Goal: Task Accomplishment & Management: Manage account settings

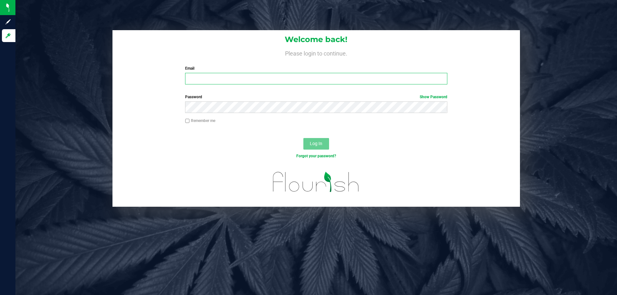
click at [229, 77] on input "Email" at bounding box center [316, 79] width 262 height 12
type input "anbrown@liveparallel.com"
click at [303, 138] on button "Log In" at bounding box center [316, 144] width 26 height 12
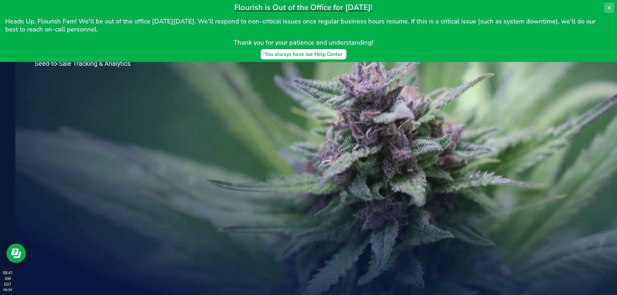
click at [308, 9] on button at bounding box center [609, 8] width 10 height 10
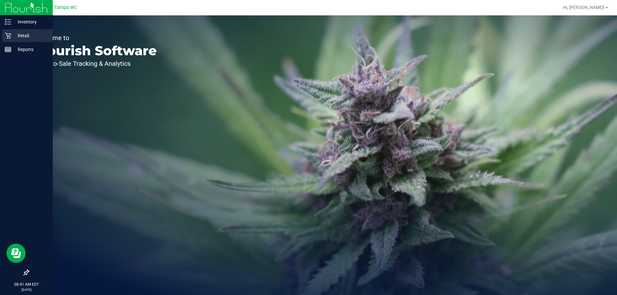
click at [22, 30] on div "Retail" at bounding box center [27, 35] width 51 height 13
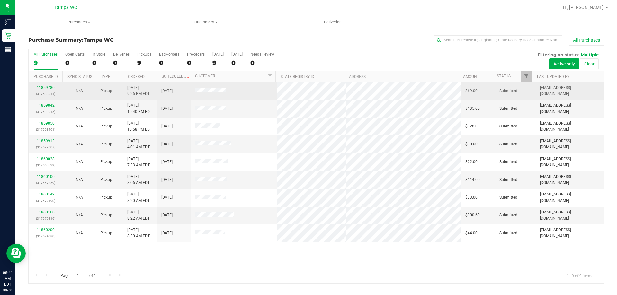
click at [46, 87] on link "11859780" at bounding box center [46, 87] width 18 height 4
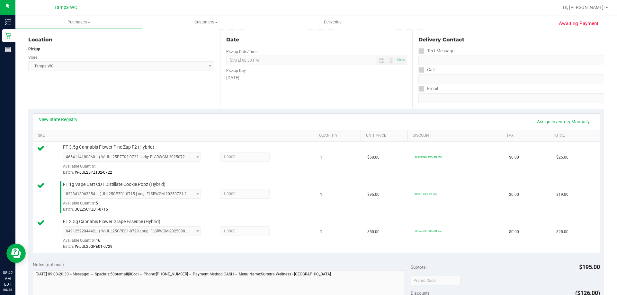
scroll to position [161, 0]
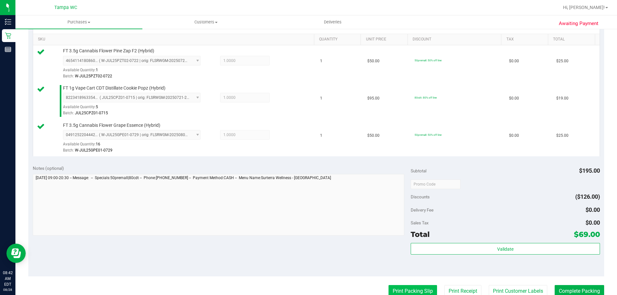
click at [308, 293] on button "Print Packing Slip" at bounding box center [413, 291] width 49 height 12
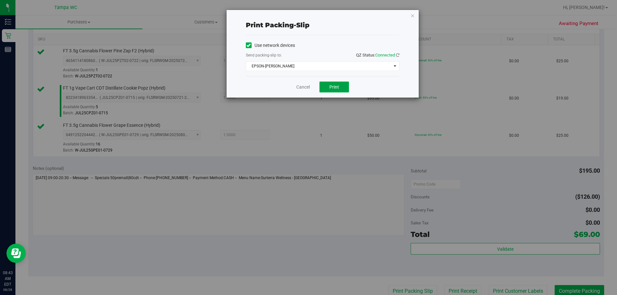
click at [308, 88] on span "Print" at bounding box center [334, 87] width 10 height 5
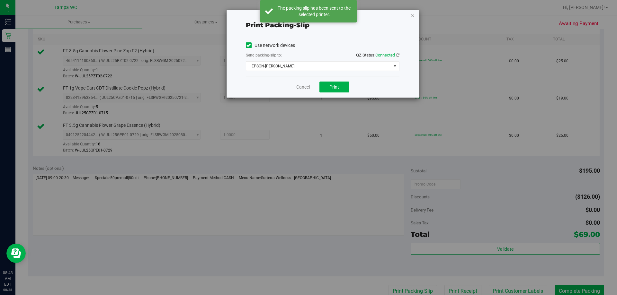
click at [308, 18] on icon "button" at bounding box center [412, 16] width 4 height 8
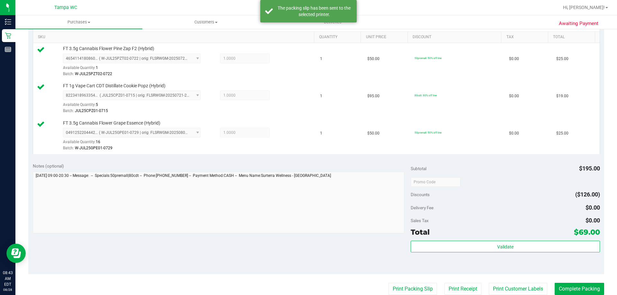
click at [308, 236] on div "Total $69.00" at bounding box center [505, 233] width 189 height 12
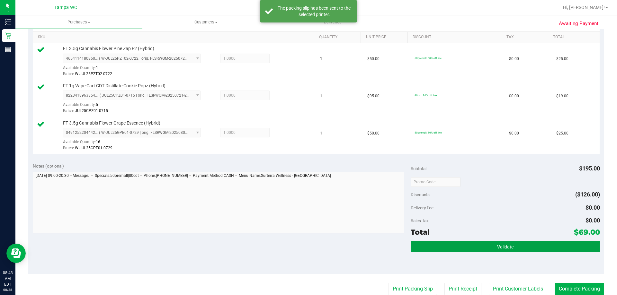
click at [308, 241] on button "Validate" at bounding box center [505, 247] width 189 height 12
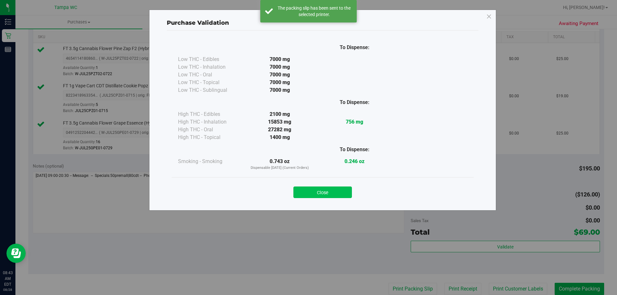
click at [308, 196] on button "Close" at bounding box center [322, 193] width 58 height 12
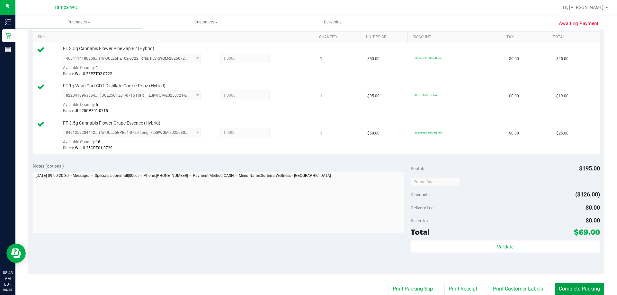
click at [308, 287] on button "Complete Packing" at bounding box center [579, 289] width 49 height 12
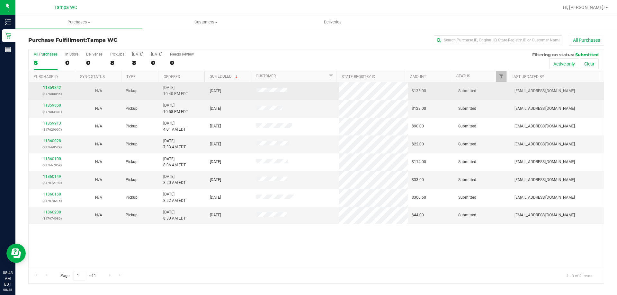
click at [61, 86] on div "11859842 (317600045)" at bounding box center [51, 91] width 39 height 12
click at [59, 86] on link "11859842" at bounding box center [52, 87] width 18 height 4
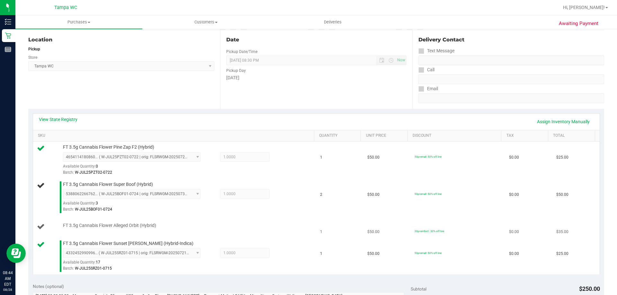
scroll to position [96, 0]
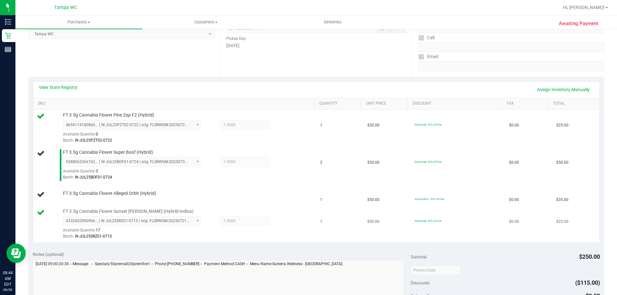
click at [294, 242] on td "FT 3.5g Cannabis Flower Sunset Runtz (Hybrid-Indica) 4332452990996501 ( W-JUL25…" at bounding box center [174, 224] width 283 height 37
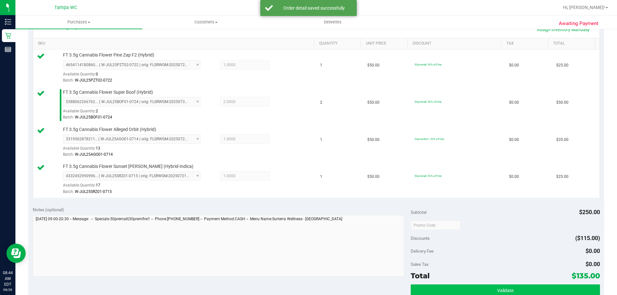
scroll to position [225, 0]
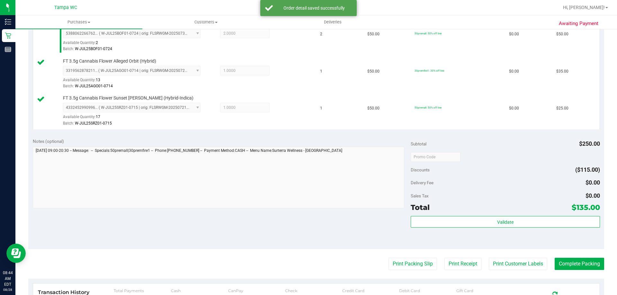
click at [308, 253] on purchase-details "Back Edit Purchase Cancel Purchase View Profile # 11859842 BioTrack ID: - Submi…" at bounding box center [316, 104] width 576 height 589
click at [308, 255] on purchase-details "Back Edit Purchase Cancel Purchase View Profile # 11859842 BioTrack ID: - Submi…" at bounding box center [316, 104] width 576 height 589
click at [308, 256] on purchase-details "Back Edit Purchase Cancel Purchase View Profile # 11859842 BioTrack ID: - Submi…" at bounding box center [316, 104] width 576 height 589
click at [308, 260] on button "Print Packing Slip" at bounding box center [413, 264] width 49 height 12
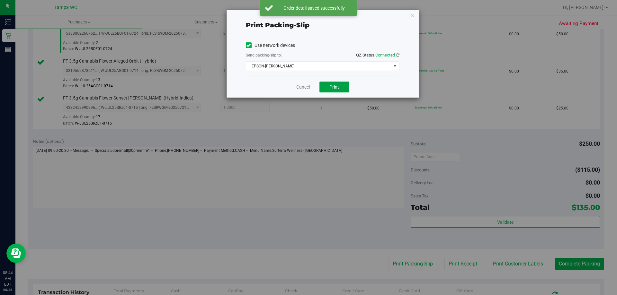
click at [308, 87] on span "Print" at bounding box center [334, 87] width 10 height 5
click at [307, 72] on div "Use network devices Send packing-slip to: QZ Status: Connected EPSON-DAVIS-BISB…" at bounding box center [323, 55] width 154 height 41
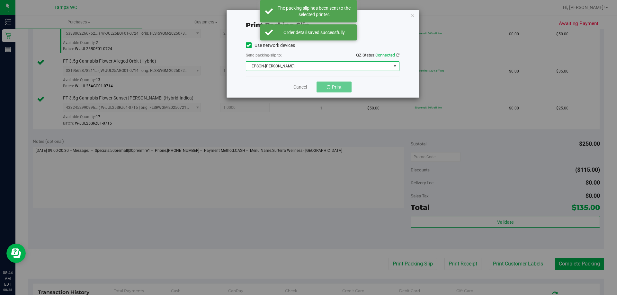
click at [305, 69] on span "EPSON-[PERSON_NAME]" at bounding box center [318, 66] width 145 height 9
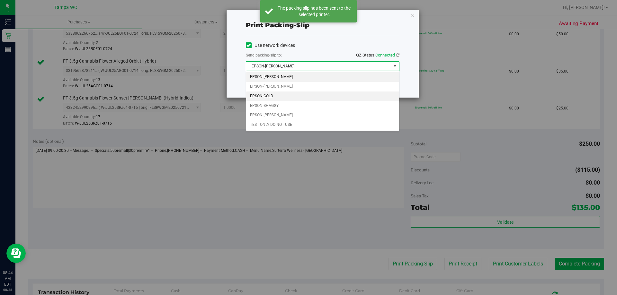
click at [274, 96] on li "EPSON-GOLD" at bounding box center [322, 97] width 153 height 10
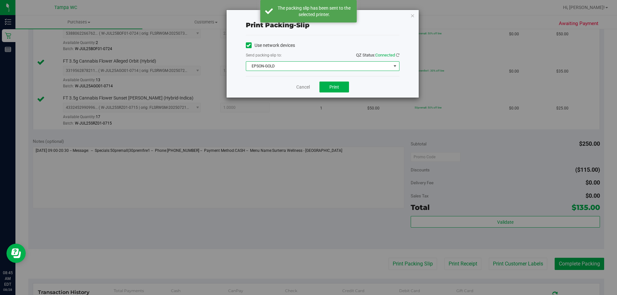
click at [308, 100] on div "Print packing-slip Use network devices Send packing-slip to: QZ Status: Connect…" at bounding box center [311, 147] width 622 height 295
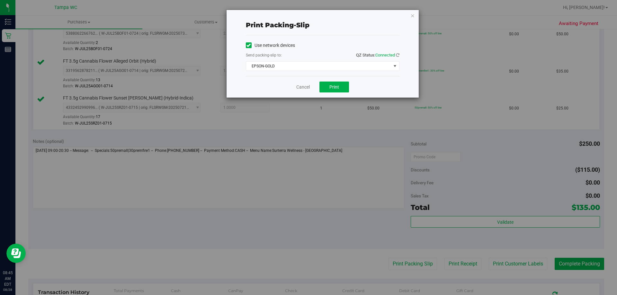
click at [308, 16] on div "Print packing-slip Use network devices Send packing-slip to: QZ Status: Connect…" at bounding box center [323, 54] width 192 height 88
click at [308, 16] on icon "button" at bounding box center [412, 16] width 4 height 8
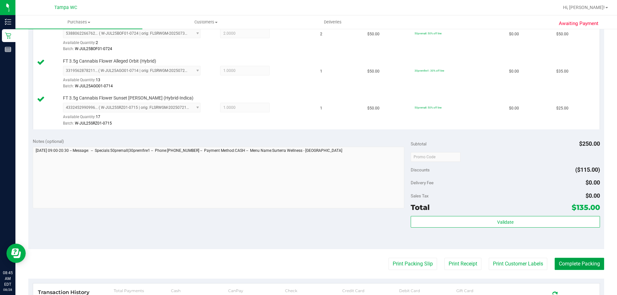
click at [308, 261] on button "Complete Packing" at bounding box center [579, 264] width 49 height 12
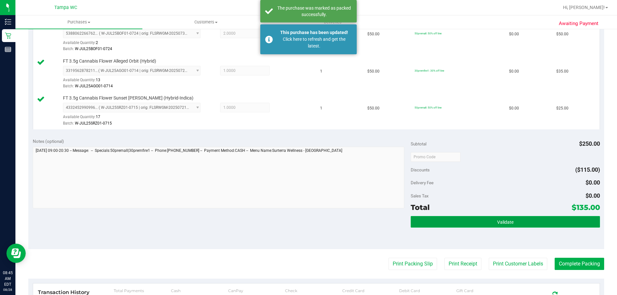
click at [308, 220] on button "Validate" at bounding box center [505, 222] width 189 height 12
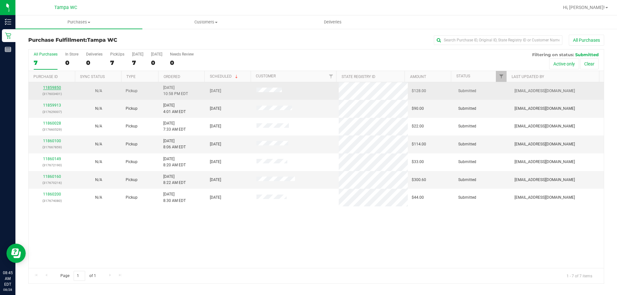
click at [56, 87] on link "11859850" at bounding box center [52, 87] width 18 height 4
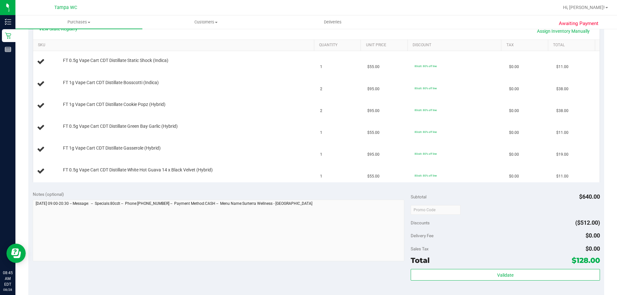
scroll to position [193, 0]
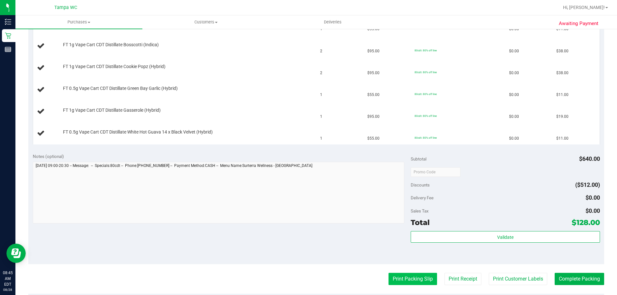
click at [308, 281] on button "Print Packing Slip" at bounding box center [413, 279] width 49 height 12
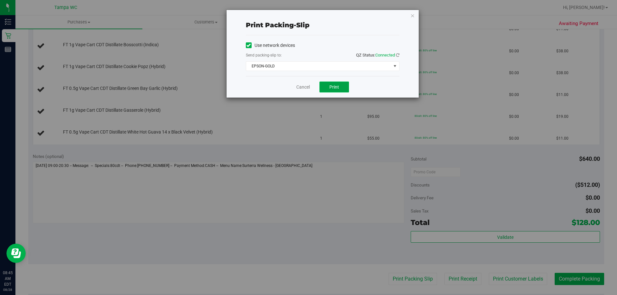
click at [308, 90] on button "Print" at bounding box center [334, 87] width 30 height 11
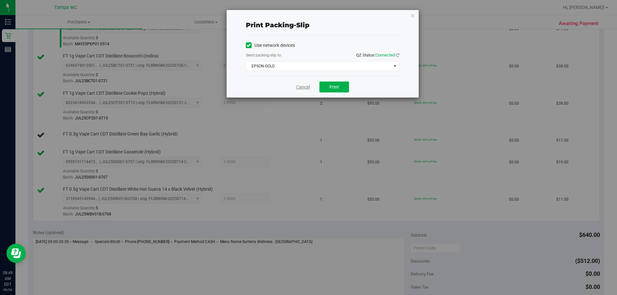
click at [307, 86] on link "Cancel" at bounding box center [302, 87] width 13 height 7
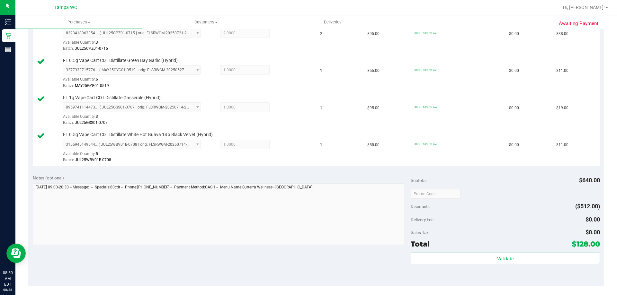
scroll to position [329, 0]
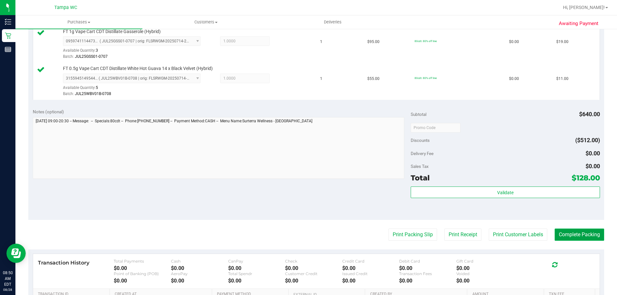
click at [308, 235] on button "Complete Packing" at bounding box center [579, 235] width 49 height 12
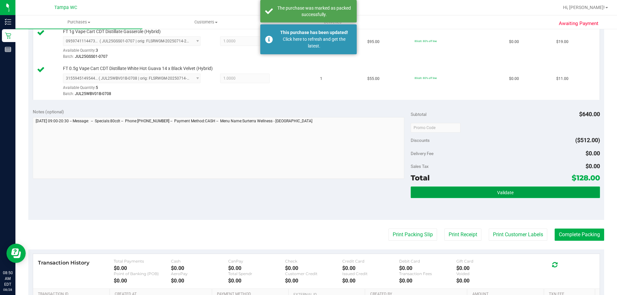
click at [308, 195] on button "Validate" at bounding box center [505, 193] width 189 height 12
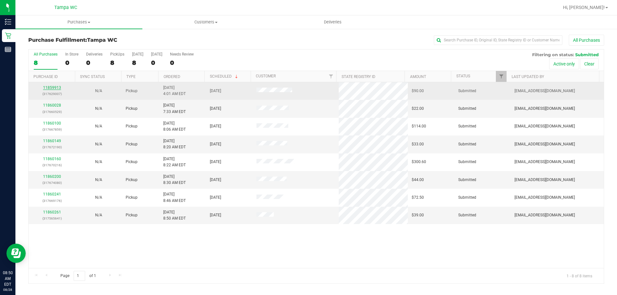
click at [54, 86] on link "11859913" at bounding box center [52, 87] width 18 height 4
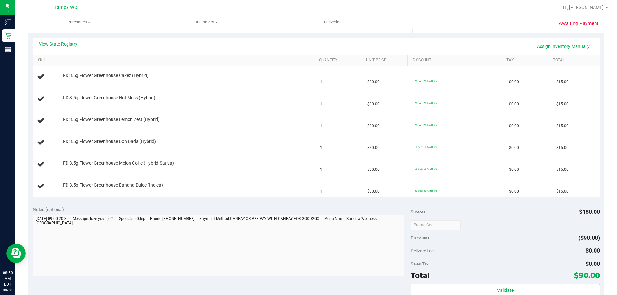
scroll to position [129, 0]
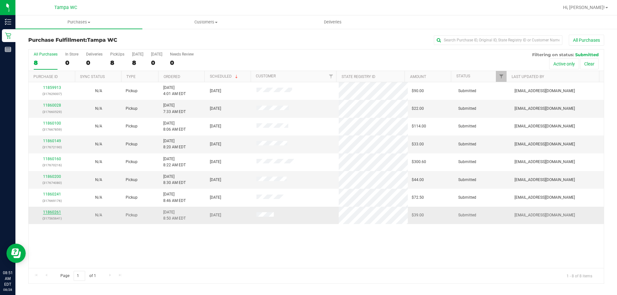
click at [55, 212] on link "11860261" at bounding box center [52, 212] width 18 height 4
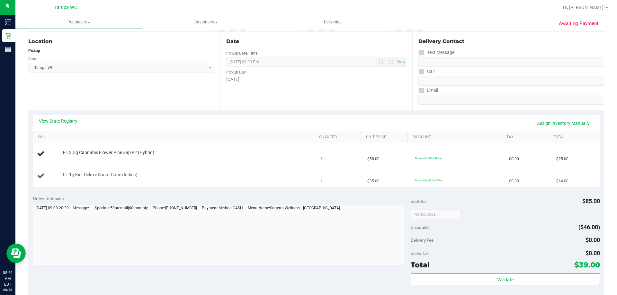
scroll to position [64, 0]
click at [155, 139] on th "SKU" at bounding box center [173, 136] width 281 height 12
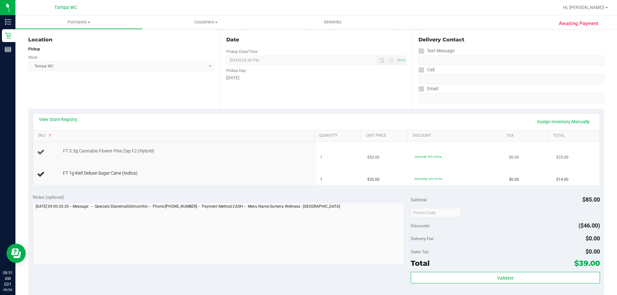
click at [152, 152] on span "FT 3.5g Cannabis Flower Pine Zap F2 (Hybrid)" at bounding box center [108, 151] width 91 height 6
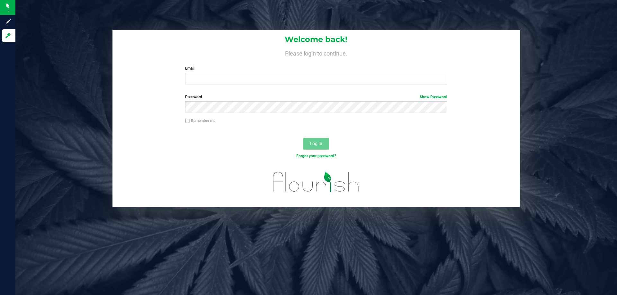
click at [235, 73] on div "Email Required Please format your email correctly." at bounding box center [316, 75] width 272 height 19
click at [235, 79] on input "Email" at bounding box center [316, 79] width 262 height 12
type input "anbrown@liveparallel.com"
click at [303, 138] on button "Log In" at bounding box center [316, 144] width 26 height 12
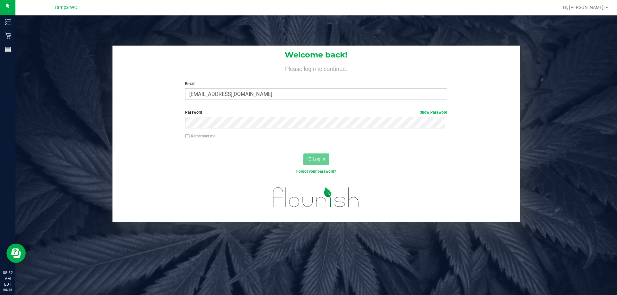
click at [193, 138] on label "Remember me" at bounding box center [200, 136] width 30 height 6
click at [190, 138] on input "Remember me" at bounding box center [187, 136] width 4 height 4
click at [193, 138] on label "Remember me" at bounding box center [200, 136] width 30 height 6
click at [190, 138] on input "Remember me" at bounding box center [187, 136] width 4 height 4
click at [193, 138] on label "Remember me" at bounding box center [200, 136] width 30 height 6
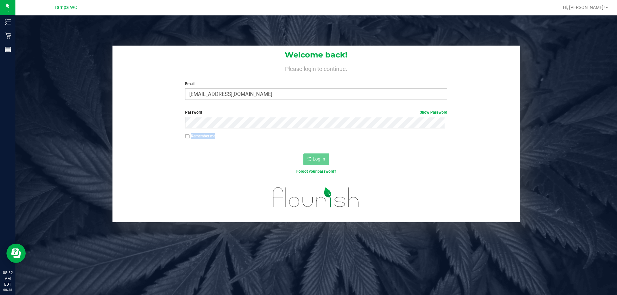
click at [190, 138] on input "Remember me" at bounding box center [187, 136] width 4 height 4
checkbox input "true"
click at [202, 158] on div "Log In" at bounding box center [316, 162] width 408 height 22
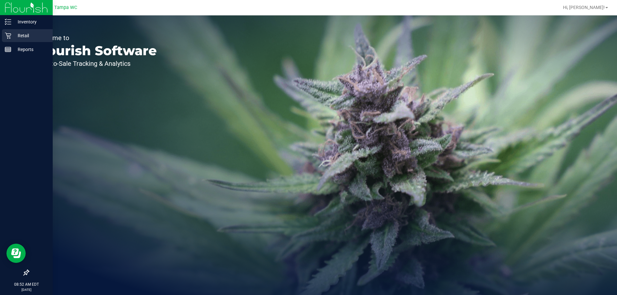
click at [7, 37] on icon at bounding box center [8, 35] width 6 height 6
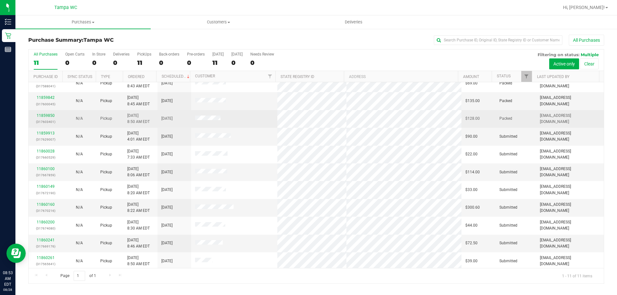
scroll to position [9, 0]
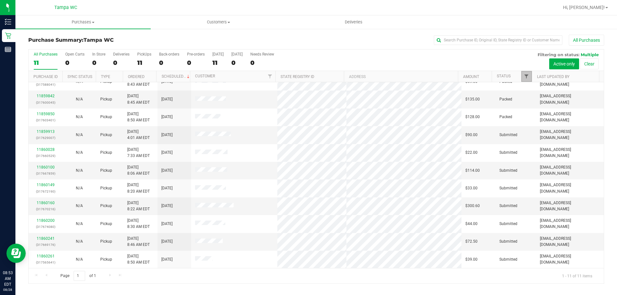
click at [525, 78] on span "Filter" at bounding box center [526, 76] width 5 height 5
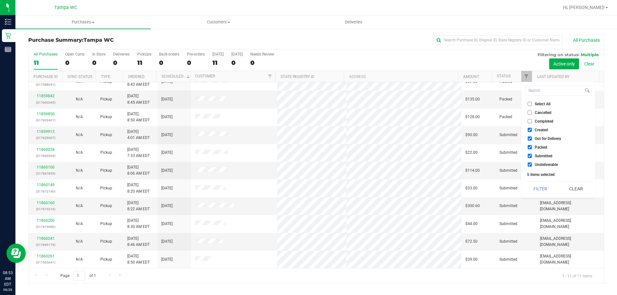
click at [532, 149] on label "Packed" at bounding box center [538, 147] width 20 height 4
click at [532, 149] on input "Packed" at bounding box center [530, 147] width 4 height 4
checkbox input "false"
click at [547, 188] on button "Filter" at bounding box center [540, 189] width 31 height 14
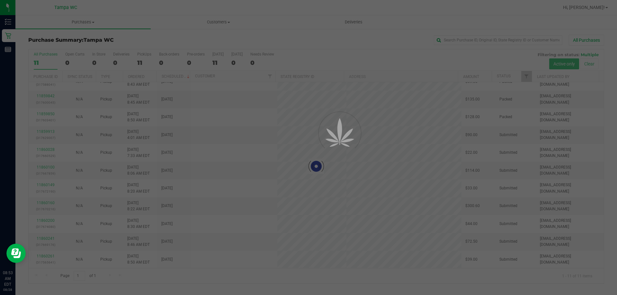
scroll to position [0, 0]
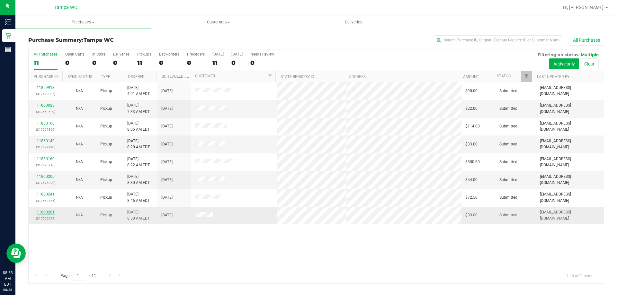
click at [47, 214] on link "11860261" at bounding box center [46, 212] width 18 height 4
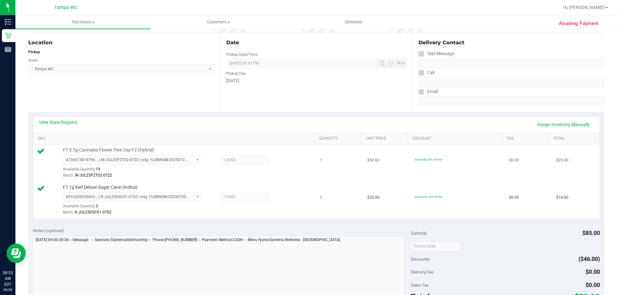
scroll to position [96, 0]
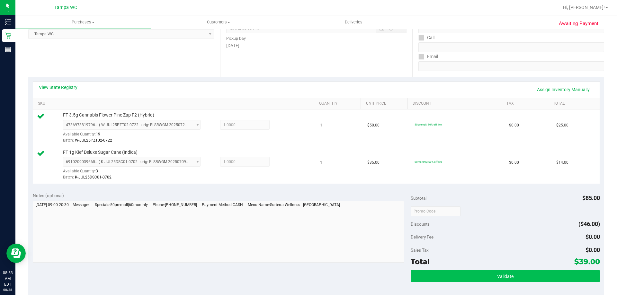
click at [507, 272] on div "Subtotal $85.00 Discounts ($46.00) Delivery Fee $0.00 Sales Tax $0.00 Total $39…" at bounding box center [505, 246] width 189 height 107
click at [507, 274] on span "Validate" at bounding box center [505, 276] width 16 height 5
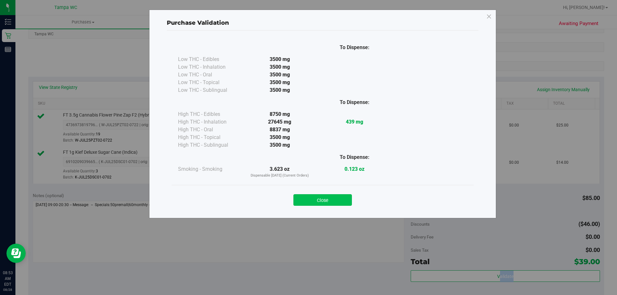
click at [326, 196] on button "Close" at bounding box center [322, 200] width 58 height 12
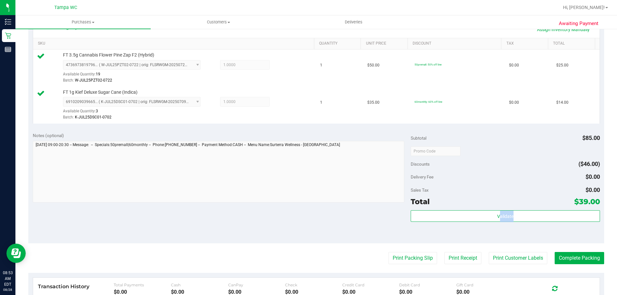
scroll to position [257, 0]
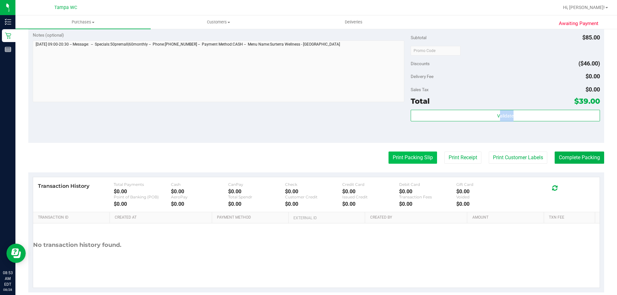
click at [390, 157] on button "Print Packing Slip" at bounding box center [413, 158] width 49 height 12
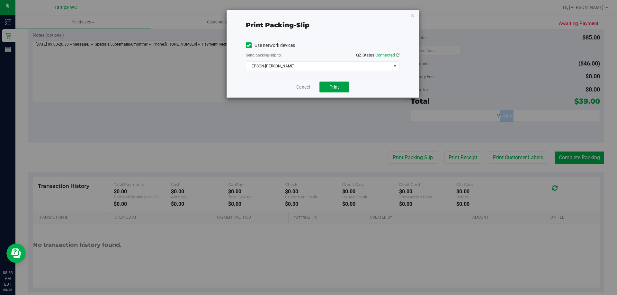
click at [335, 91] on button "Print" at bounding box center [334, 87] width 30 height 11
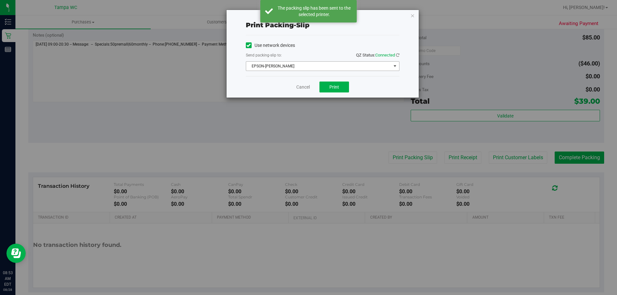
click at [298, 67] on span "EPSON-DAVIS-BISBAL" at bounding box center [318, 66] width 145 height 9
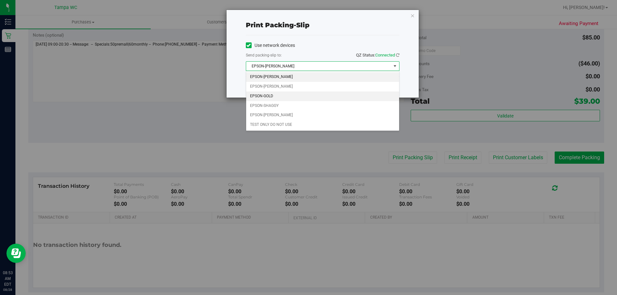
click at [281, 98] on li "EPSON-GOLD" at bounding box center [322, 97] width 153 height 10
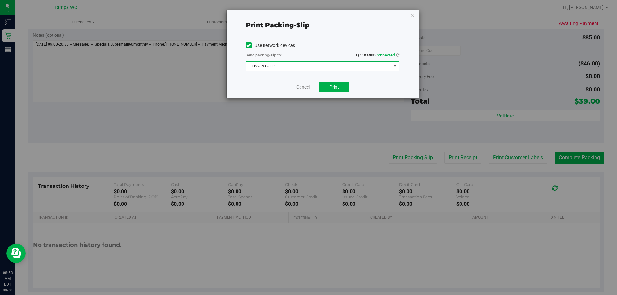
click at [305, 85] on link "Cancel" at bounding box center [302, 87] width 13 height 7
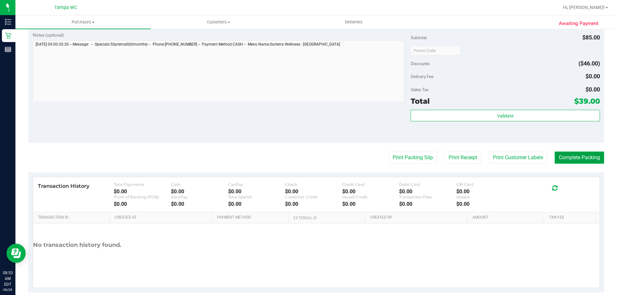
click at [555, 156] on button "Complete Packing" at bounding box center [579, 158] width 49 height 12
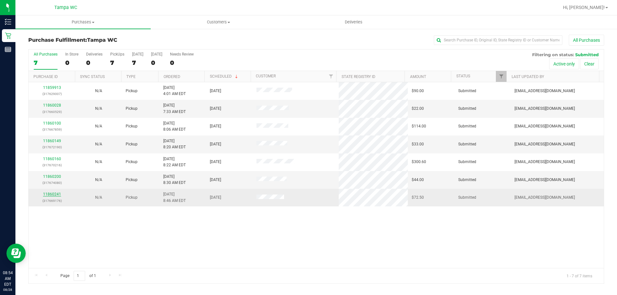
click at [44, 193] on link "11860241" at bounding box center [52, 194] width 18 height 4
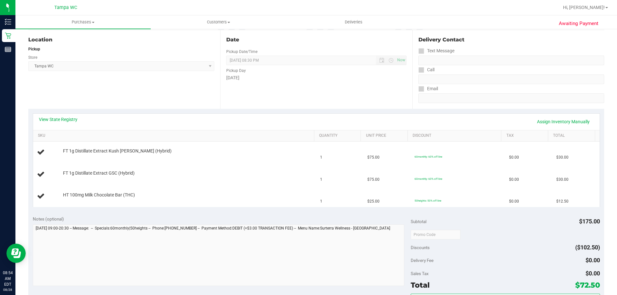
scroll to position [193, 0]
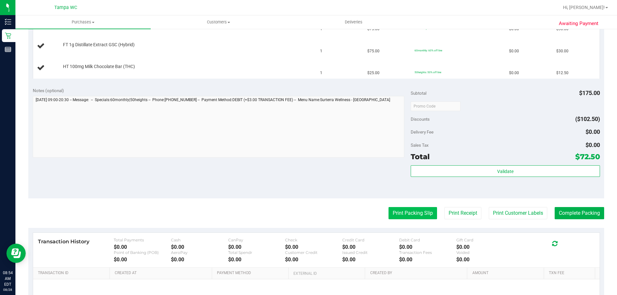
click at [414, 213] on button "Print Packing Slip" at bounding box center [413, 213] width 49 height 12
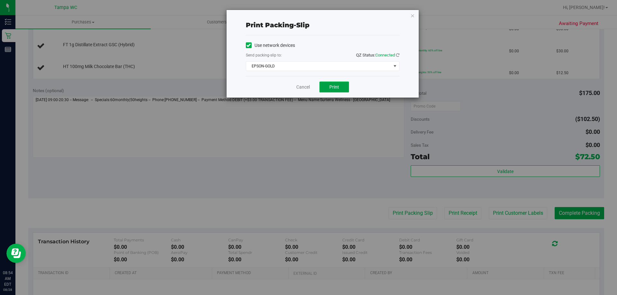
click at [338, 88] on span "Print" at bounding box center [334, 87] width 10 height 5
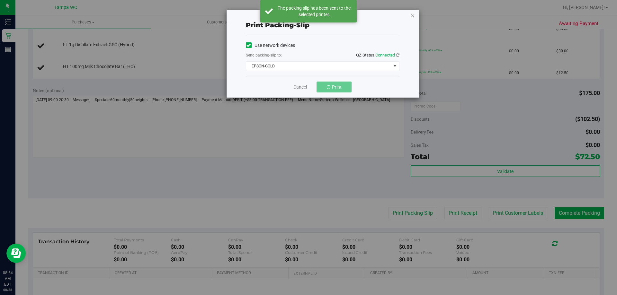
click at [414, 15] on icon "button" at bounding box center [412, 16] width 4 height 8
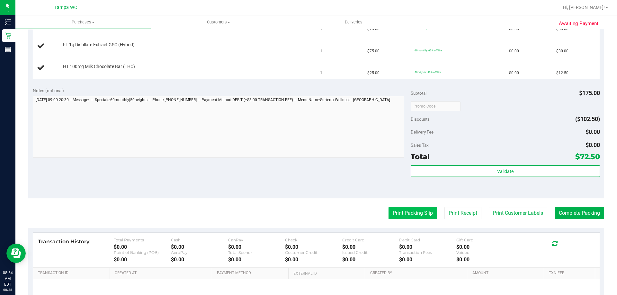
click at [419, 215] on button "Print Packing Slip" at bounding box center [413, 213] width 49 height 12
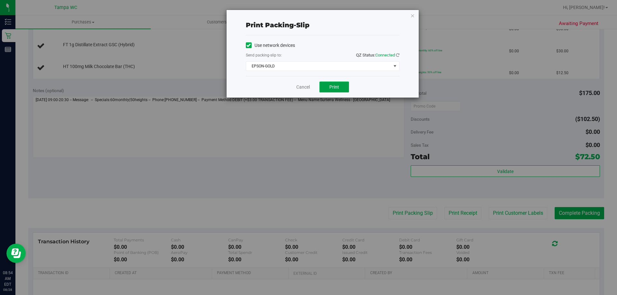
click at [333, 84] on button "Print" at bounding box center [334, 87] width 30 height 11
click at [309, 90] on link "Cancel" at bounding box center [302, 87] width 13 height 7
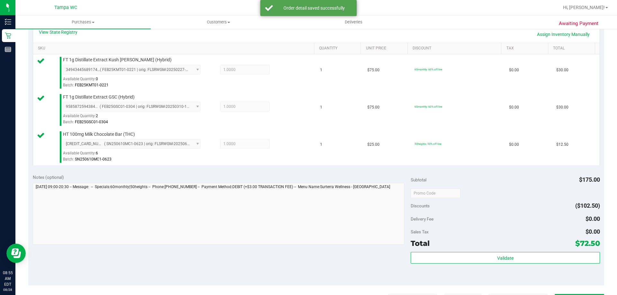
scroll to position [257, 0]
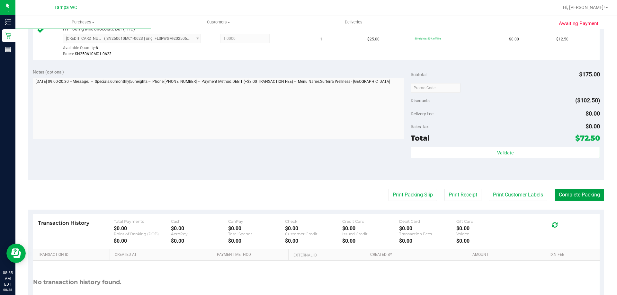
click at [577, 196] on button "Complete Packing" at bounding box center [579, 195] width 49 height 12
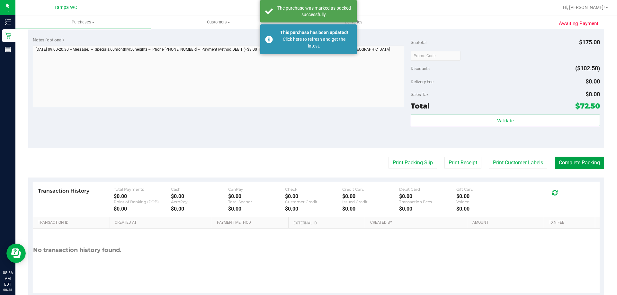
scroll to position [305, 0]
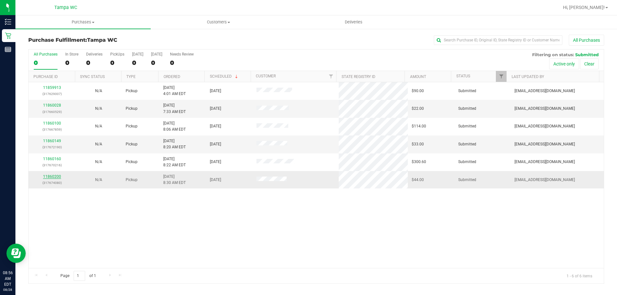
click at [58, 176] on link "11860200" at bounding box center [52, 177] width 18 height 4
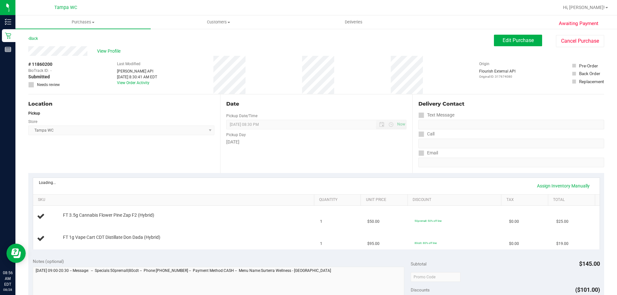
scroll to position [96, 0]
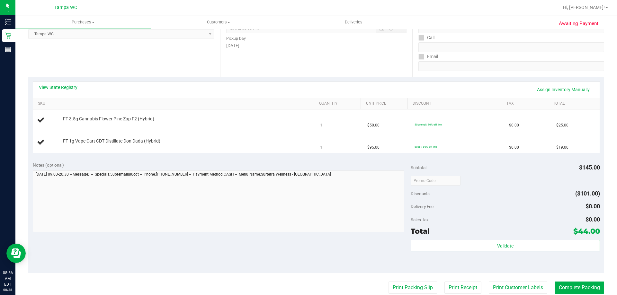
click at [301, 156] on div "View State Registry Assign Inventory Manually SKU Quantity Unit Price Discount …" at bounding box center [316, 117] width 576 height 81
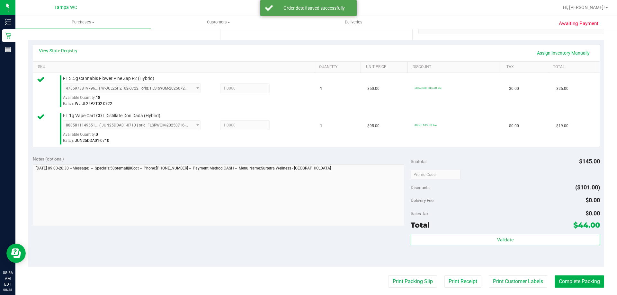
scroll to position [161, 0]
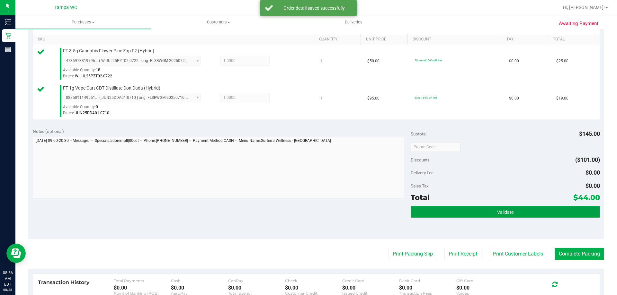
click at [454, 218] on button "Validate" at bounding box center [505, 212] width 189 height 12
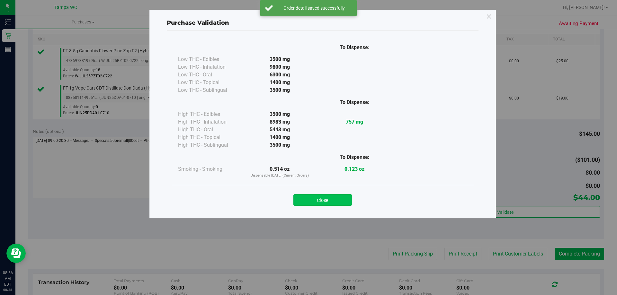
click at [331, 205] on button "Close" at bounding box center [322, 200] width 58 height 12
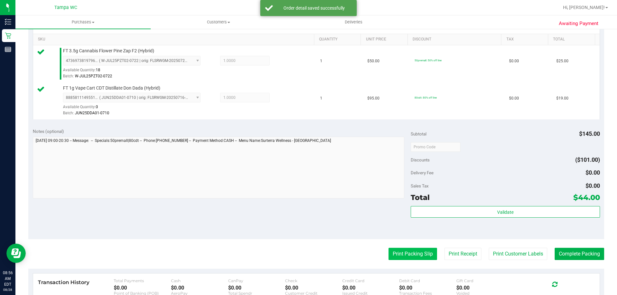
click at [416, 257] on button "Print Packing Slip" at bounding box center [413, 254] width 49 height 12
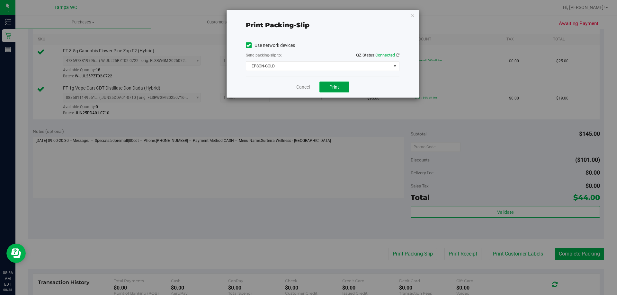
click at [339, 85] on button "Print" at bounding box center [334, 87] width 30 height 11
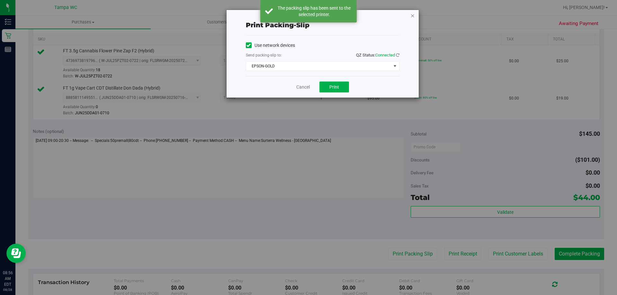
click at [413, 13] on icon "button" at bounding box center [412, 16] width 4 height 8
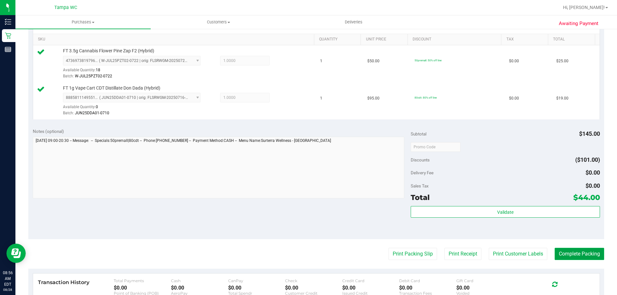
click at [583, 251] on button "Complete Packing" at bounding box center [579, 254] width 49 height 12
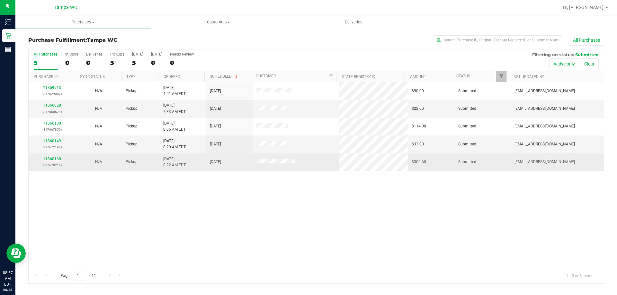
click at [56, 158] on link "11860160" at bounding box center [52, 159] width 18 height 4
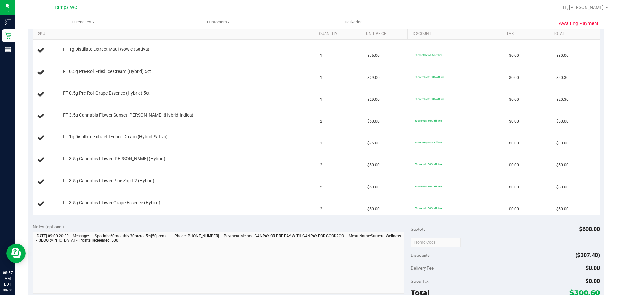
scroll to position [289, 0]
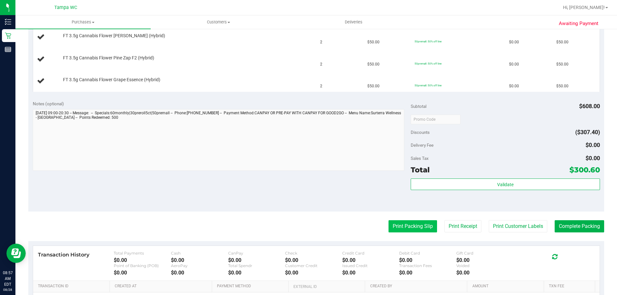
click at [396, 231] on button "Print Packing Slip" at bounding box center [413, 226] width 49 height 12
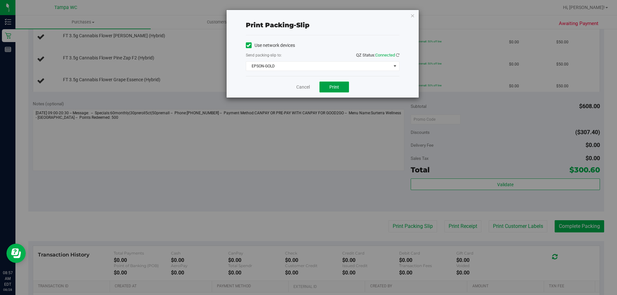
click at [323, 85] on button "Print" at bounding box center [334, 87] width 30 height 11
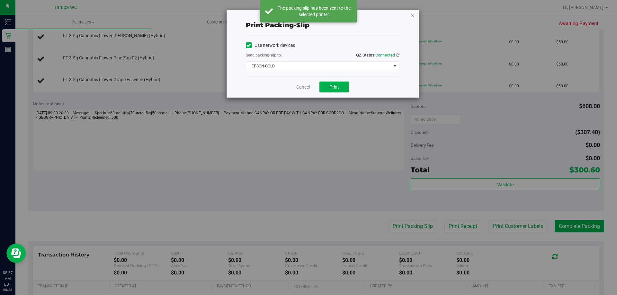
click at [413, 15] on icon "button" at bounding box center [412, 16] width 4 height 8
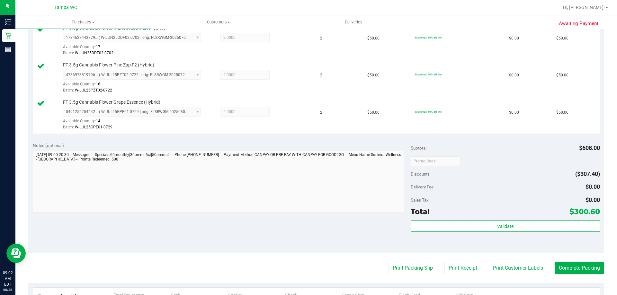
scroll to position [450, 0]
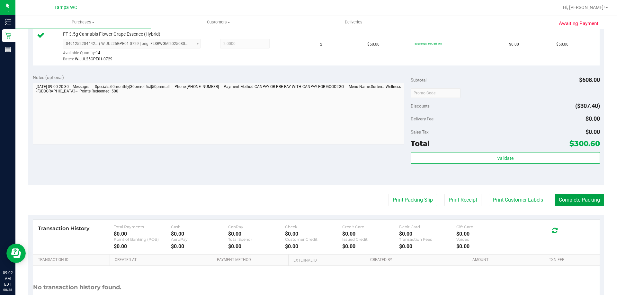
click at [564, 200] on button "Complete Packing" at bounding box center [579, 200] width 49 height 12
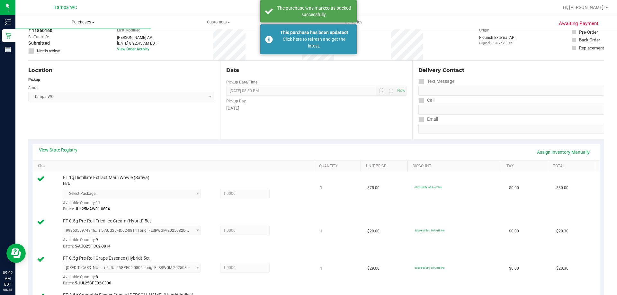
scroll to position [32, 0]
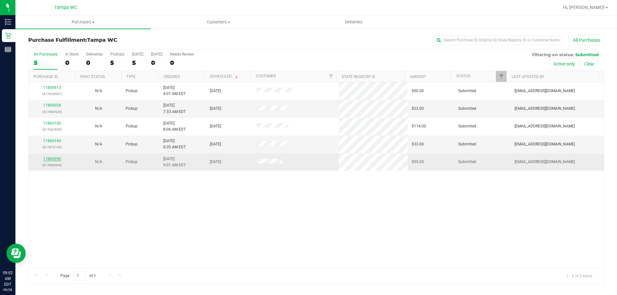
click at [51, 157] on link "11860290" at bounding box center [52, 159] width 18 height 4
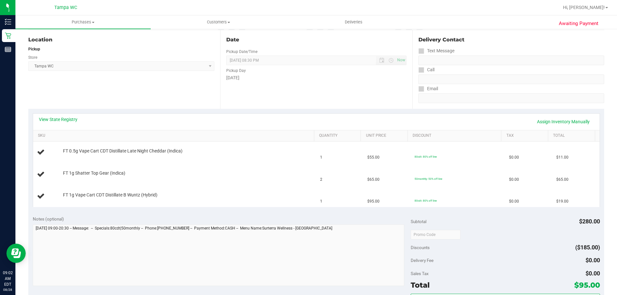
scroll to position [225, 0]
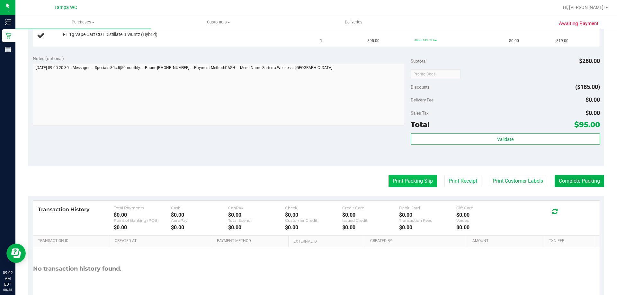
click at [407, 185] on button "Print Packing Slip" at bounding box center [413, 181] width 49 height 12
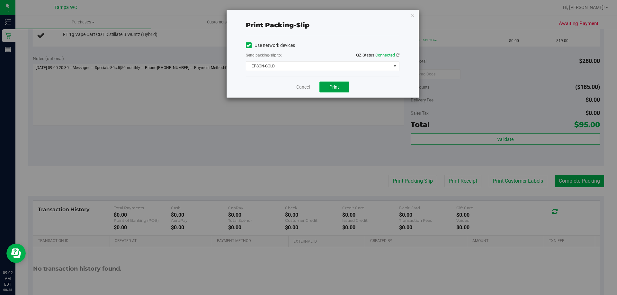
click at [333, 87] on span "Print" at bounding box center [334, 87] width 10 height 5
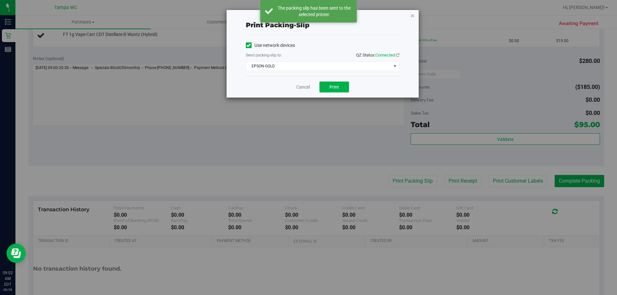
click at [411, 17] on icon "button" at bounding box center [412, 16] width 4 height 8
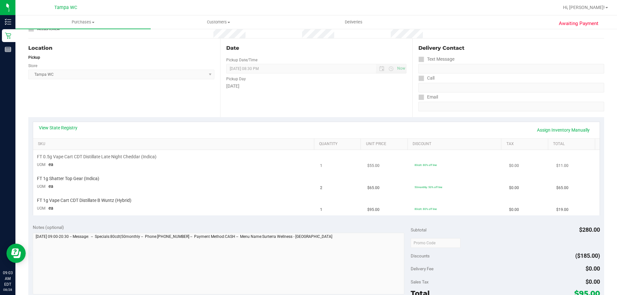
scroll to position [161, 0]
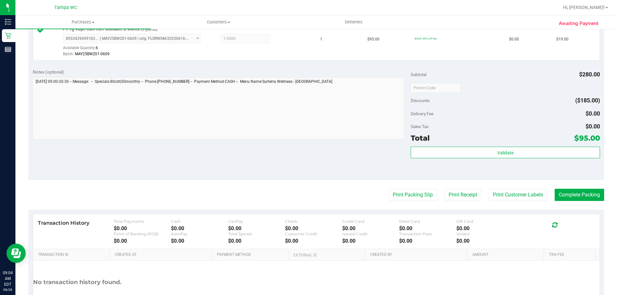
scroll to position [289, 0]
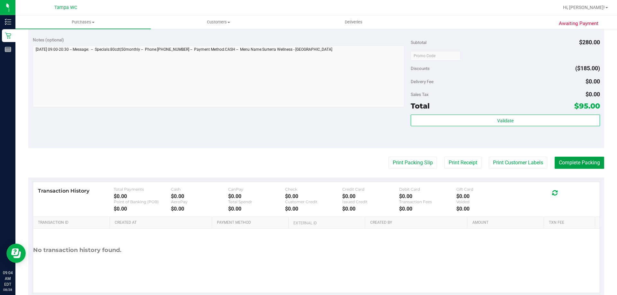
click at [570, 162] on button "Complete Packing" at bounding box center [579, 163] width 49 height 12
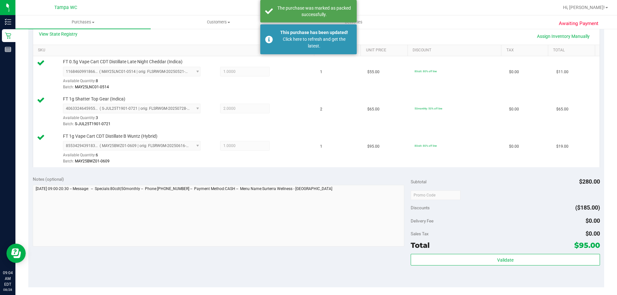
scroll to position [193, 0]
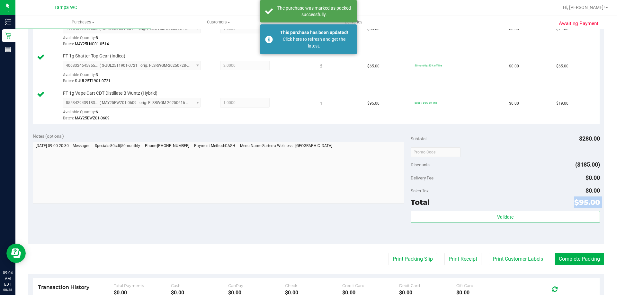
click at [470, 210] on div "Subtotal $280.00 Discounts ($185.00) Delivery Fee $0.00 Sales Tax $0.00 Total $…" at bounding box center [505, 186] width 189 height 107
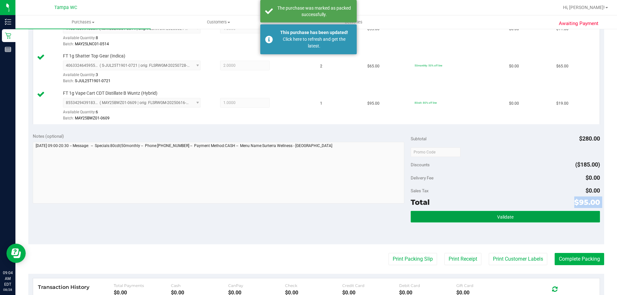
click at [469, 215] on button "Validate" at bounding box center [505, 217] width 189 height 12
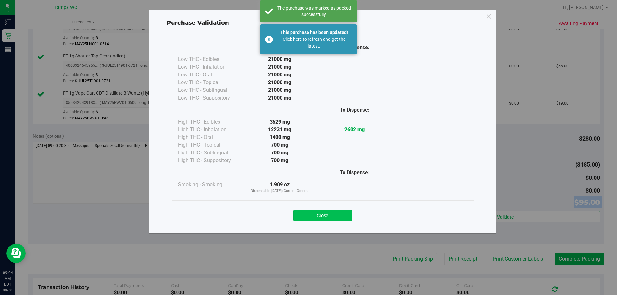
click at [338, 213] on button "Close" at bounding box center [322, 216] width 58 height 12
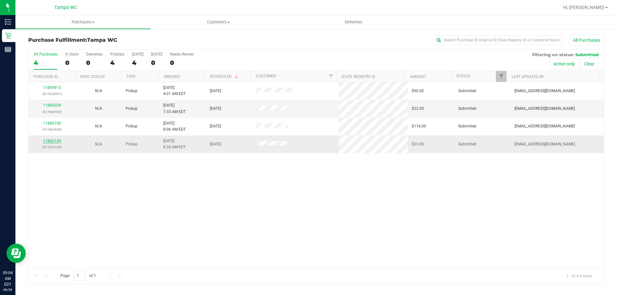
click at [52, 141] on link "11860149" at bounding box center [52, 141] width 18 height 4
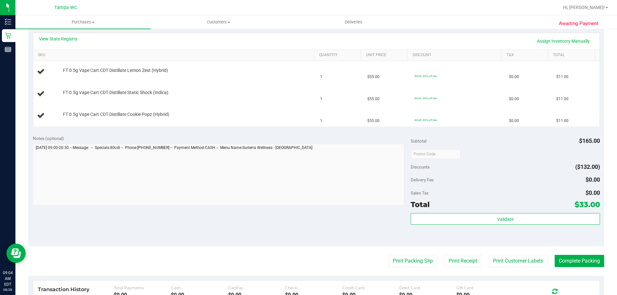
scroll to position [193, 0]
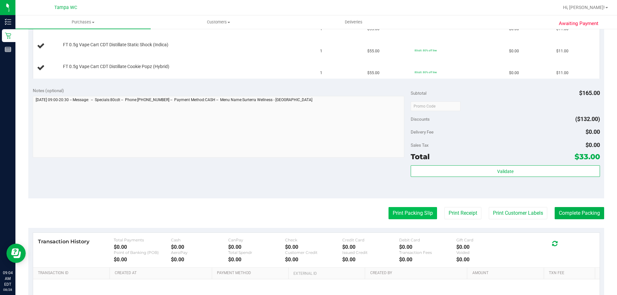
click at [400, 208] on button "Print Packing Slip" at bounding box center [413, 213] width 49 height 12
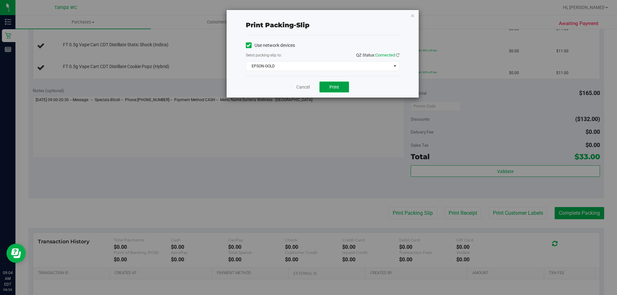
click at [337, 91] on button "Print" at bounding box center [334, 87] width 30 height 11
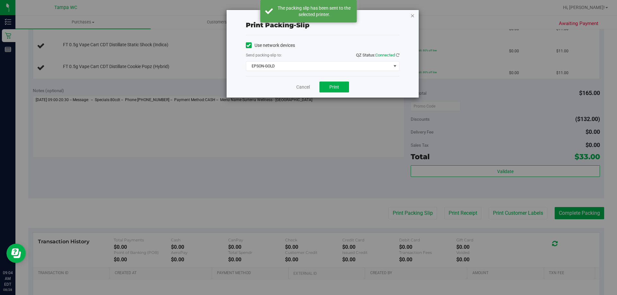
click at [413, 16] on icon "button" at bounding box center [412, 16] width 4 height 8
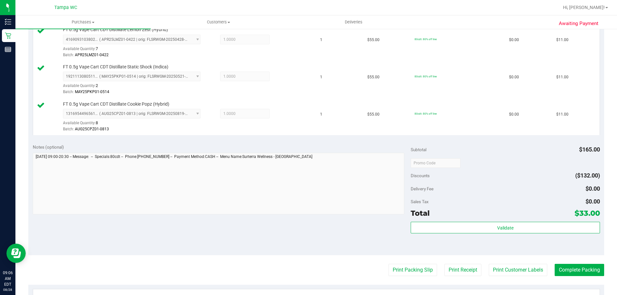
scroll to position [257, 0]
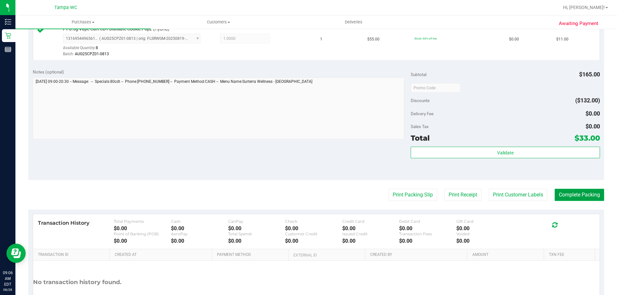
click at [571, 195] on button "Complete Packing" at bounding box center [579, 195] width 49 height 12
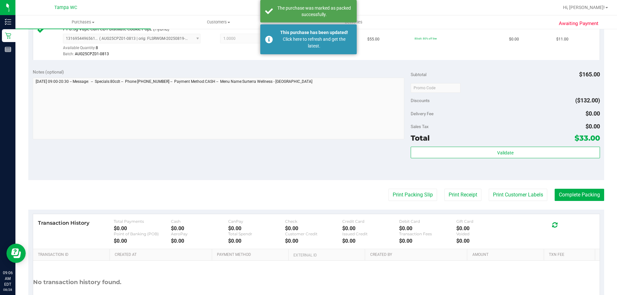
click at [473, 144] on div "Subtotal $165.00 Discounts ($132.00) Delivery Fee $0.00 Sales Tax $0.00 Total $…" at bounding box center [505, 122] width 189 height 107
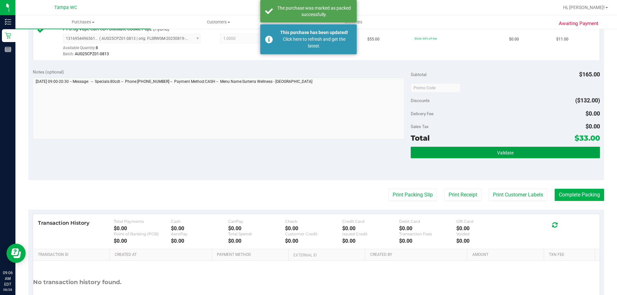
click at [475, 149] on button "Validate" at bounding box center [505, 153] width 189 height 12
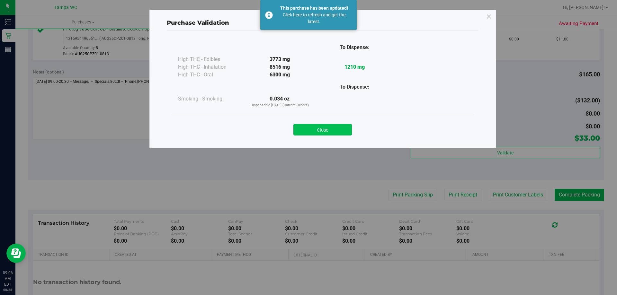
click at [340, 129] on body "Purchase Validation To Dispense: High THC - Edibles 3773 mg" at bounding box center [308, 147] width 617 height 295
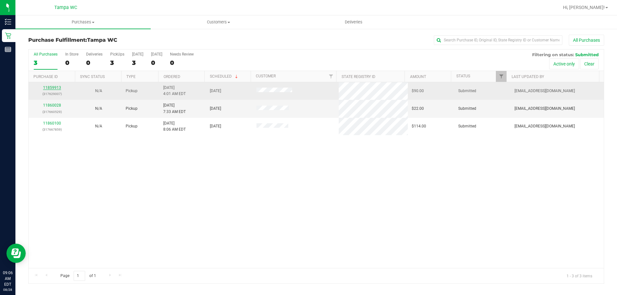
click at [52, 88] on link "11859913" at bounding box center [52, 87] width 18 height 4
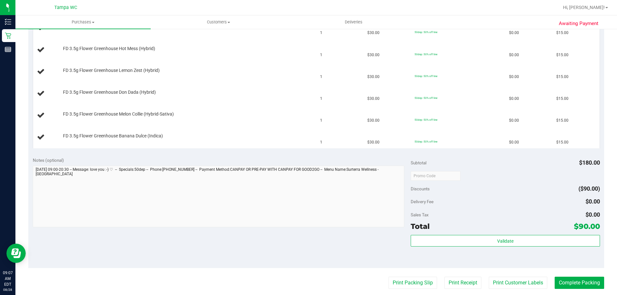
scroll to position [193, 0]
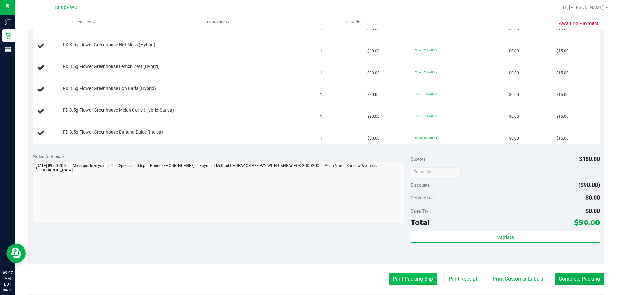
click at [409, 281] on button "Print Packing Slip" at bounding box center [413, 279] width 49 height 12
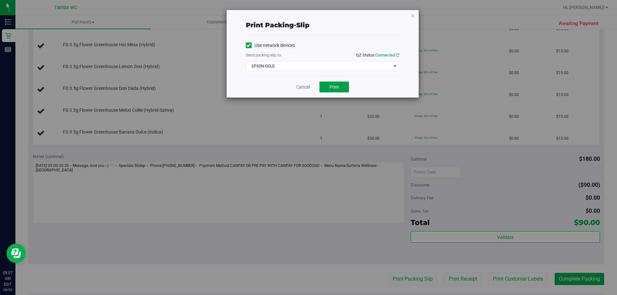
click at [333, 87] on span "Print" at bounding box center [334, 87] width 10 height 5
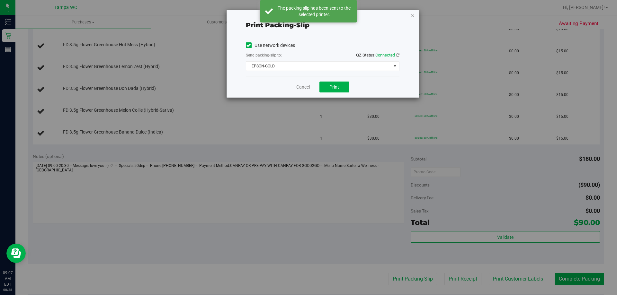
click at [414, 17] on icon "button" at bounding box center [412, 16] width 4 height 8
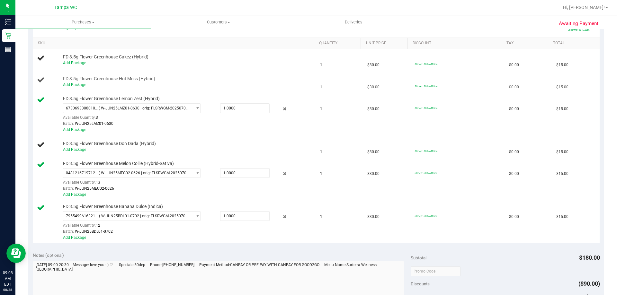
scroll to position [129, 0]
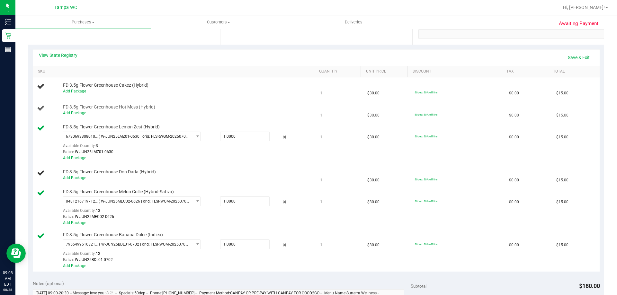
click at [299, 108] on div "FD 3.5g Flower Greenhouse Hot Mess (Hybrid) Add Package" at bounding box center [185, 110] width 251 height 12
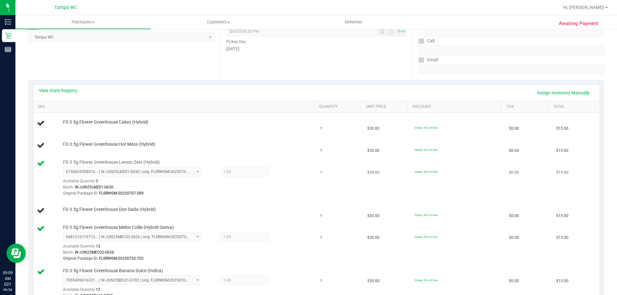
scroll to position [129, 0]
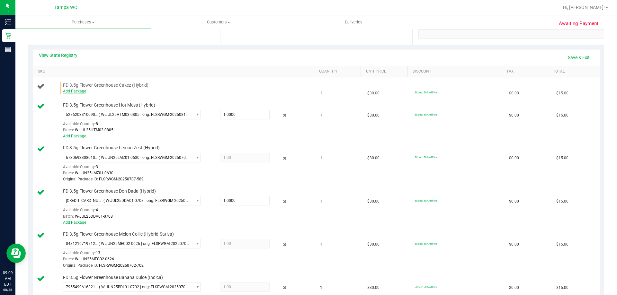
click at [75, 93] on link "Add Package" at bounding box center [74, 91] width 23 height 4
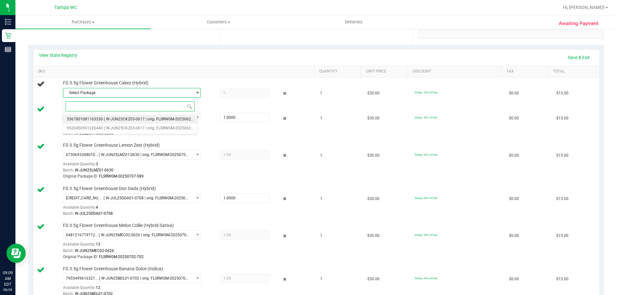
click at [136, 117] on span "( W-JUN25CKZ03-0617 | orig: FLSRWGM-20250623-884 )" at bounding box center [153, 119] width 99 height 4
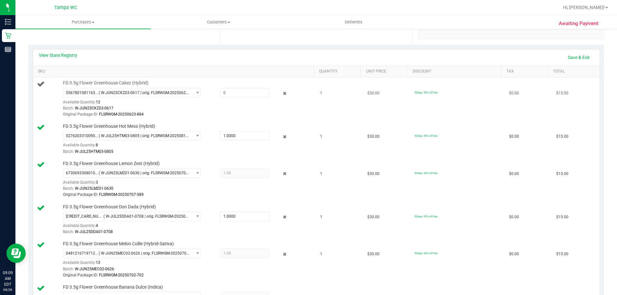
click at [237, 87] on div "FD 3.5g Flower Greenhouse Cakez (Hybrid) 5567801081163330 ( W-JUN25CKZ03-0617 |…" at bounding box center [185, 99] width 251 height 38
click at [235, 92] on span at bounding box center [244, 93] width 49 height 10
click at [149, 101] on div "Available Quantity: 12" at bounding box center [135, 104] width 145 height 13
click at [153, 91] on span "( W-JUN25CKZ03-0617 | orig: FLSRWGM-20250623-884 )" at bounding box center [144, 93] width 91 height 4
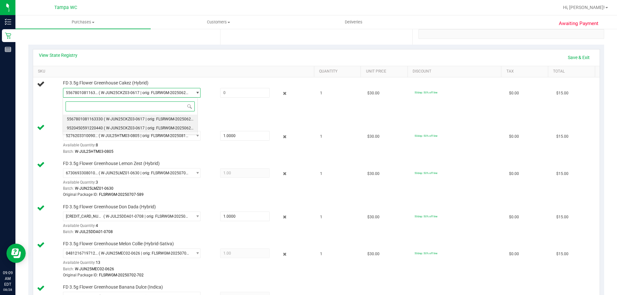
click at [142, 128] on span "( W-JUN25CKZ03-0617 | orig: FLSRWGM-20250623-890 )" at bounding box center [153, 128] width 99 height 4
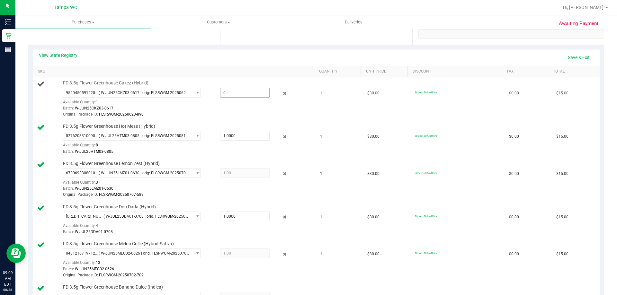
drag, startPoint x: 211, startPoint y: 92, endPoint x: 236, endPoint y: 92, distance: 24.1
click at [215, 92] on div at bounding box center [239, 93] width 62 height 10
click at [236, 92] on span at bounding box center [244, 93] width 49 height 10
type input "1"
type input "1.0000"
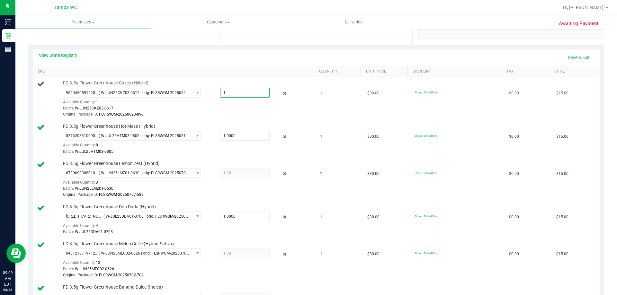
click at [245, 82] on div "FD 3.5g Flower Greenhouse Cakez (Hybrid) 9520450591220440 ( W-JUN25CKZ03-0617 |…" at bounding box center [185, 99] width 251 height 38
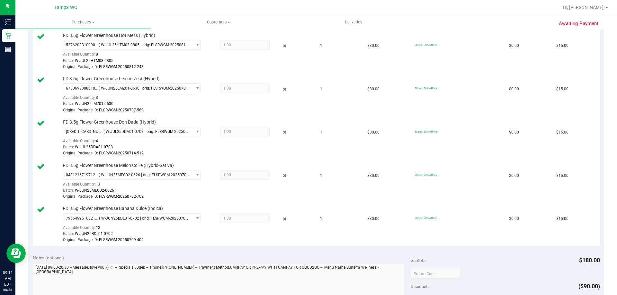
scroll to position [321, 0]
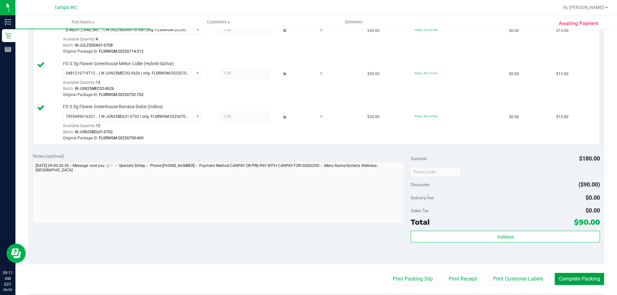
click at [568, 281] on button "Complete Packing" at bounding box center [579, 279] width 49 height 12
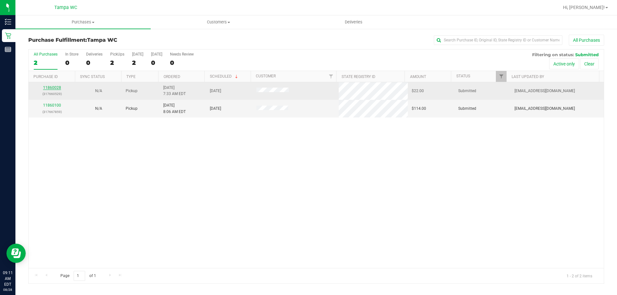
click at [57, 86] on link "11860028" at bounding box center [52, 87] width 18 height 4
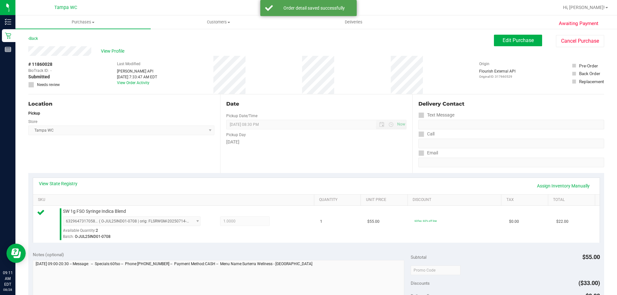
drag, startPoint x: 280, startPoint y: 154, endPoint x: 280, endPoint y: 159, distance: 4.8
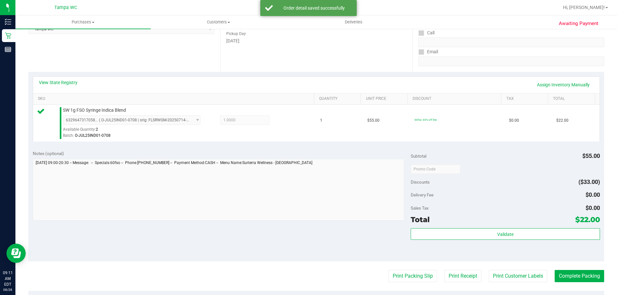
scroll to position [129, 0]
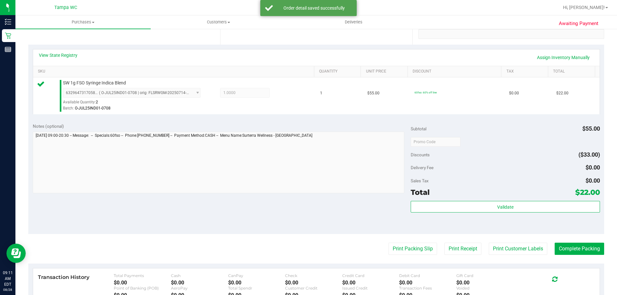
click at [412, 250] on button "Print Packing Slip" at bounding box center [413, 249] width 49 height 12
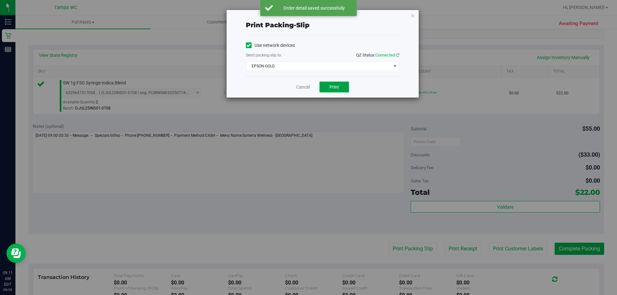
click at [340, 84] on button "Print" at bounding box center [334, 87] width 30 height 11
click at [300, 94] on div "Cancel Print" at bounding box center [323, 87] width 154 height 22
click at [302, 92] on div "Cancel Print" at bounding box center [323, 87] width 154 height 22
click at [302, 88] on link "Cancel" at bounding box center [302, 87] width 13 height 7
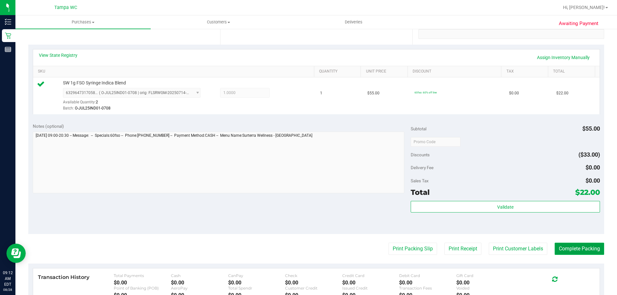
click at [585, 245] on button "Complete Packing" at bounding box center [579, 249] width 49 height 12
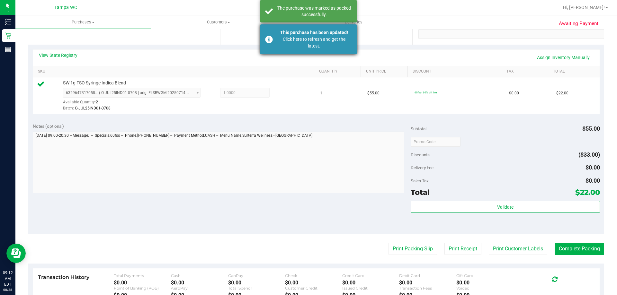
click at [311, 39] on div "Click here to refresh and get the latest." at bounding box center [314, 42] width 76 height 13
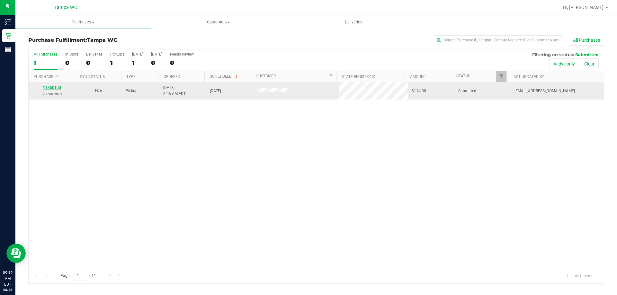
click at [56, 88] on link "11860100" at bounding box center [52, 87] width 18 height 4
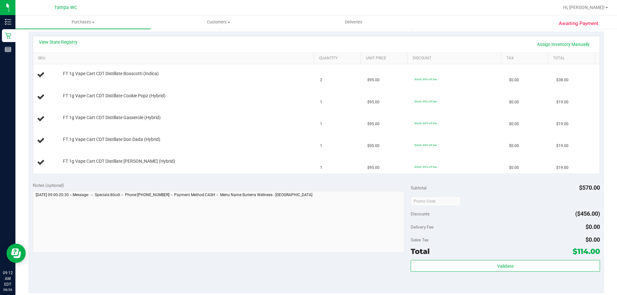
scroll to position [193, 0]
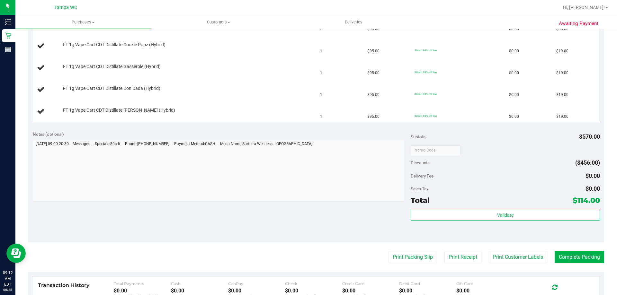
click at [415, 266] on purchase-details "Back Edit Purchase Cancel Purchase View Profile # 11860100 BioTrack ID: - Submi…" at bounding box center [316, 117] width 576 height 551
click at [415, 265] on purchase-details "Back Edit Purchase Cancel Purchase View Profile # 11860100 BioTrack ID: - Submi…" at bounding box center [316, 117] width 576 height 551
click at [414, 260] on button "Print Packing Slip" at bounding box center [413, 257] width 49 height 12
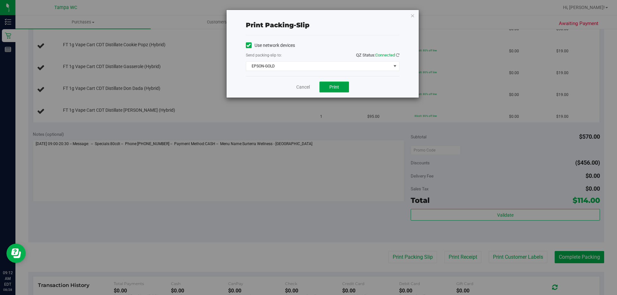
click at [334, 90] on button "Print" at bounding box center [334, 87] width 30 height 11
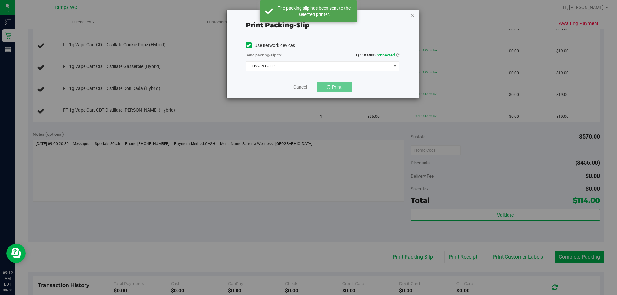
click at [412, 13] on icon "button" at bounding box center [412, 16] width 4 height 8
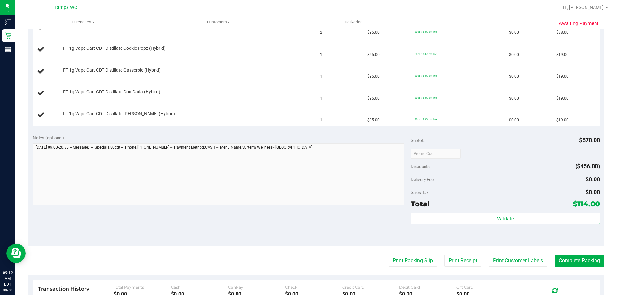
scroll to position [225, 0]
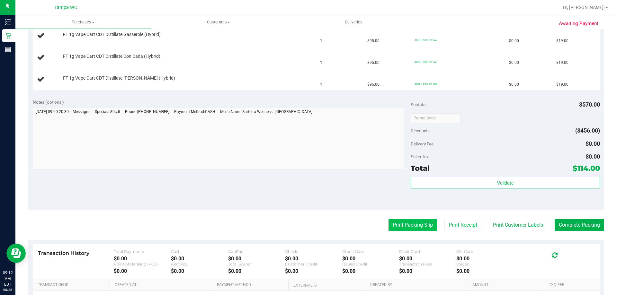
click at [420, 227] on button "Print Packing Slip" at bounding box center [413, 225] width 49 height 12
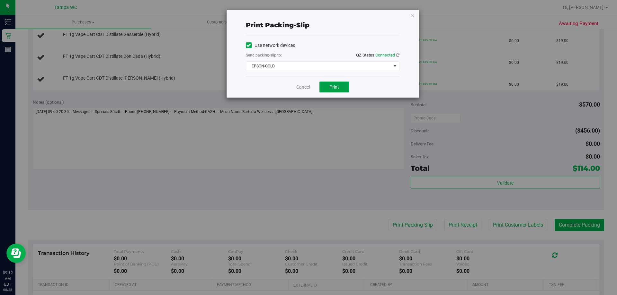
click at [345, 90] on button "Print" at bounding box center [334, 87] width 30 height 11
click at [309, 85] on link "Cancel" at bounding box center [302, 87] width 13 height 7
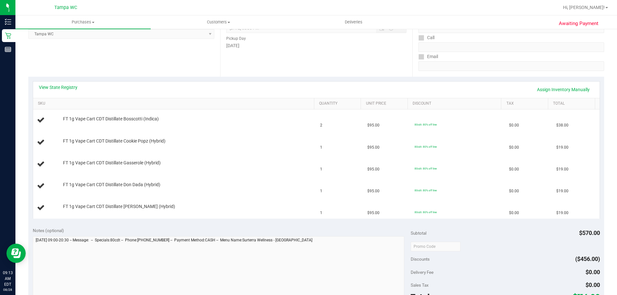
scroll to position [129, 0]
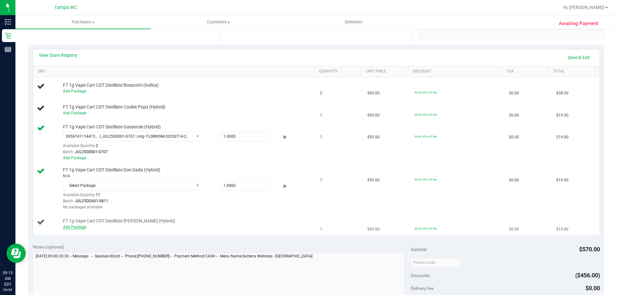
click at [68, 226] on link "Add Package" at bounding box center [74, 227] width 23 height 4
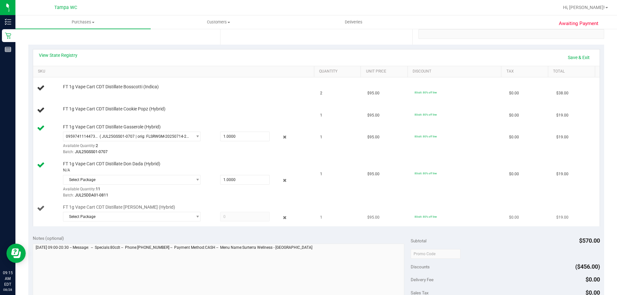
click at [161, 222] on div "Select Package 8934079336225991" at bounding box center [187, 218] width 248 height 12
click at [160, 219] on span "Select Package" at bounding box center [127, 216] width 129 height 9
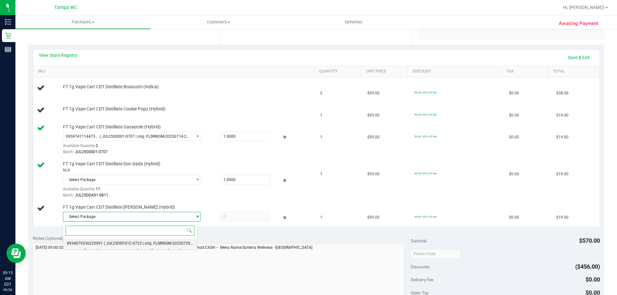
click at [155, 243] on span "( JUL25DDF01C-0723 | orig: FLSRWGM-20250729-1654 )" at bounding box center [153, 243] width 99 height 4
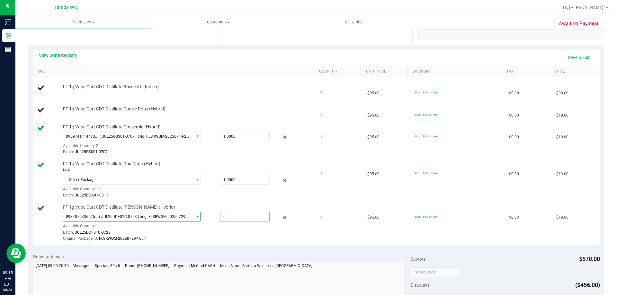
click at [240, 218] on span at bounding box center [244, 217] width 49 height 10
type input "1"
type input "1.0000"
click at [230, 232] on div "Batch: JUL25DDF01C-0723" at bounding box center [187, 233] width 248 height 6
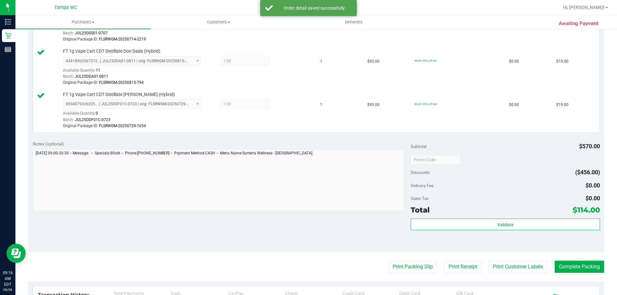
scroll to position [289, 0]
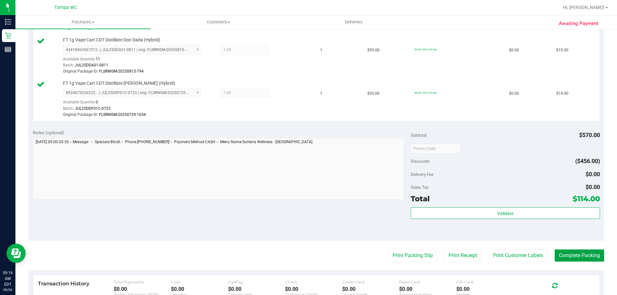
click at [576, 259] on button "Complete Packing" at bounding box center [579, 256] width 49 height 12
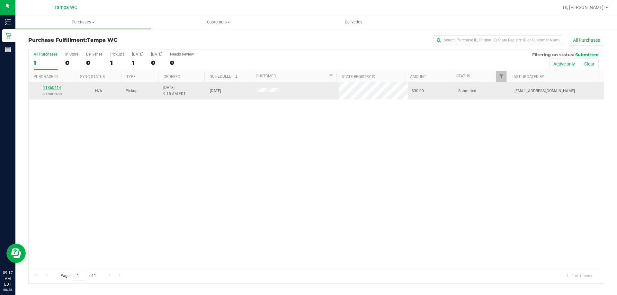
click at [50, 89] on link "11860414" at bounding box center [52, 87] width 18 height 4
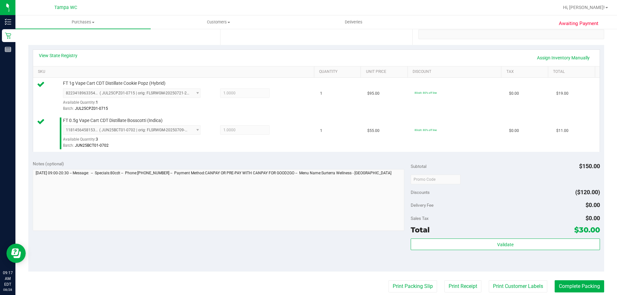
scroll to position [129, 0]
click at [401, 284] on button "Print Packing Slip" at bounding box center [413, 286] width 49 height 12
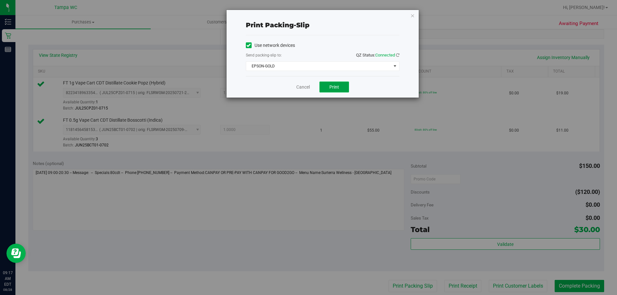
click at [340, 91] on button "Print" at bounding box center [334, 87] width 30 height 11
click at [304, 90] on link "Cancel" at bounding box center [302, 87] width 13 height 7
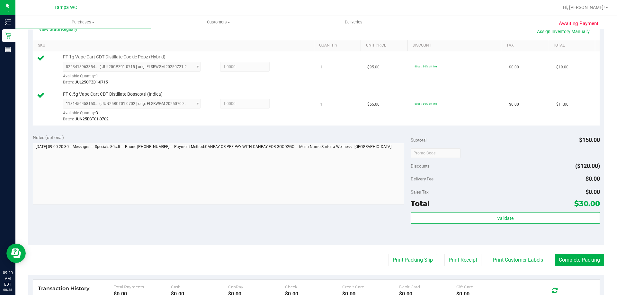
scroll to position [161, 0]
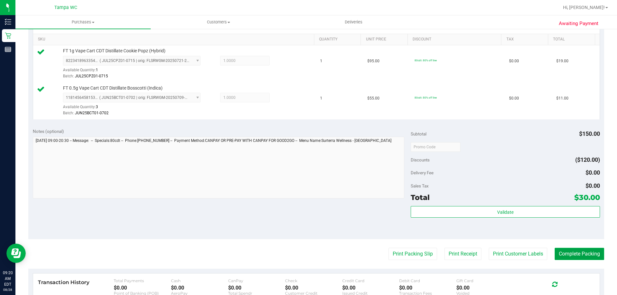
click at [564, 259] on button "Complete Packing" at bounding box center [579, 254] width 49 height 12
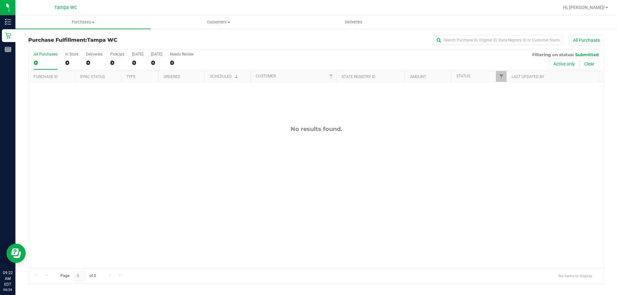
click at [210, 130] on div "No results found." at bounding box center [316, 129] width 575 height 7
click at [236, 56] on div "All Purchases 0 In Store 0 Deliveries 0 PickUps 0 Today 0 Tomorrow 0 Needs Revi…" at bounding box center [316, 60] width 575 height 22
click at [151, 136] on div "No results found." at bounding box center [316, 196] width 575 height 229
click at [162, 119] on div "No results found." at bounding box center [316, 196] width 575 height 229
click at [187, 30] on div "Purchase Fulfillment: Tampa WC All Purchases All Purchases 0 In Store 0 Deliver…" at bounding box center [316, 159] width 602 height 262
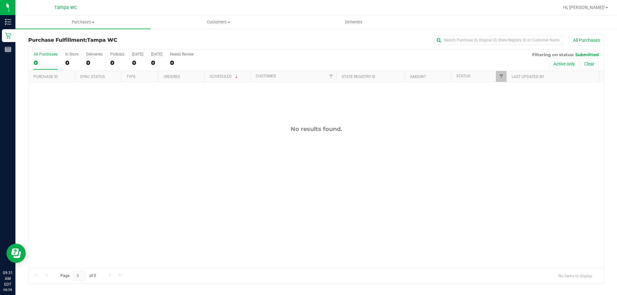
click at [157, 40] on h3 "Purchase Fulfillment: Tampa WC" at bounding box center [124, 40] width 192 height 6
click at [157, 35] on div "Purchase Fulfillment: Tampa WC All Purchases" at bounding box center [316, 42] width 576 height 14
click at [309, 9] on div at bounding box center [337, 7] width 444 height 13
click at [241, 39] on div "All Purchases" at bounding box center [412, 40] width 384 height 11
click at [254, 156] on div "No results found." at bounding box center [316, 196] width 575 height 229
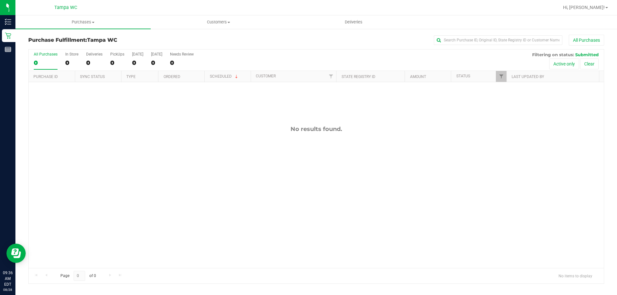
click at [288, 162] on div "No results found." at bounding box center [316, 196] width 575 height 229
click at [405, 141] on div "No results found." at bounding box center [316, 196] width 575 height 229
click at [36, 42] on h3 "Purchase Fulfillment: Tampa WC" at bounding box center [124, 40] width 192 height 6
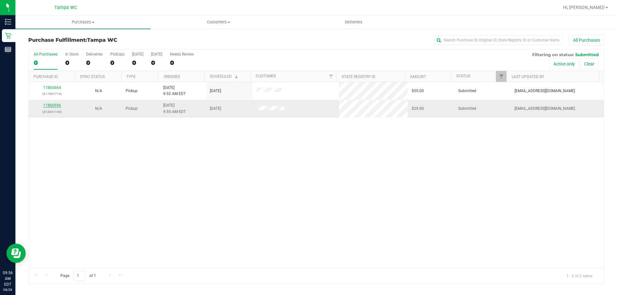
click at [54, 104] on link "11860696" at bounding box center [52, 105] width 18 height 4
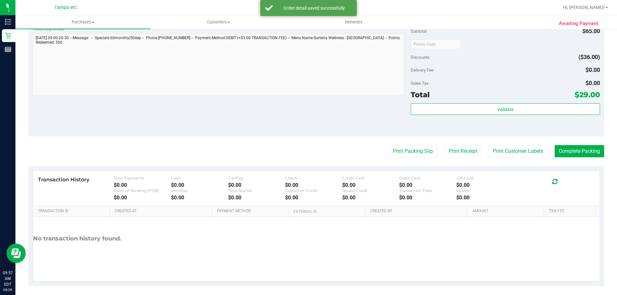
scroll to position [267, 0]
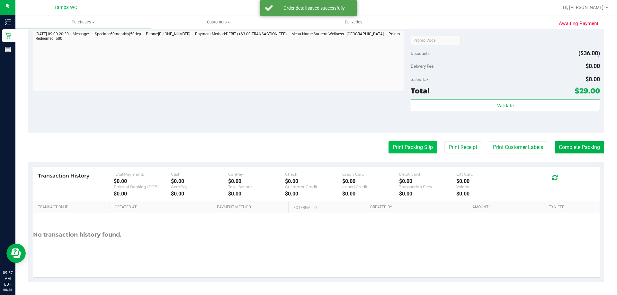
click at [408, 154] on button "Print Packing Slip" at bounding box center [413, 147] width 49 height 12
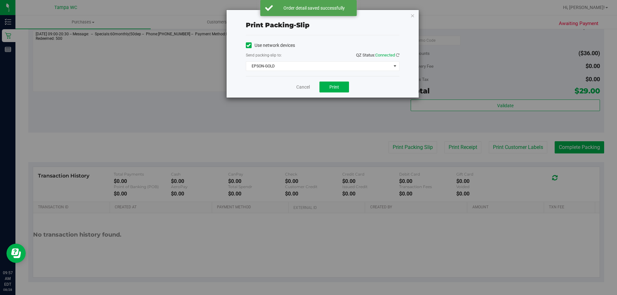
click at [328, 79] on div "Cancel Print" at bounding box center [323, 87] width 154 height 22
click at [329, 81] on div "Cancel Print" at bounding box center [323, 87] width 154 height 22
click at [333, 85] on span "Print" at bounding box center [334, 87] width 10 height 5
click at [306, 90] on link "Cancel" at bounding box center [302, 87] width 13 height 7
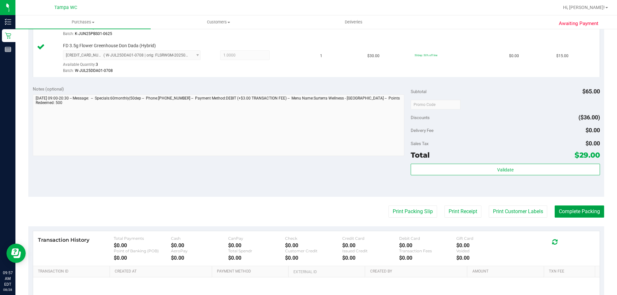
click at [571, 214] on button "Complete Packing" at bounding box center [579, 212] width 49 height 12
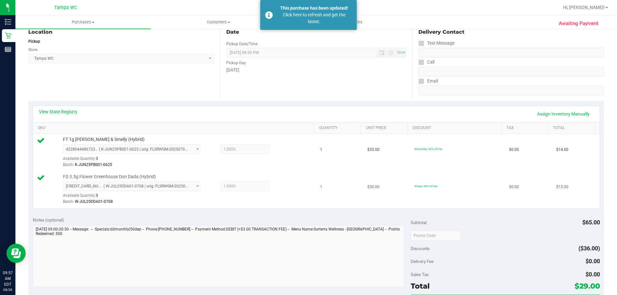
scroll to position [96, 0]
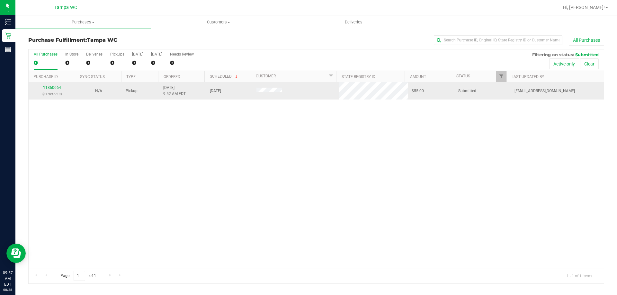
click at [53, 90] on div "11860664 (317697719)" at bounding box center [51, 91] width 39 height 12
click at [54, 90] on div "11860664 (317697719)" at bounding box center [51, 91] width 39 height 12
click at [55, 88] on link "11860664" at bounding box center [52, 87] width 18 height 4
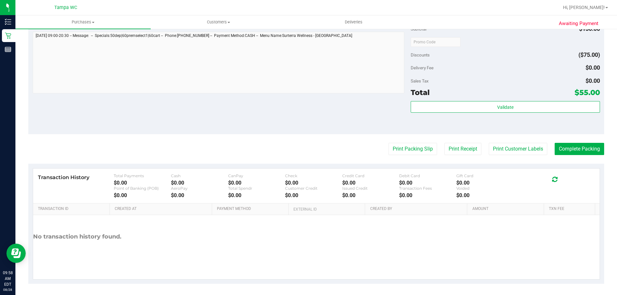
scroll to position [259, 0]
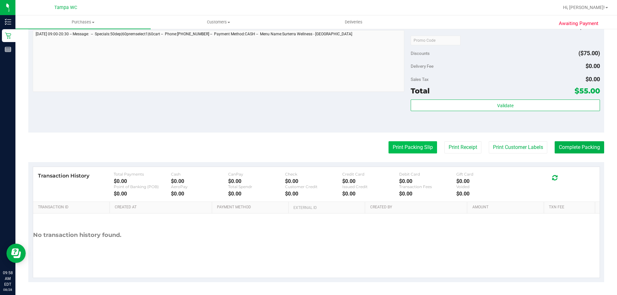
click at [415, 148] on button "Print Packing Slip" at bounding box center [413, 147] width 49 height 12
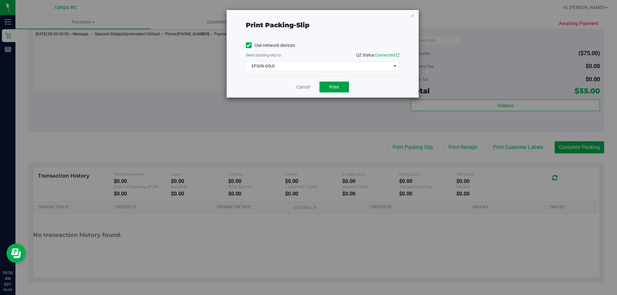
click at [341, 88] on button "Print" at bounding box center [334, 87] width 30 height 11
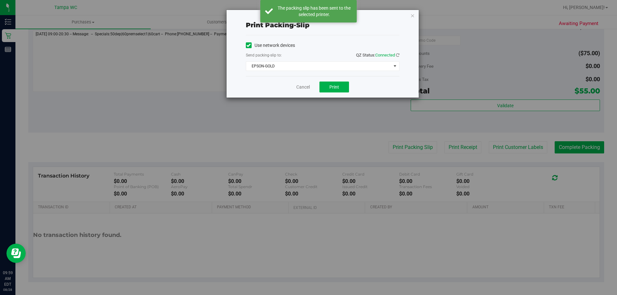
click at [409, 16] on div "Print packing-slip Use network devices Send packing-slip to: QZ Status: Connect…" at bounding box center [323, 54] width 192 height 88
click at [413, 16] on icon "button" at bounding box center [412, 16] width 4 height 8
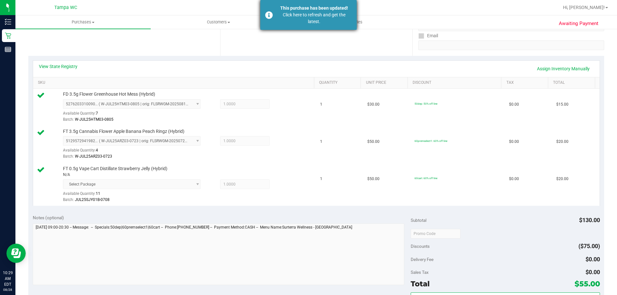
scroll to position [129, 0]
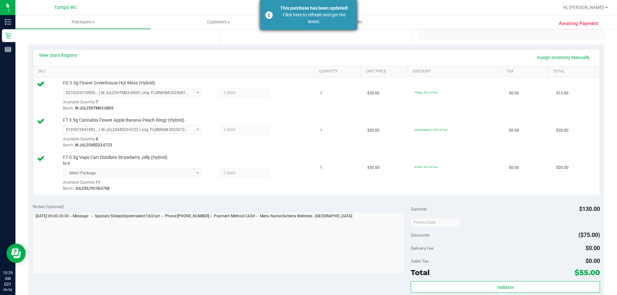
click at [338, 16] on div "Click here to refresh and get the latest." at bounding box center [314, 18] width 76 height 13
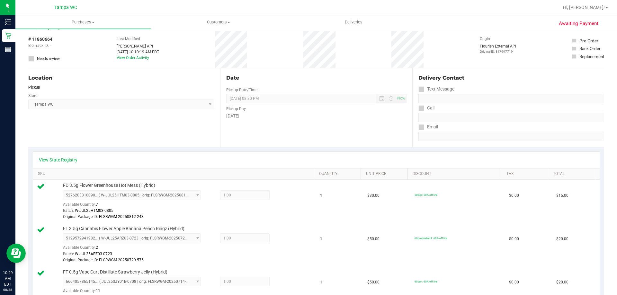
scroll to position [0, 0]
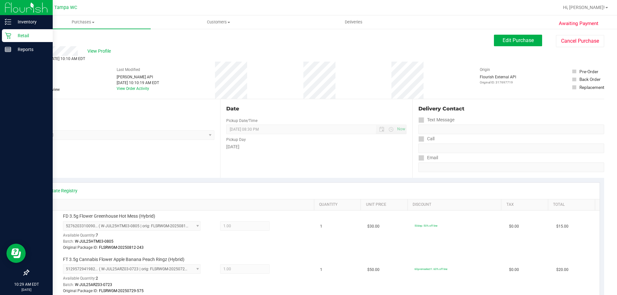
click at [10, 35] on icon at bounding box center [8, 36] width 6 height 6
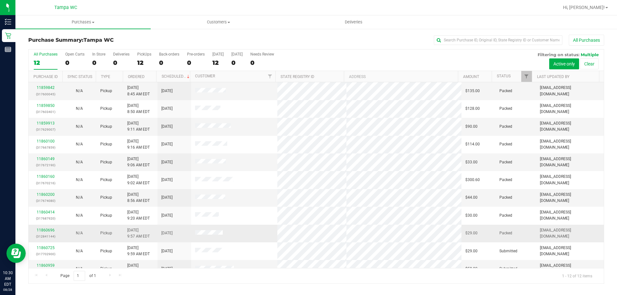
scroll to position [27, 0]
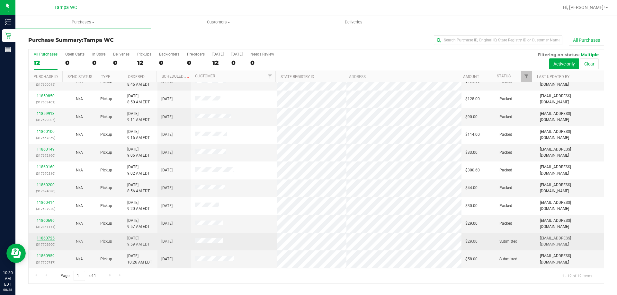
click at [51, 239] on link "11860725" at bounding box center [46, 238] width 18 height 4
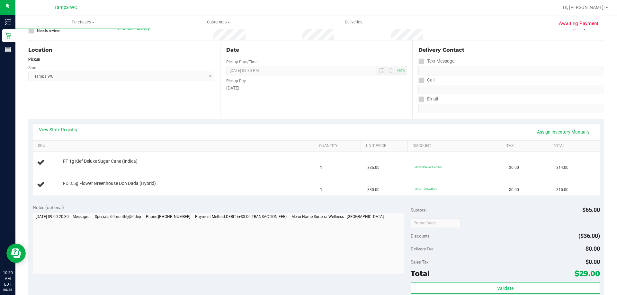
scroll to position [129, 0]
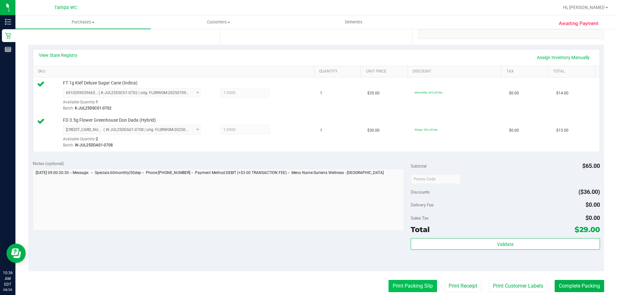
click at [389, 285] on button "Print Packing Slip" at bounding box center [413, 286] width 49 height 12
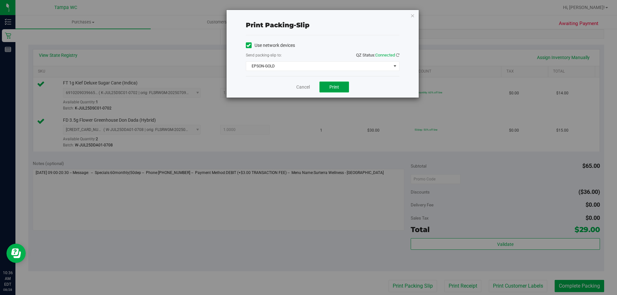
click at [333, 85] on span "Print" at bounding box center [334, 87] width 10 height 5
click at [299, 86] on link "Cancel" at bounding box center [302, 87] width 13 height 7
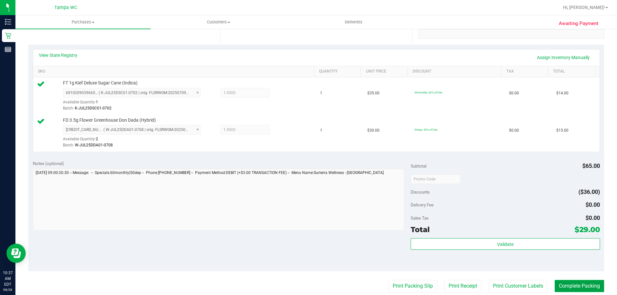
click at [598, 290] on button "Complete Packing" at bounding box center [579, 286] width 49 height 12
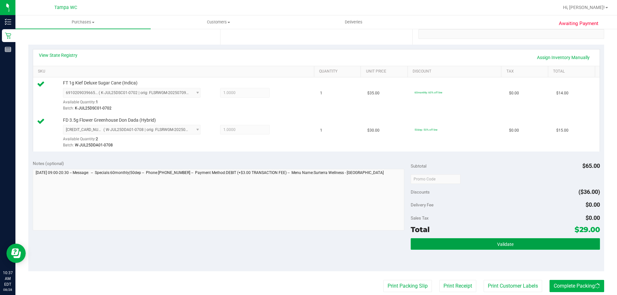
click at [535, 242] on button "Validate" at bounding box center [505, 244] width 189 height 12
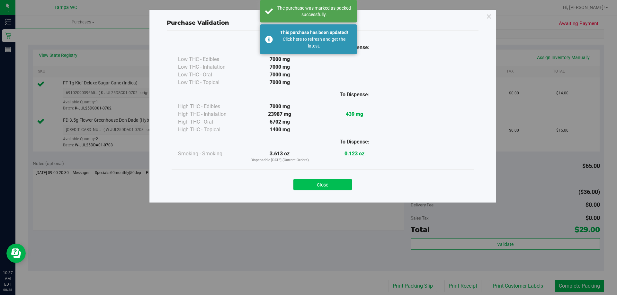
click at [335, 180] on button "Close" at bounding box center [322, 185] width 58 height 12
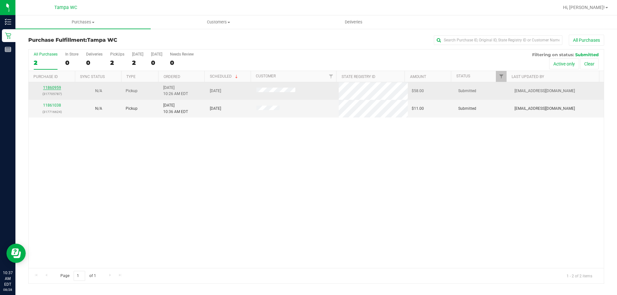
click at [57, 88] on link "11860959" at bounding box center [52, 87] width 18 height 4
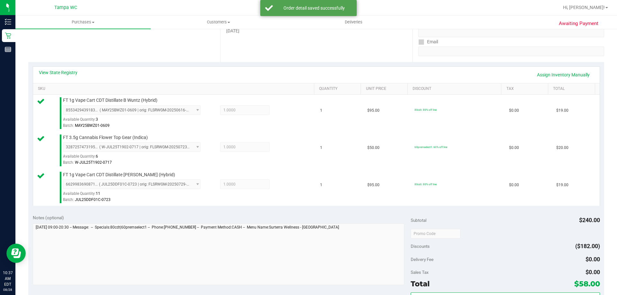
scroll to position [225, 0]
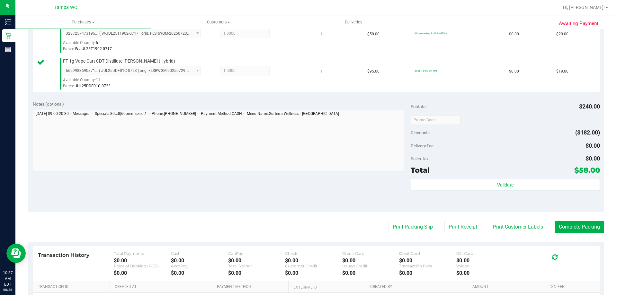
click at [394, 234] on purchase-details "Back Edit Purchase Cancel Purchase View Profile # 11860959 BioTrack ID: - Submi…" at bounding box center [316, 86] width 576 height 552
click at [394, 233] on button "Print Packing Slip" at bounding box center [413, 227] width 49 height 12
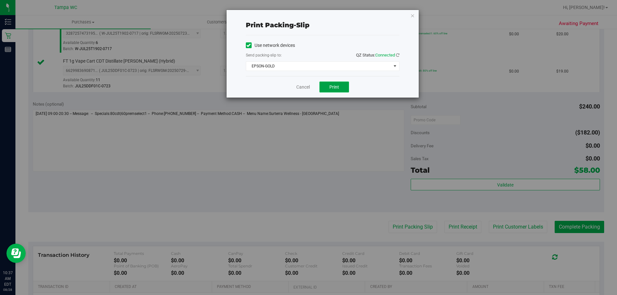
drag, startPoint x: 327, startPoint y: 87, endPoint x: 333, endPoint y: 89, distance: 6.2
click at [327, 88] on button "Print" at bounding box center [334, 87] width 30 height 11
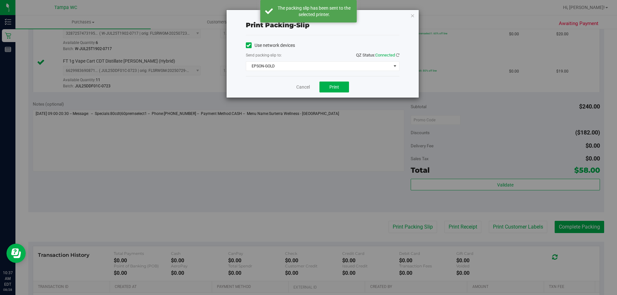
click at [413, 14] on icon "button" at bounding box center [412, 16] width 4 height 8
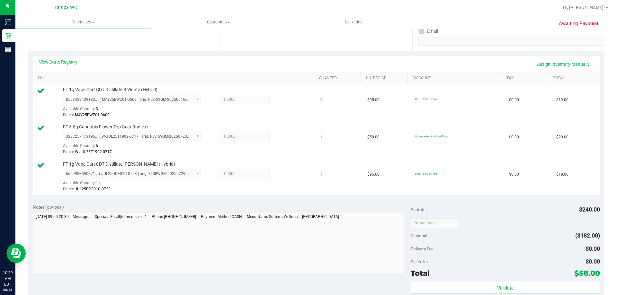
scroll to position [193, 0]
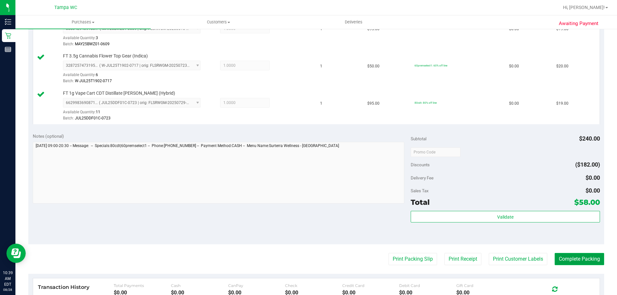
click at [585, 261] on button "Complete Packing" at bounding box center [579, 259] width 49 height 12
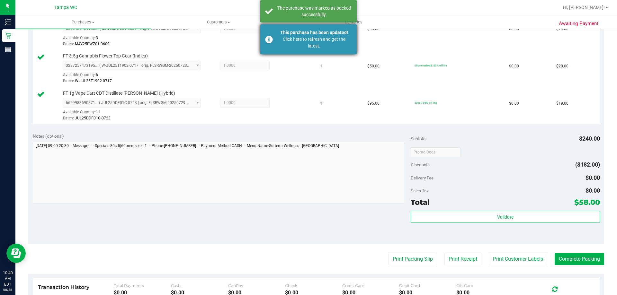
click at [273, 30] on div "This purchase has been updated! Click here to refresh and get the latest." at bounding box center [308, 39] width 96 height 30
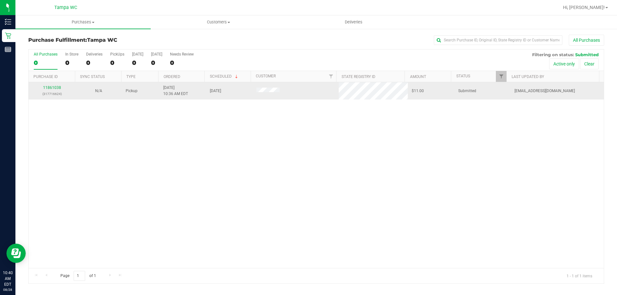
click at [52, 85] on div "11861038 (317716624)" at bounding box center [51, 91] width 39 height 12
click at [50, 86] on link "11861038" at bounding box center [52, 87] width 18 height 4
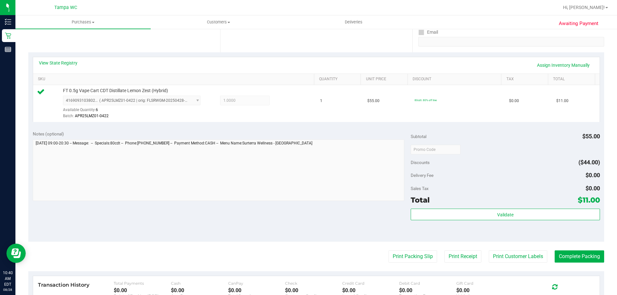
scroll to position [193, 0]
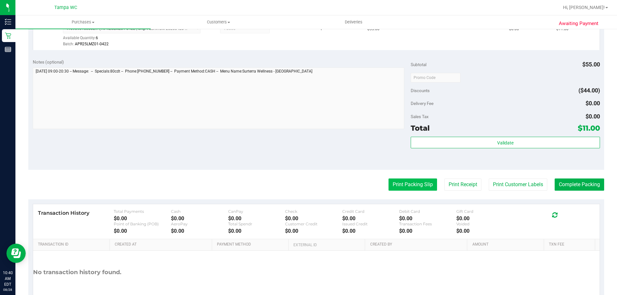
click at [406, 183] on button "Print Packing Slip" at bounding box center [413, 185] width 49 height 12
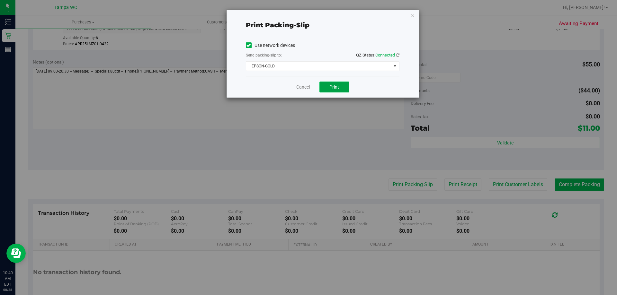
click at [334, 83] on button "Print" at bounding box center [334, 87] width 30 height 11
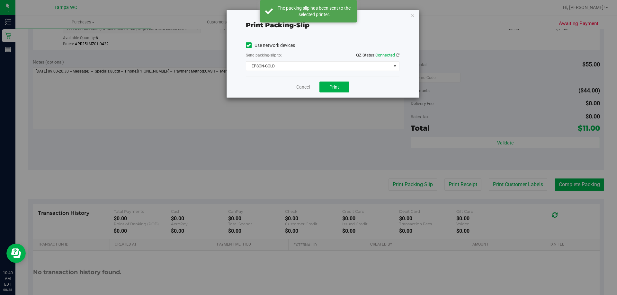
click at [299, 86] on link "Cancel" at bounding box center [302, 87] width 13 height 7
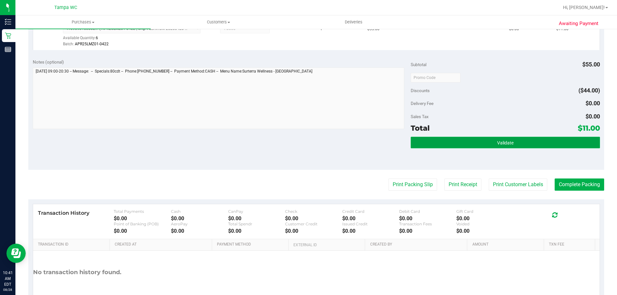
click at [524, 139] on button "Validate" at bounding box center [505, 143] width 189 height 12
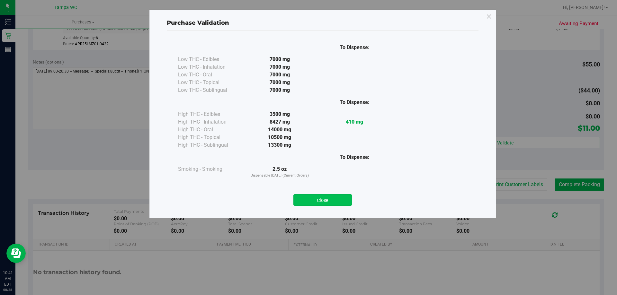
click at [330, 201] on button "Close" at bounding box center [322, 200] width 58 height 12
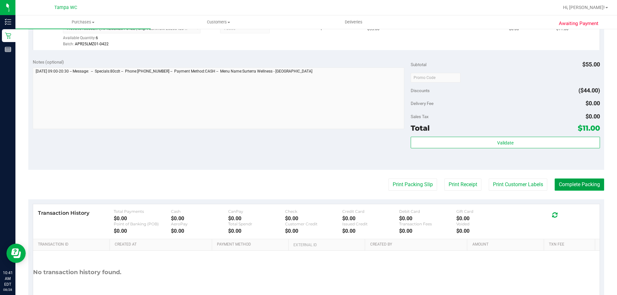
click at [589, 181] on button "Complete Packing" at bounding box center [579, 185] width 49 height 12
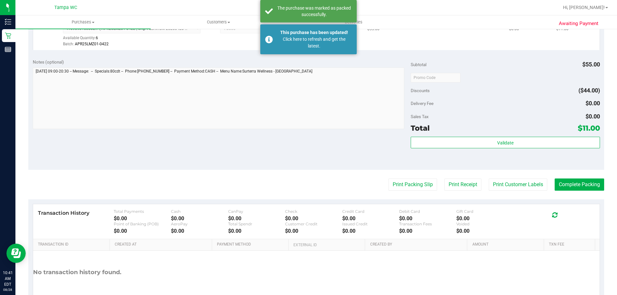
click at [310, 35] on div "This purchase has been updated!" at bounding box center [314, 32] width 76 height 7
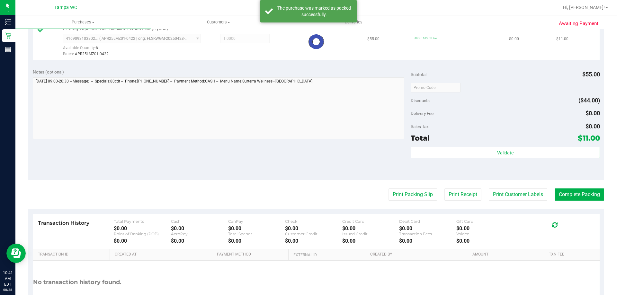
scroll to position [54, 0]
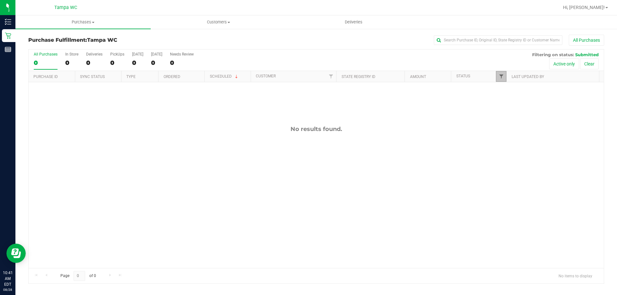
click at [502, 77] on span "Filter" at bounding box center [501, 76] width 5 height 5
click at [518, 146] on span "Packed" at bounding box center [515, 148] width 13 height 4
click at [507, 145] on input "Packed" at bounding box center [504, 147] width 4 height 4
checkbox input "true"
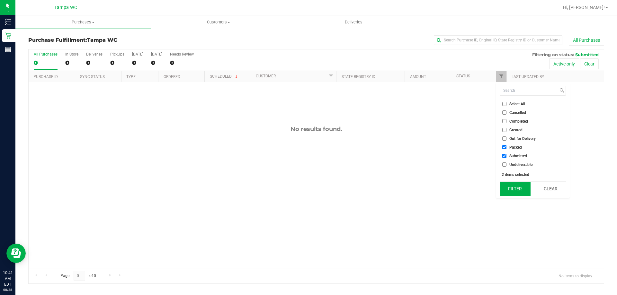
click at [522, 190] on button "Filter" at bounding box center [515, 189] width 31 height 14
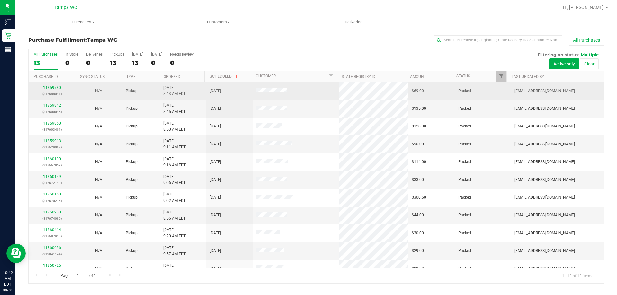
click at [59, 89] on link "11859780" at bounding box center [52, 87] width 18 height 4
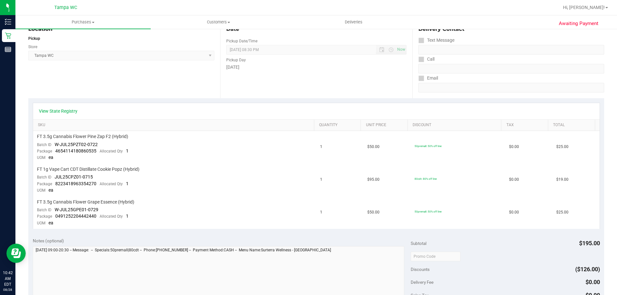
scroll to position [193, 0]
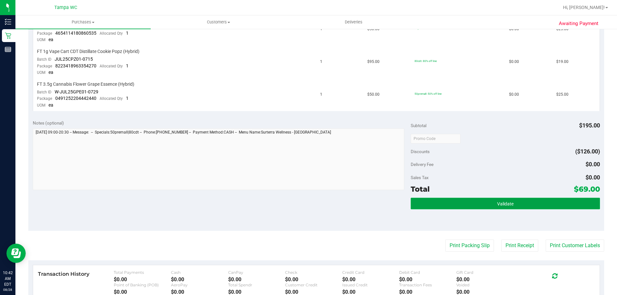
click at [529, 200] on button "Validate" at bounding box center [505, 204] width 189 height 12
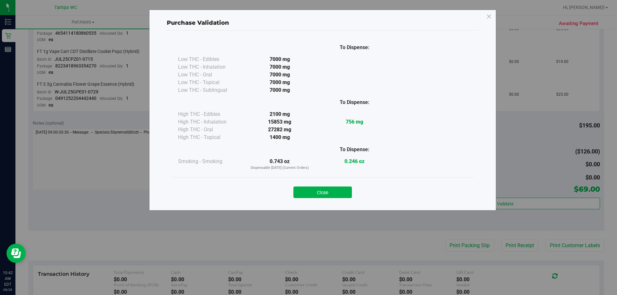
drag, startPoint x: 314, startPoint y: 192, endPoint x: 159, endPoint y: 46, distance: 212.8
click at [314, 192] on button "Close" at bounding box center [322, 193] width 58 height 12
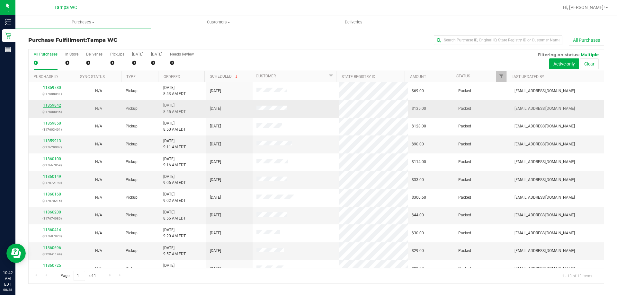
click at [58, 107] on link "11859842" at bounding box center [52, 105] width 18 height 4
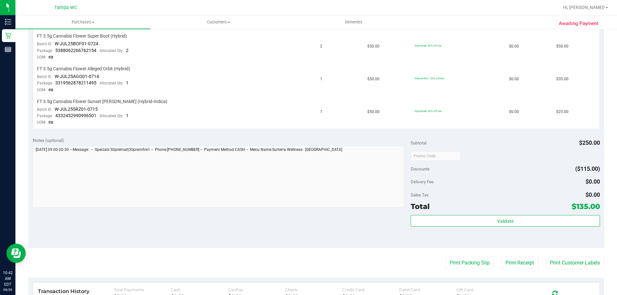
scroll to position [257, 0]
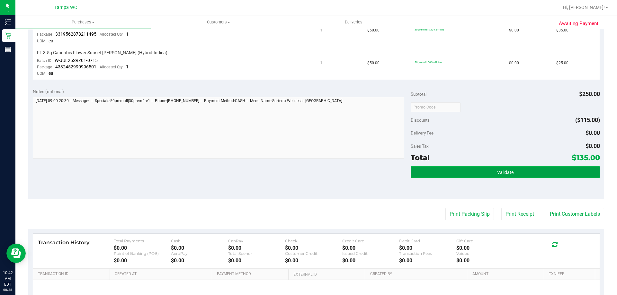
click at [516, 171] on button "Validate" at bounding box center [505, 172] width 189 height 12
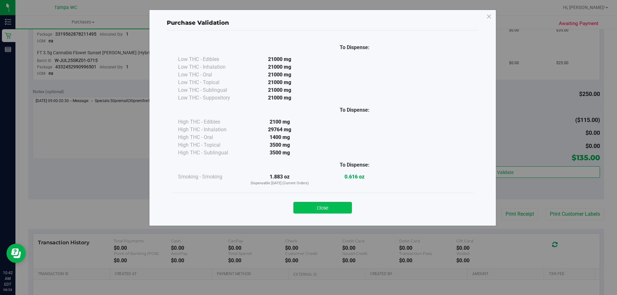
click at [331, 208] on button "Close" at bounding box center [322, 208] width 58 height 12
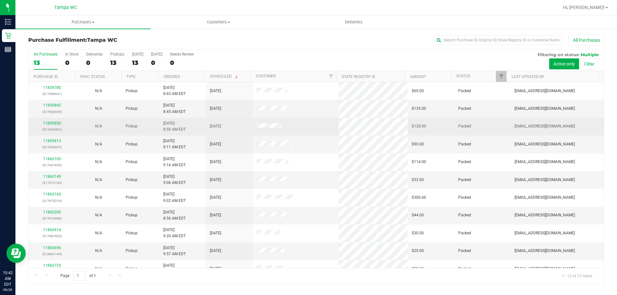
click at [63, 124] on div "11859850 (317603401)" at bounding box center [51, 127] width 39 height 12
click at [52, 123] on link "11859850" at bounding box center [52, 123] width 18 height 4
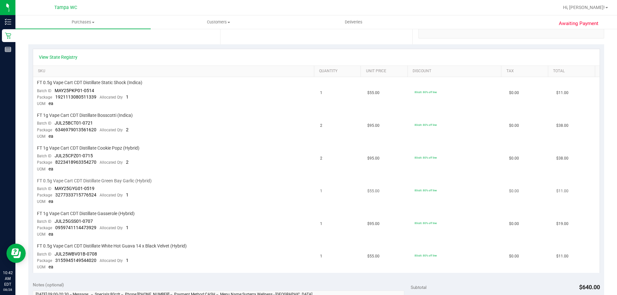
scroll to position [354, 0]
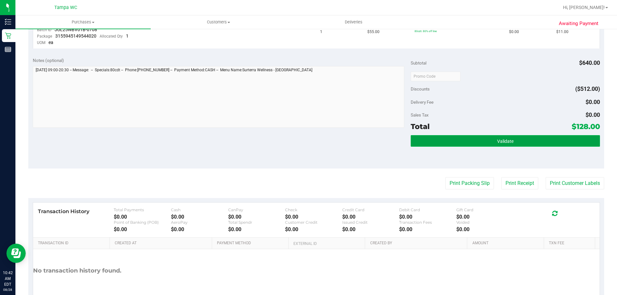
click at [499, 143] on span "Validate" at bounding box center [505, 141] width 16 height 5
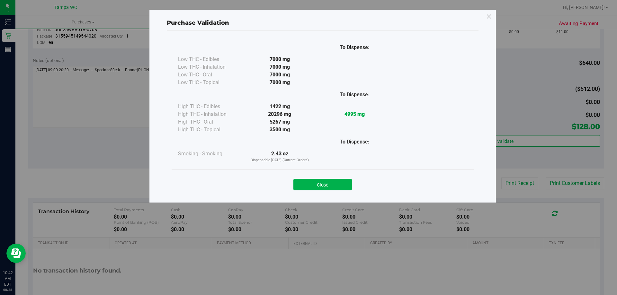
click at [328, 178] on div "Close" at bounding box center [322, 183] width 292 height 16
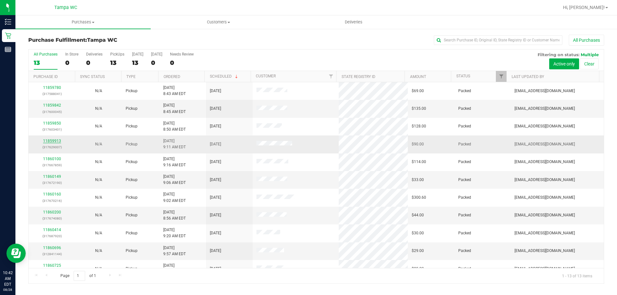
click at [51, 140] on link "11859913" at bounding box center [52, 141] width 18 height 4
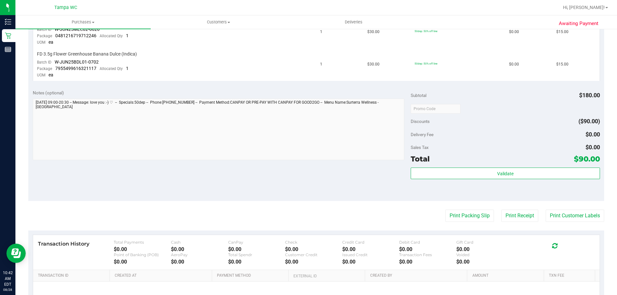
scroll to position [321, 0]
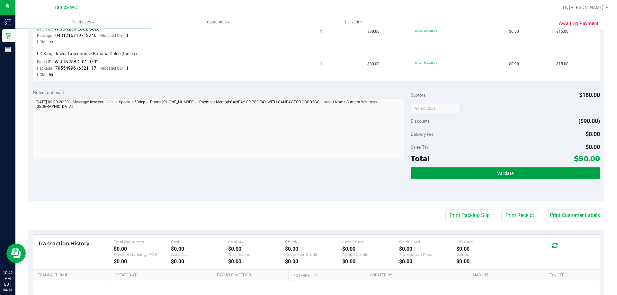
click at [529, 168] on button "Validate" at bounding box center [505, 173] width 189 height 12
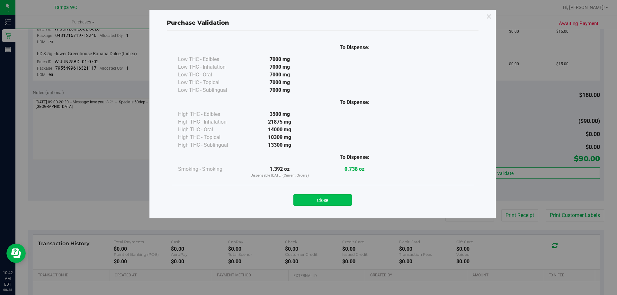
click at [319, 195] on button "Close" at bounding box center [322, 200] width 58 height 12
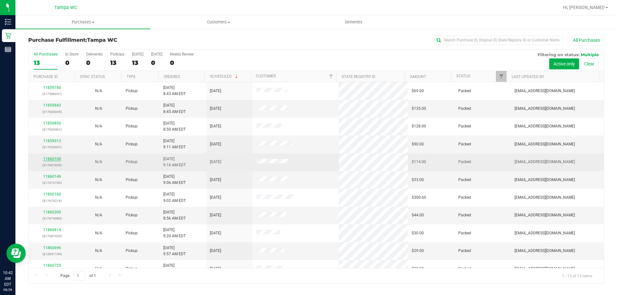
click at [49, 159] on link "11860100" at bounding box center [52, 159] width 18 height 4
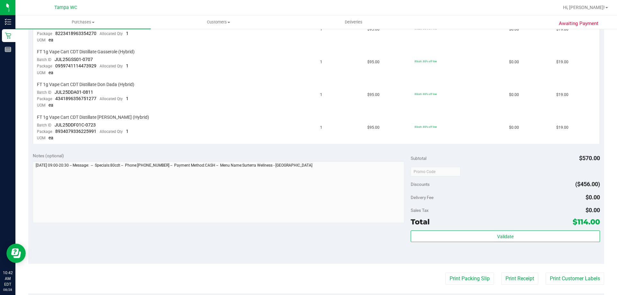
scroll to position [289, 0]
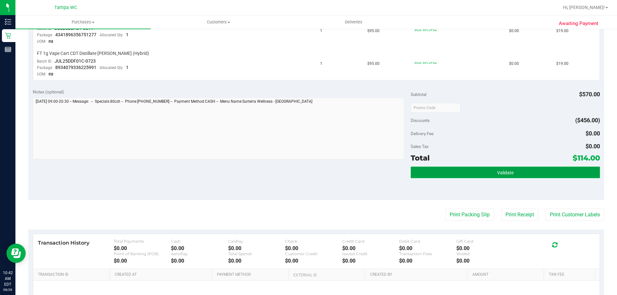
click at [522, 172] on button "Validate" at bounding box center [505, 173] width 189 height 12
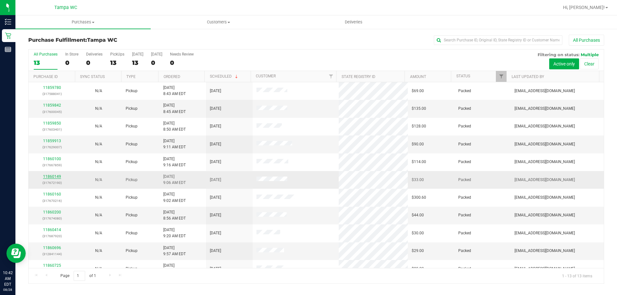
click at [49, 175] on link "11860149" at bounding box center [52, 177] width 18 height 4
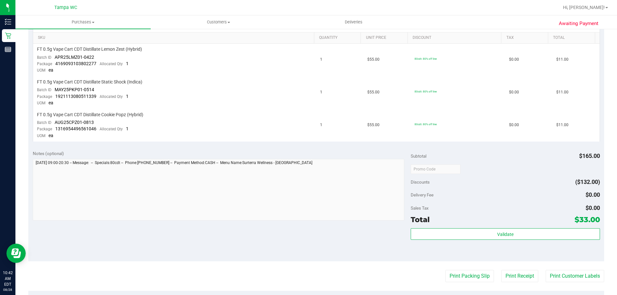
scroll to position [257, 0]
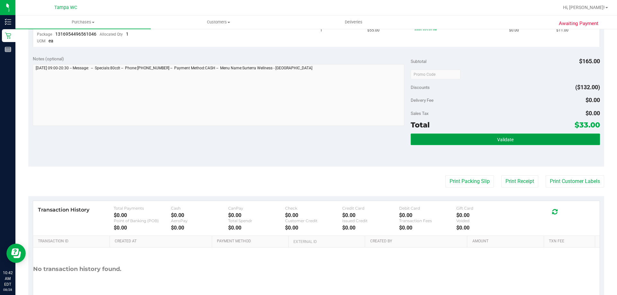
click at [517, 141] on button "Validate" at bounding box center [505, 140] width 189 height 12
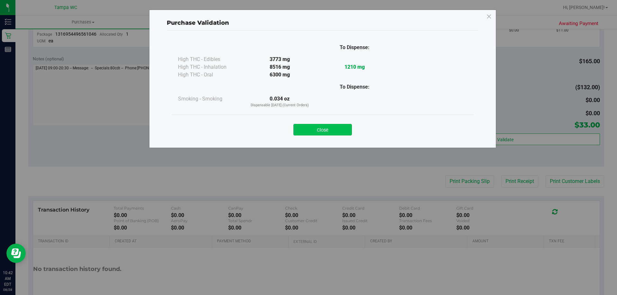
click at [316, 126] on button "Close" at bounding box center [322, 130] width 58 height 12
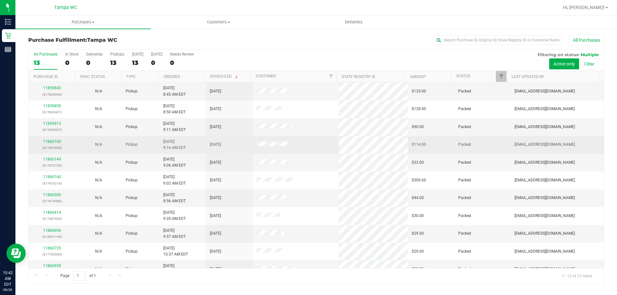
scroll to position [45, 0]
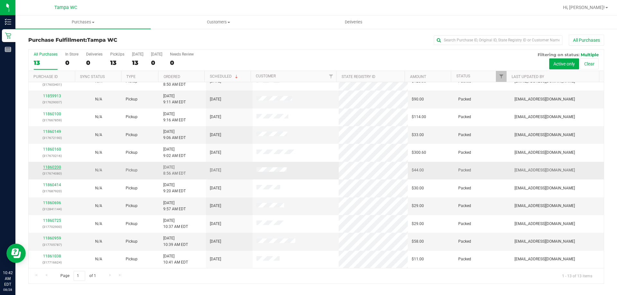
click at [49, 169] on link "11860200" at bounding box center [52, 167] width 18 height 4
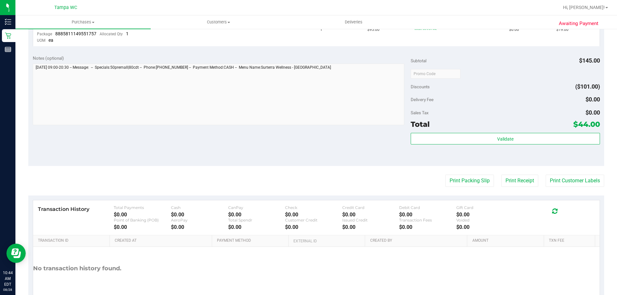
click at [300, 159] on div "Notes (optional) Subtotal $145.00 Discounts ($101.00) Delivery Fee $0.00 Sales …" at bounding box center [316, 108] width 576 height 116
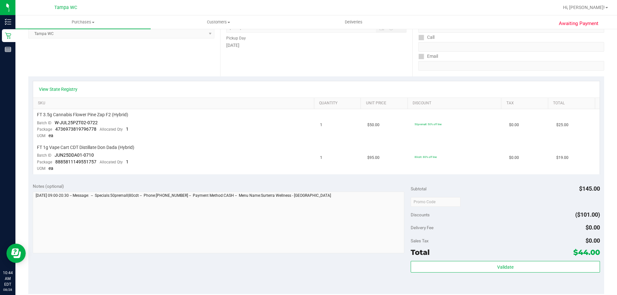
scroll to position [193, 0]
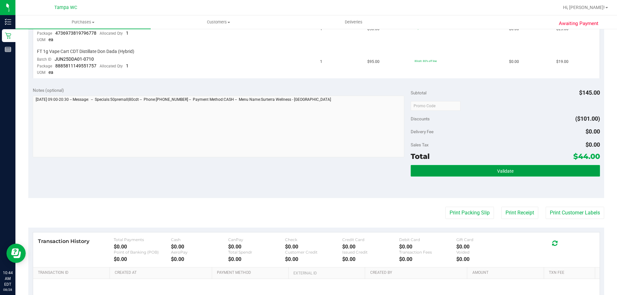
click at [493, 167] on button "Validate" at bounding box center [505, 171] width 189 height 12
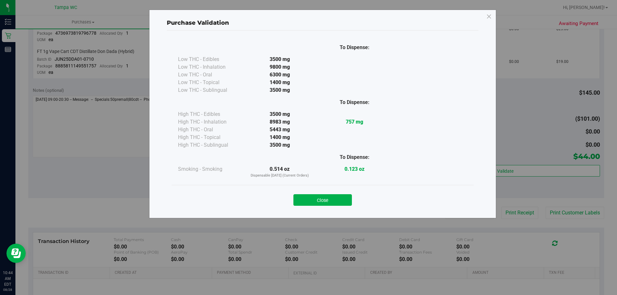
click at [328, 190] on div "Close" at bounding box center [322, 198] width 292 height 16
click at [328, 195] on button "Close" at bounding box center [322, 200] width 58 height 12
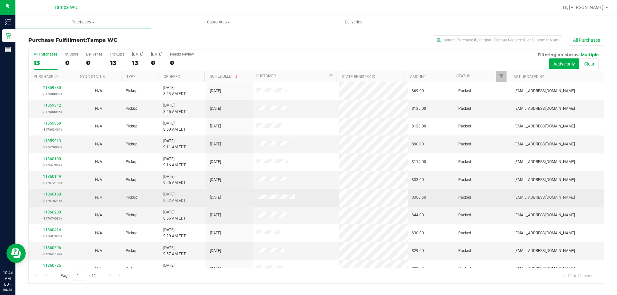
click at [54, 197] on div "11860160 (317670216)" at bounding box center [51, 198] width 39 height 12
click at [59, 194] on link "11860160" at bounding box center [52, 194] width 18 height 4
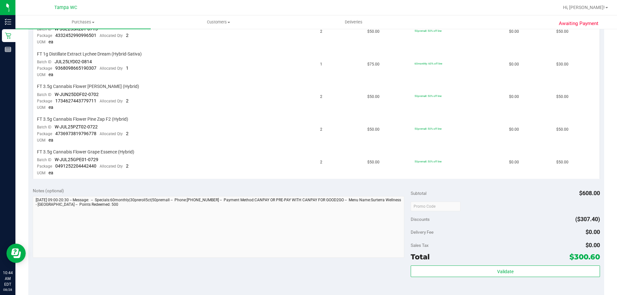
scroll to position [354, 0]
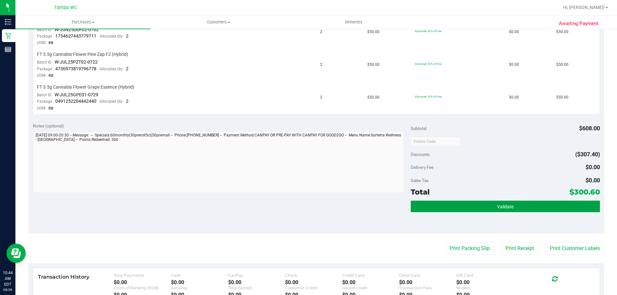
click at [509, 209] on span "Validate" at bounding box center [505, 206] width 16 height 5
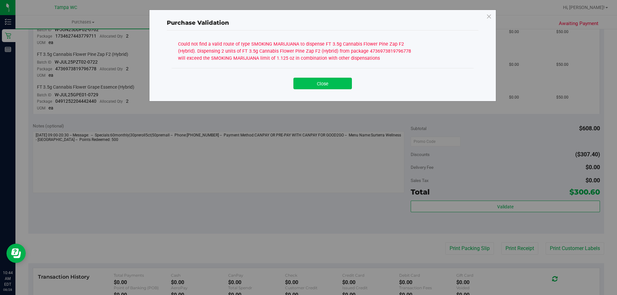
click at [316, 83] on button "Close" at bounding box center [322, 84] width 58 height 12
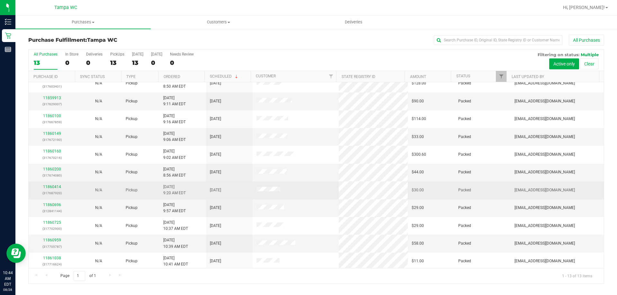
scroll to position [45, 0]
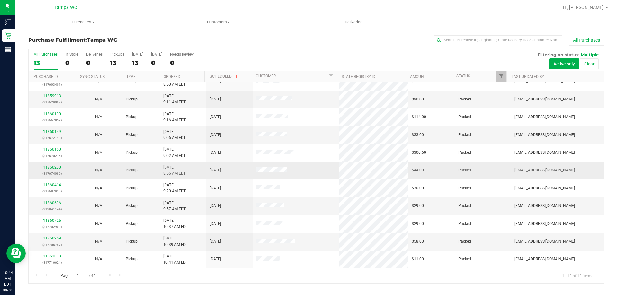
click at [56, 166] on link "11860200" at bounding box center [52, 167] width 18 height 4
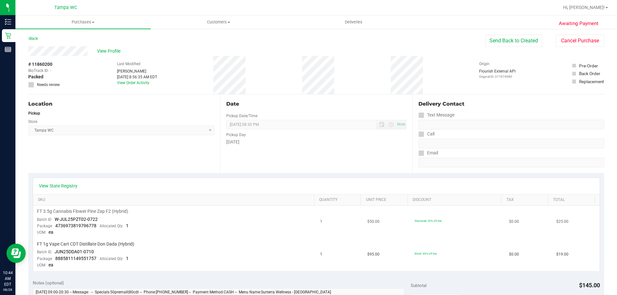
scroll to position [161, 0]
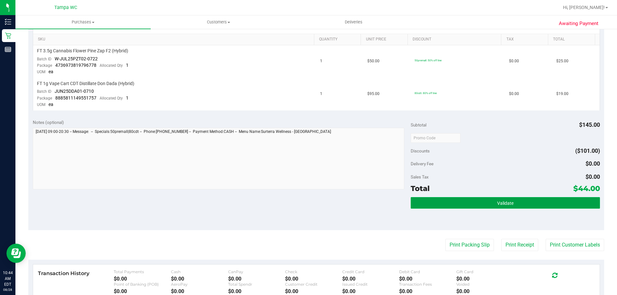
click at [503, 204] on span "Validate" at bounding box center [505, 203] width 16 height 5
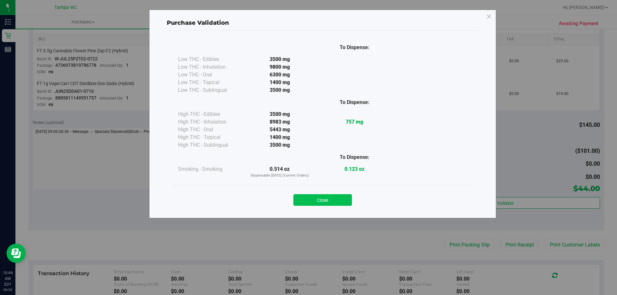
click at [328, 202] on button "Close" at bounding box center [322, 200] width 58 height 12
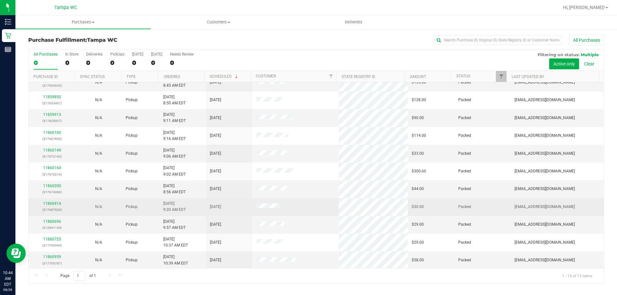
scroll to position [45, 0]
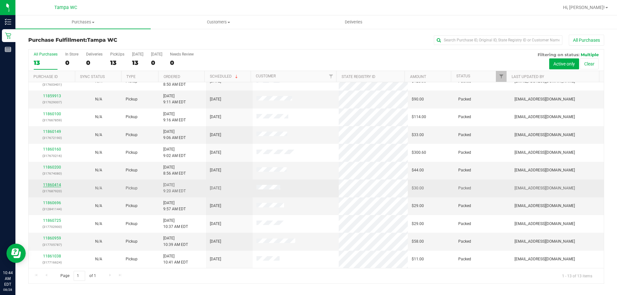
click at [54, 185] on link "11860414" at bounding box center [52, 185] width 18 height 4
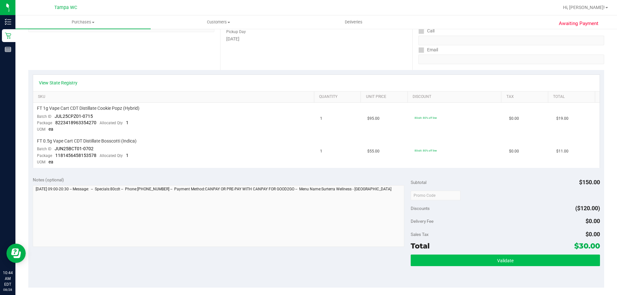
scroll to position [129, 0]
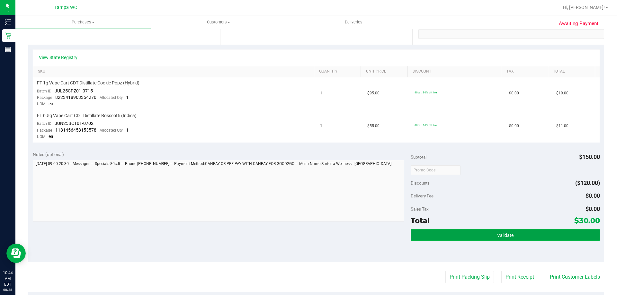
click at [501, 237] on span "Validate" at bounding box center [505, 235] width 16 height 5
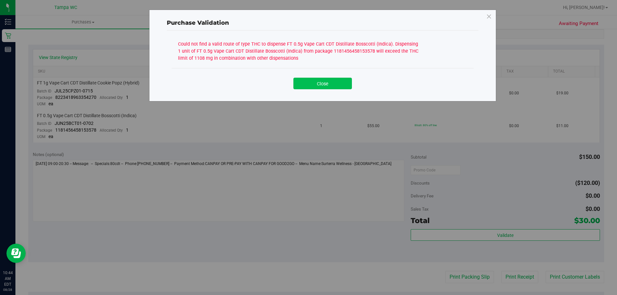
click at [321, 83] on button "Close" at bounding box center [322, 84] width 58 height 12
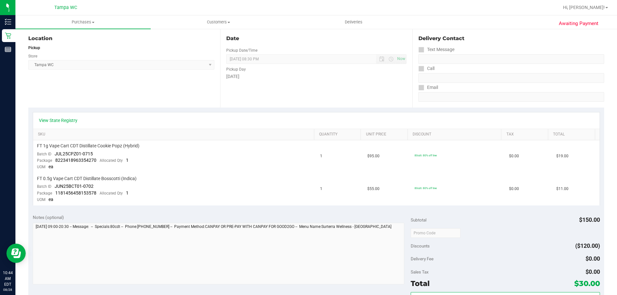
scroll to position [0, 0]
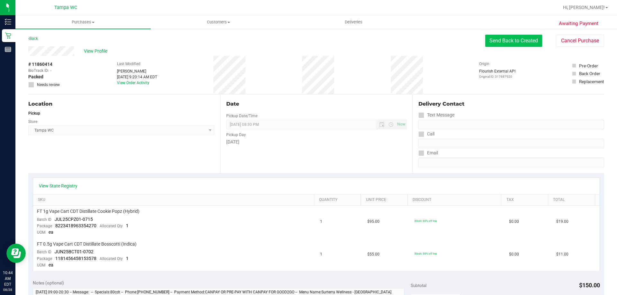
click at [507, 44] on button "Send Back to Created" at bounding box center [513, 41] width 57 height 12
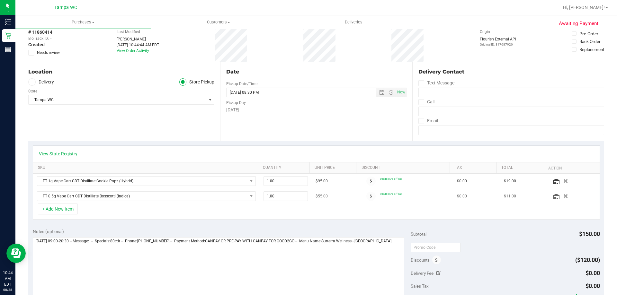
scroll to position [96, 0]
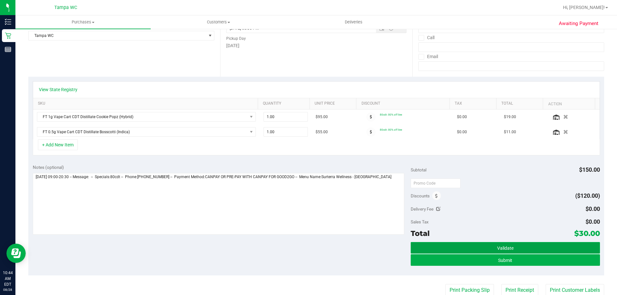
click at [503, 244] on button "Validate" at bounding box center [505, 248] width 189 height 12
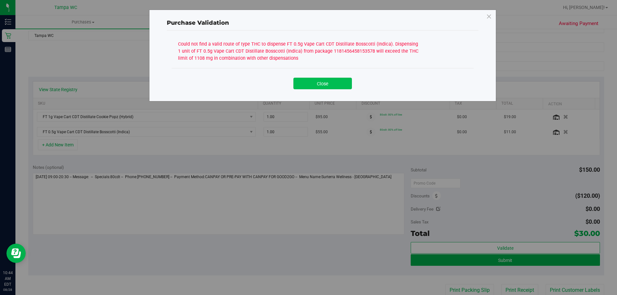
click at [326, 81] on button "Close" at bounding box center [322, 84] width 58 height 12
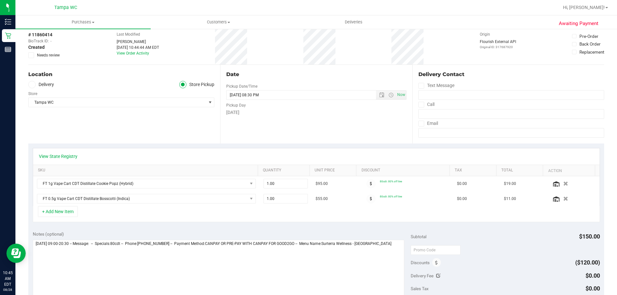
scroll to position [64, 0]
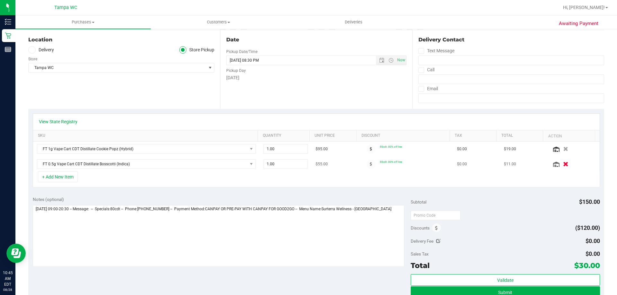
click at [562, 165] on div at bounding box center [573, 164] width 45 height 6
click at [563, 165] on icon "button" at bounding box center [565, 164] width 5 height 5
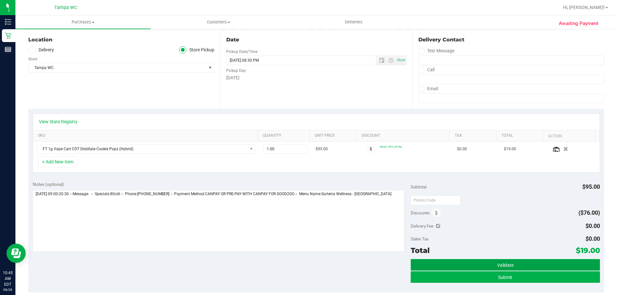
click at [509, 260] on button "Validate" at bounding box center [505, 265] width 189 height 12
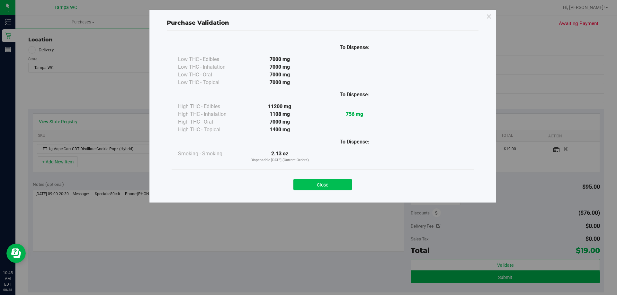
click at [347, 190] on button "Close" at bounding box center [322, 185] width 58 height 12
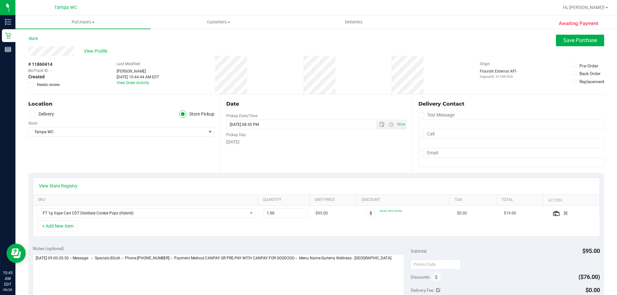
scroll to position [193, 0]
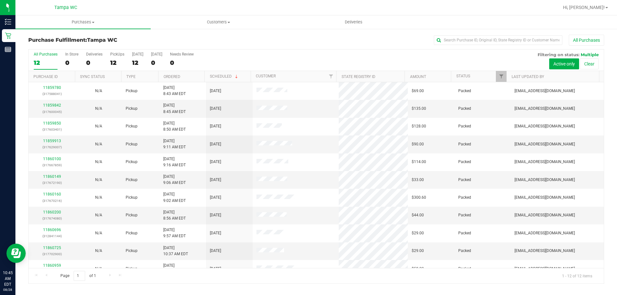
click at [506, 79] on div at bounding box center [506, 76] width 3 height 11
click at [504, 78] on link "Filter" at bounding box center [501, 76] width 11 height 11
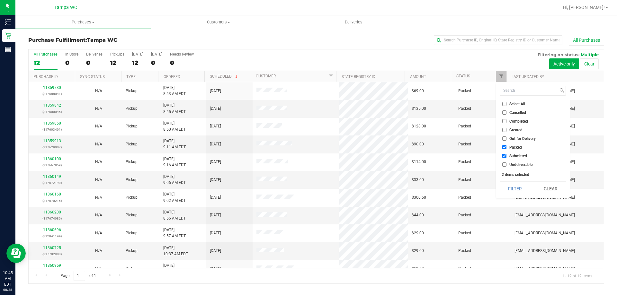
click at [509, 129] on span "Created" at bounding box center [515, 130] width 13 height 4
click at [507, 129] on input "Created" at bounding box center [504, 130] width 4 height 4
checkbox input "true"
click at [517, 186] on button "Filter" at bounding box center [515, 189] width 31 height 14
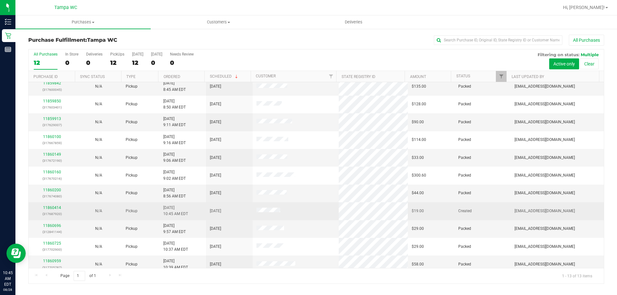
scroll to position [45, 0]
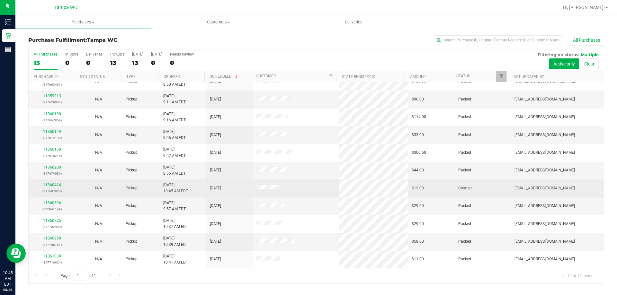
click at [57, 183] on link "11860414" at bounding box center [52, 185] width 18 height 4
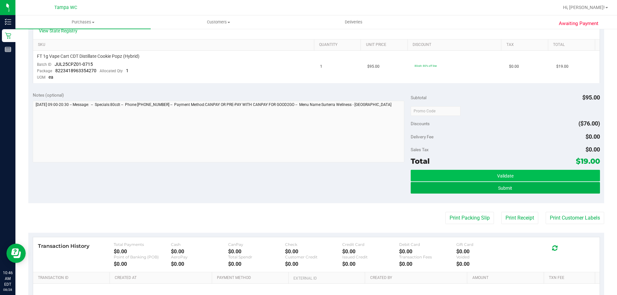
scroll to position [161, 0]
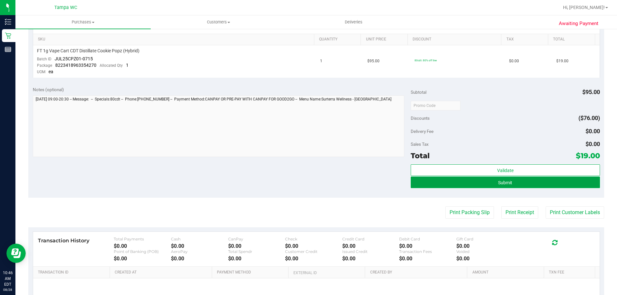
click at [491, 178] on button "Submit" at bounding box center [505, 183] width 189 height 12
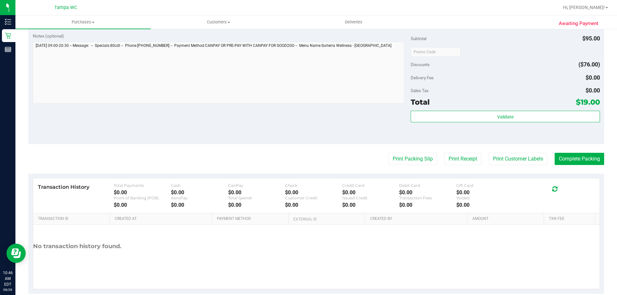
scroll to position [64, 0]
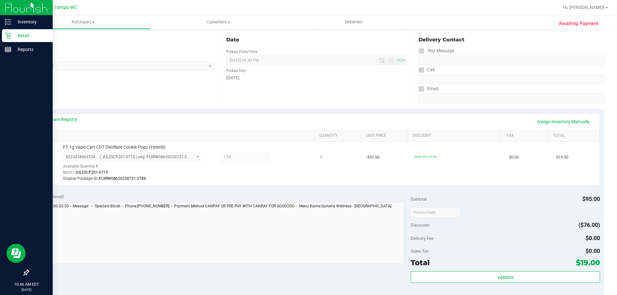
click at [9, 35] on icon at bounding box center [8, 35] width 6 height 6
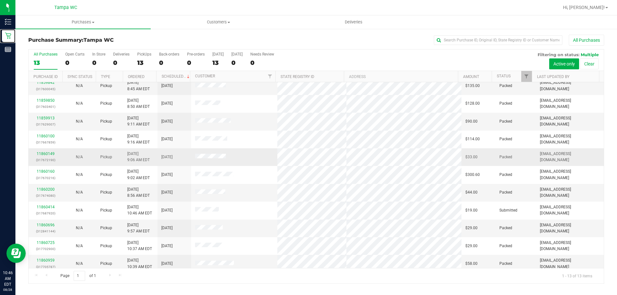
scroll to position [45, 0]
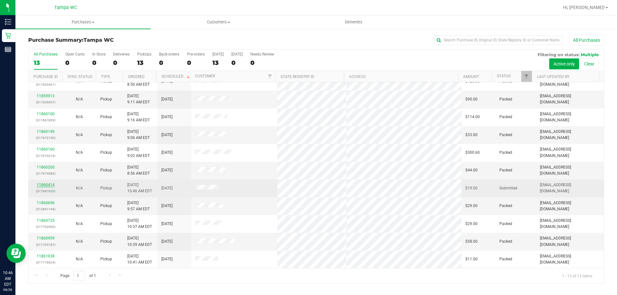
click at [43, 184] on link "11860414" at bounding box center [46, 185] width 18 height 4
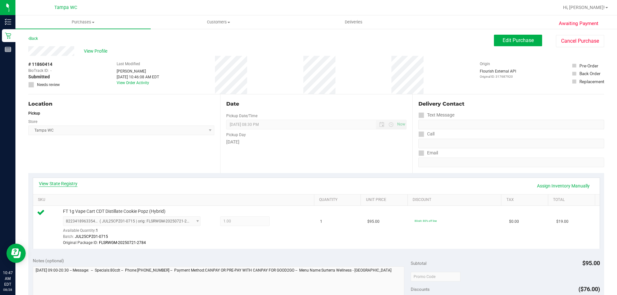
click at [72, 185] on link "View State Registry" at bounding box center [58, 184] width 39 height 6
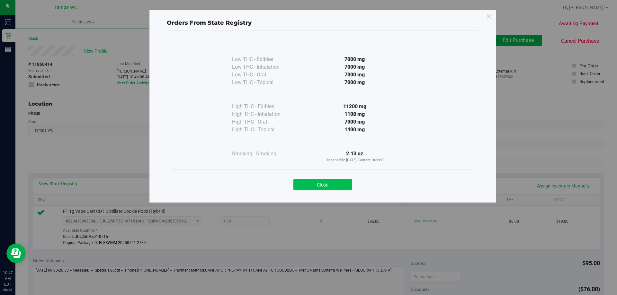
click at [306, 185] on button "Close" at bounding box center [322, 185] width 58 height 12
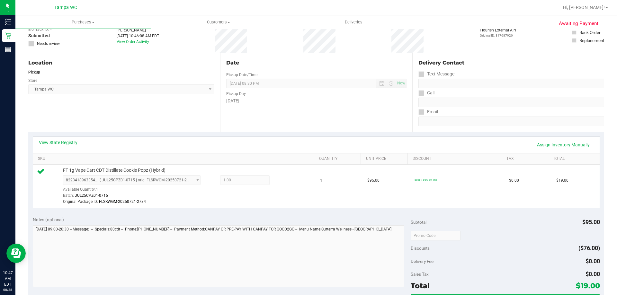
scroll to position [129, 0]
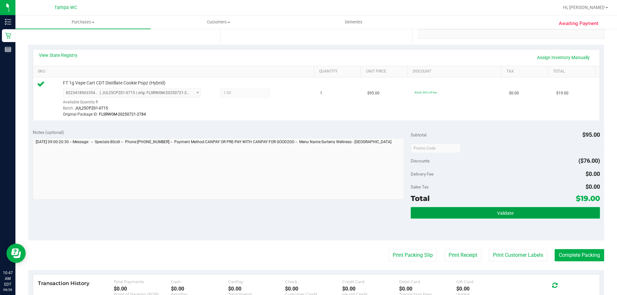
click at [500, 219] on button "Validate" at bounding box center [505, 213] width 189 height 12
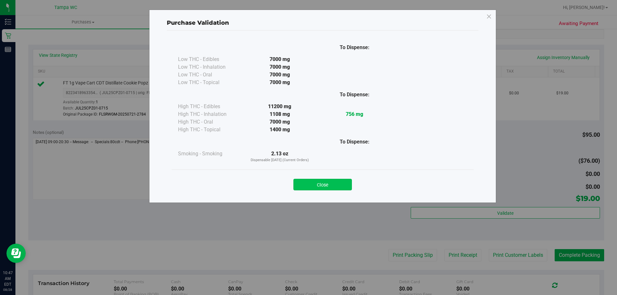
click at [324, 181] on button "Close" at bounding box center [322, 185] width 58 height 12
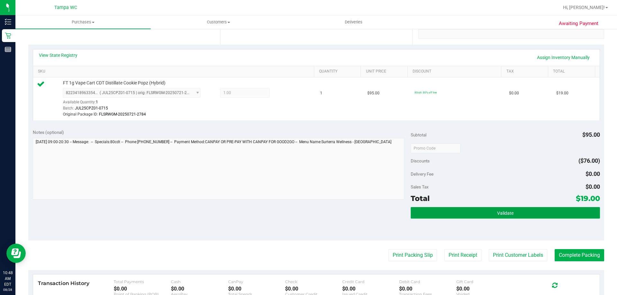
click at [531, 209] on button "Validate" at bounding box center [505, 213] width 189 height 12
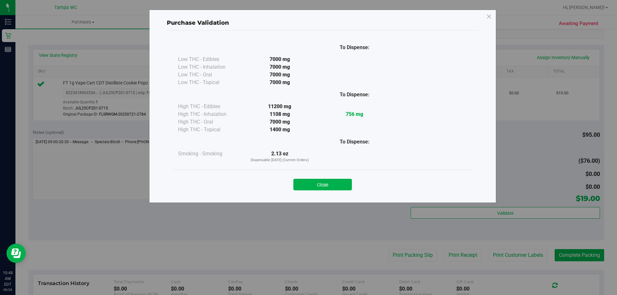
click at [332, 177] on div "Close" at bounding box center [322, 183] width 292 height 16
click at [332, 184] on button "Close" at bounding box center [322, 185] width 58 height 12
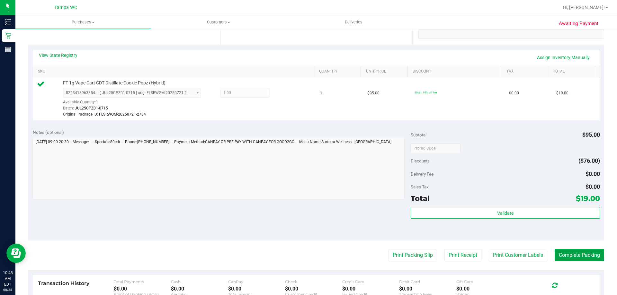
click at [590, 254] on button "Complete Packing" at bounding box center [579, 255] width 49 height 12
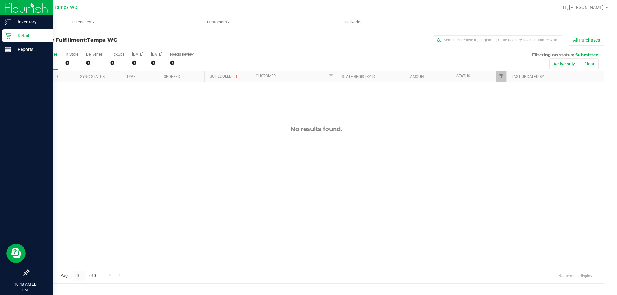
click at [12, 34] on p "Retail" at bounding box center [30, 36] width 39 height 8
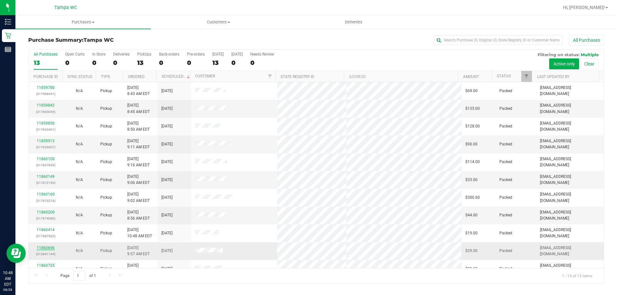
click at [49, 247] on link "11860696" at bounding box center [46, 248] width 18 height 4
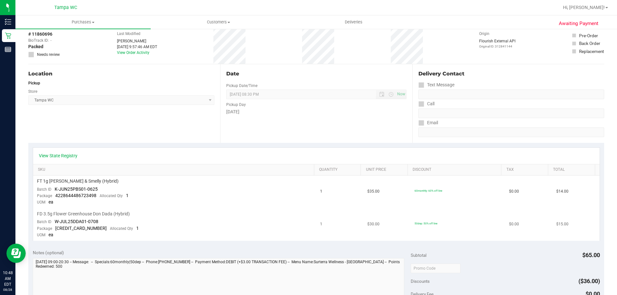
scroll to position [129, 0]
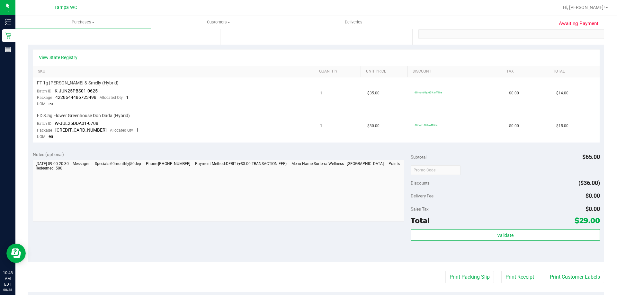
click at [516, 241] on div "Validate" at bounding box center [505, 243] width 189 height 29
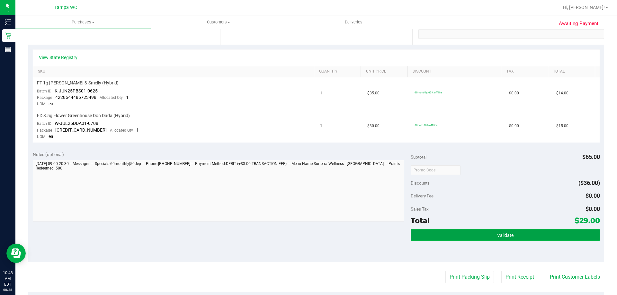
click at [515, 240] on button "Validate" at bounding box center [505, 235] width 189 height 12
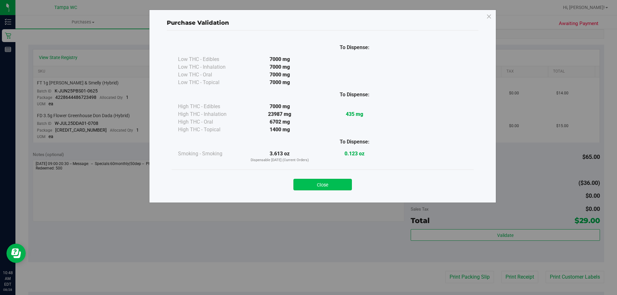
click at [341, 186] on button "Close" at bounding box center [322, 185] width 58 height 12
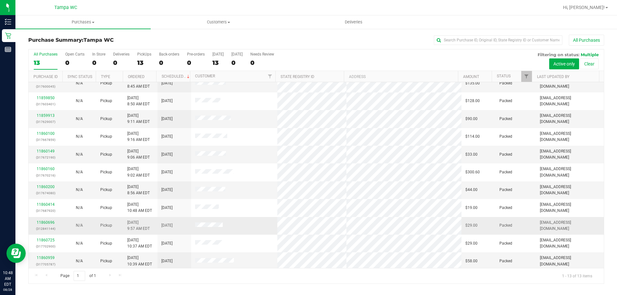
scroll to position [45, 0]
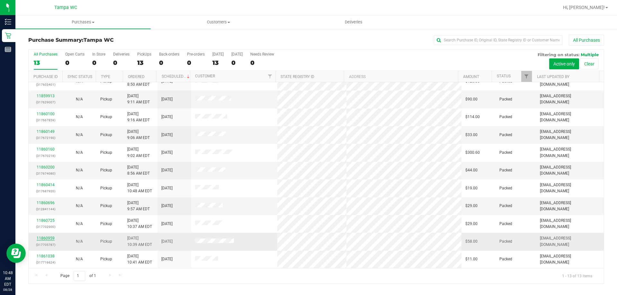
click at [48, 238] on link "11860959" at bounding box center [46, 238] width 18 height 4
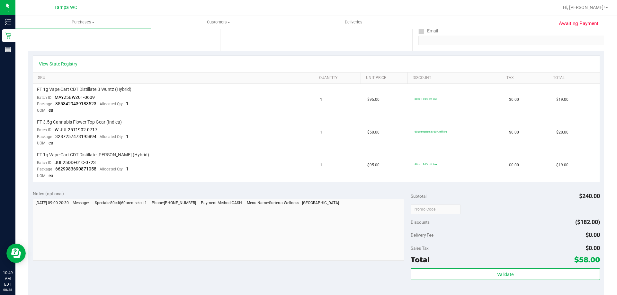
scroll to position [193, 0]
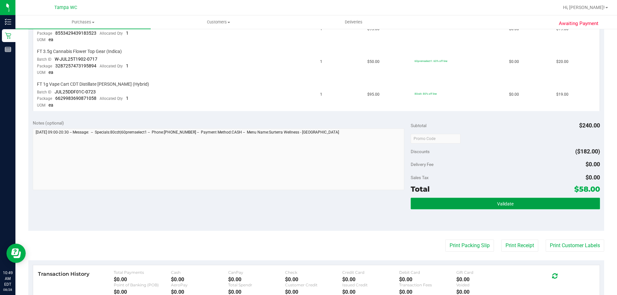
click at [542, 206] on button "Validate" at bounding box center [505, 204] width 189 height 12
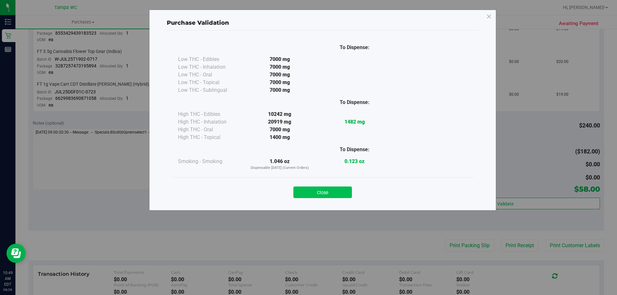
click at [332, 195] on button "Close" at bounding box center [322, 193] width 58 height 12
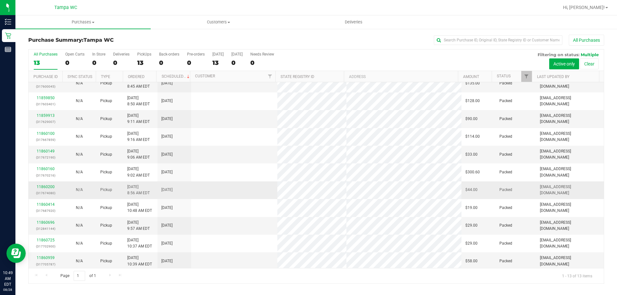
scroll to position [45, 0]
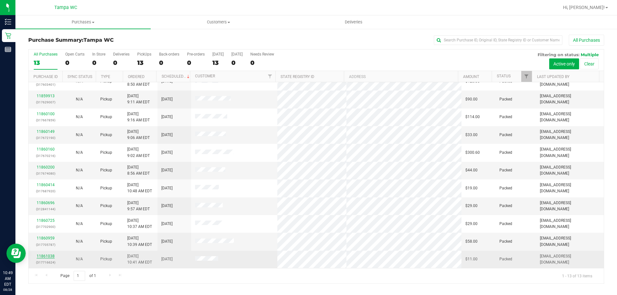
click at [48, 257] on link "11861038" at bounding box center [46, 256] width 18 height 4
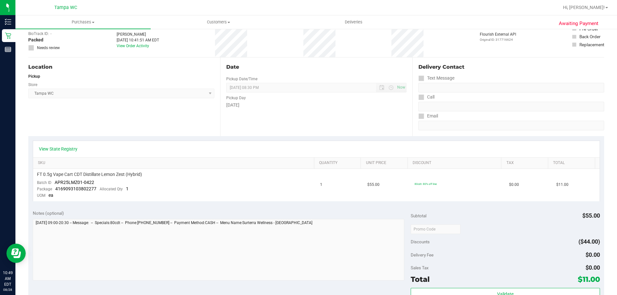
scroll to position [225, 0]
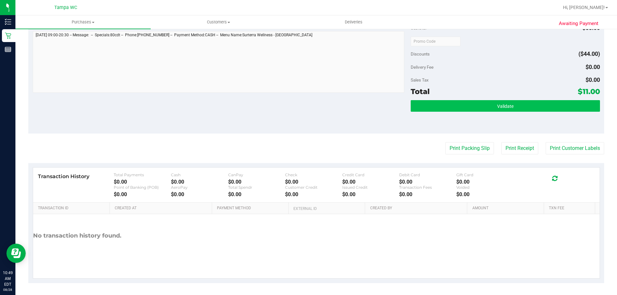
drag, startPoint x: 508, startPoint y: 114, endPoint x: 508, endPoint y: 110, distance: 4.5
click at [508, 113] on div "Validate" at bounding box center [505, 114] width 189 height 29
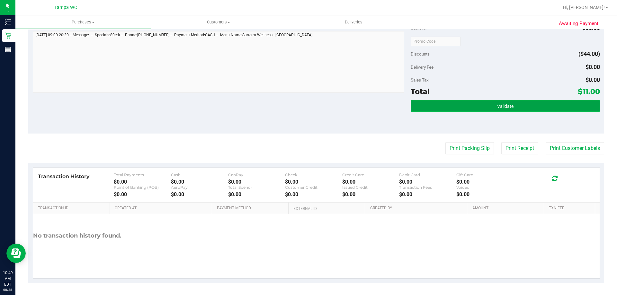
click at [508, 110] on button "Validate" at bounding box center [505, 106] width 189 height 12
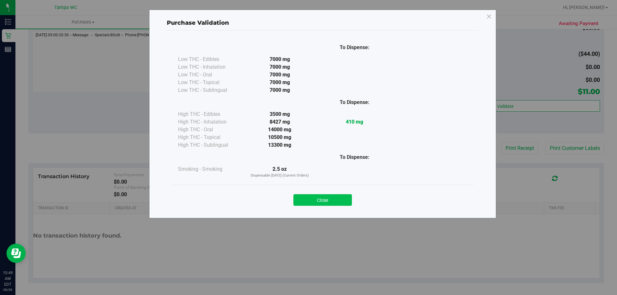
click at [314, 203] on button "Close" at bounding box center [322, 200] width 58 height 12
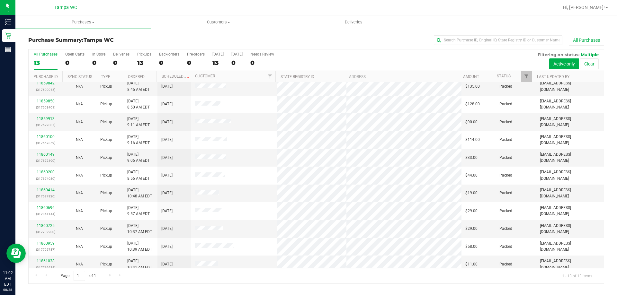
scroll to position [45, 0]
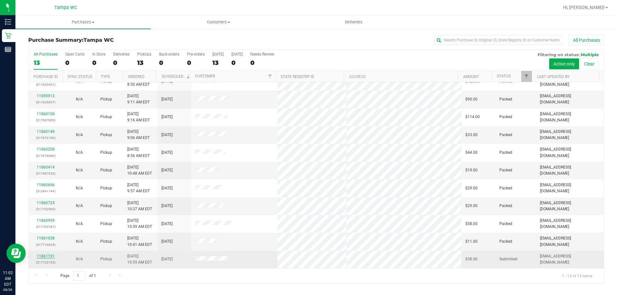
click at [45, 255] on link "11861191" at bounding box center [46, 256] width 18 height 4
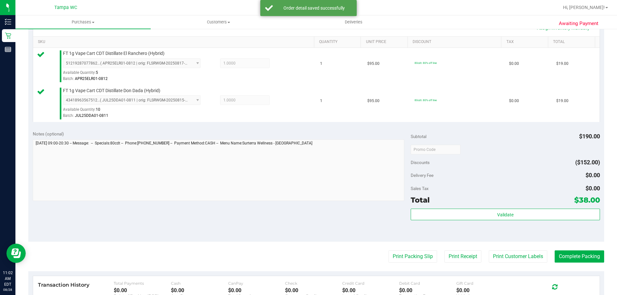
scroll to position [161, 0]
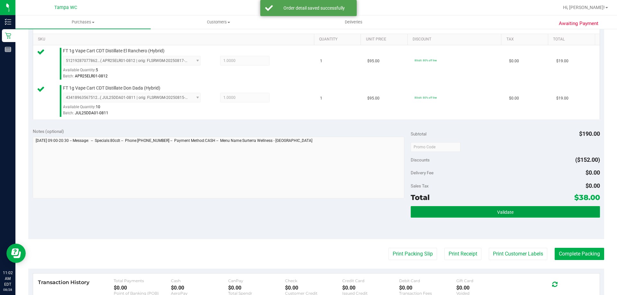
click at [436, 212] on button "Validate" at bounding box center [505, 212] width 189 height 12
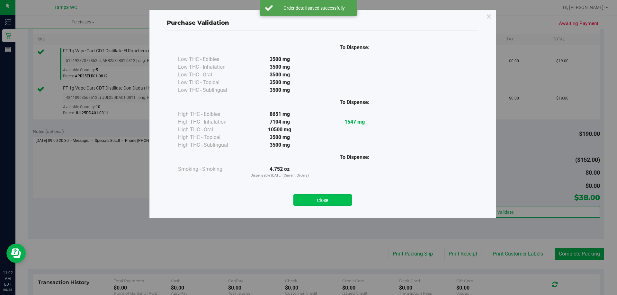
click at [325, 203] on button "Close" at bounding box center [322, 200] width 58 height 12
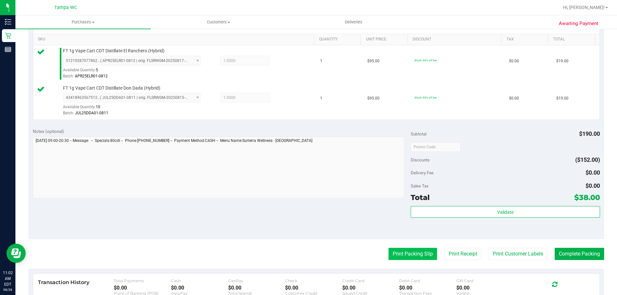
click at [403, 255] on button "Print Packing Slip" at bounding box center [413, 254] width 49 height 12
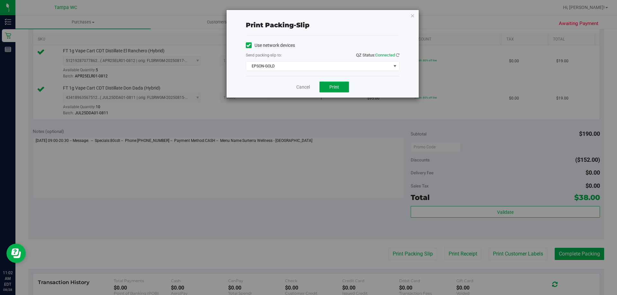
click at [341, 92] on button "Print" at bounding box center [334, 87] width 30 height 11
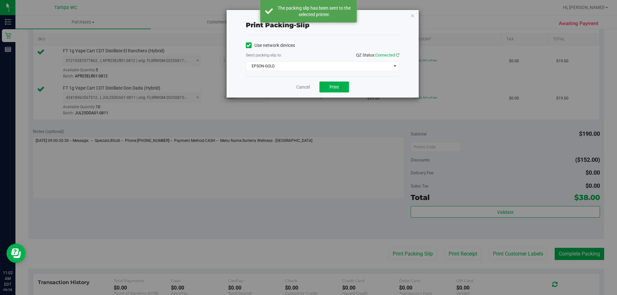
click at [415, 13] on div "Print packing-slip Use network devices Send packing-slip to: QZ Status: Connect…" at bounding box center [323, 54] width 192 height 88
click at [412, 15] on icon "button" at bounding box center [412, 16] width 4 height 8
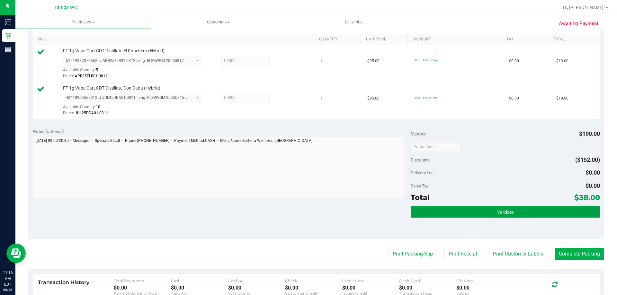
click at [444, 209] on button "Validate" at bounding box center [505, 212] width 189 height 12
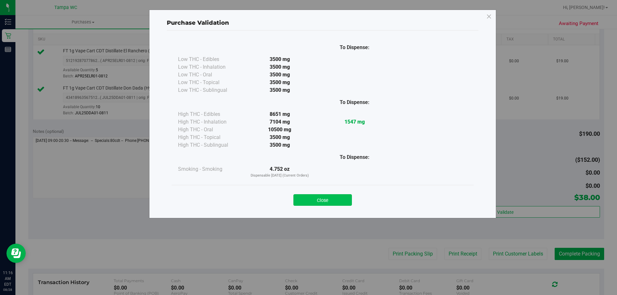
click at [326, 196] on button "Close" at bounding box center [322, 200] width 58 height 12
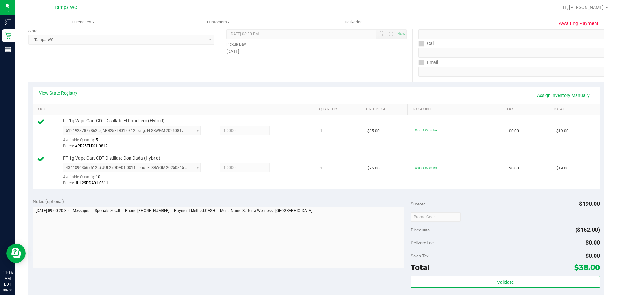
scroll to position [0, 0]
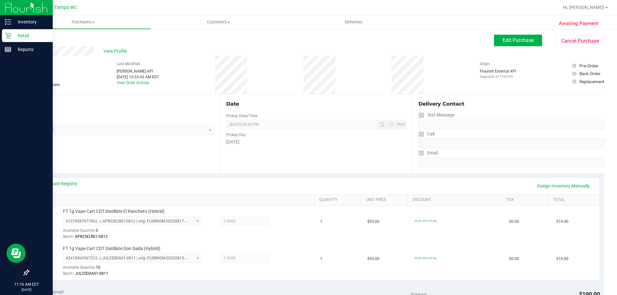
click at [5, 39] on div "Retail" at bounding box center [27, 35] width 51 height 13
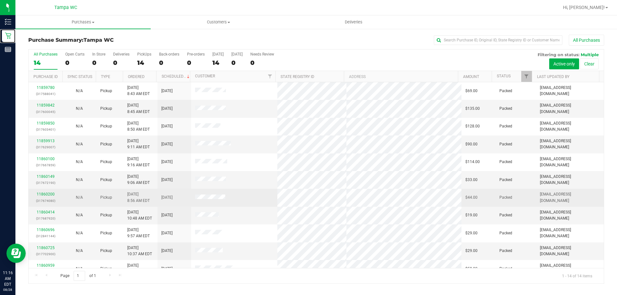
scroll to position [63, 0]
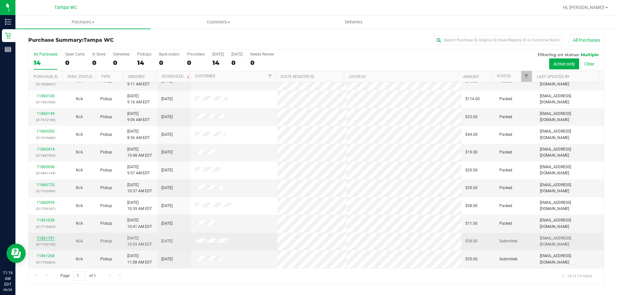
click at [42, 239] on link "11861191" at bounding box center [46, 238] width 18 height 4
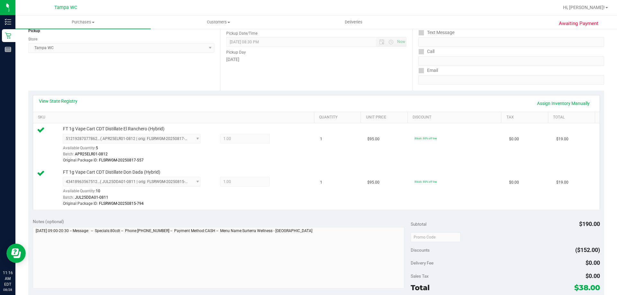
scroll to position [161, 0]
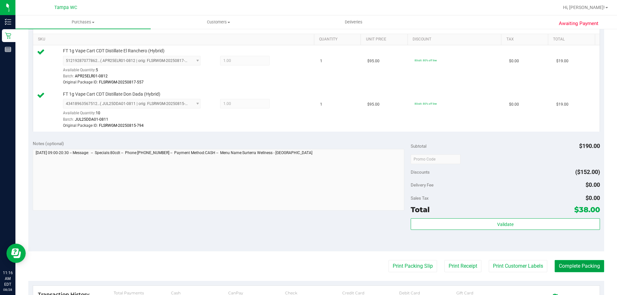
click at [557, 264] on button "Complete Packing" at bounding box center [579, 266] width 49 height 12
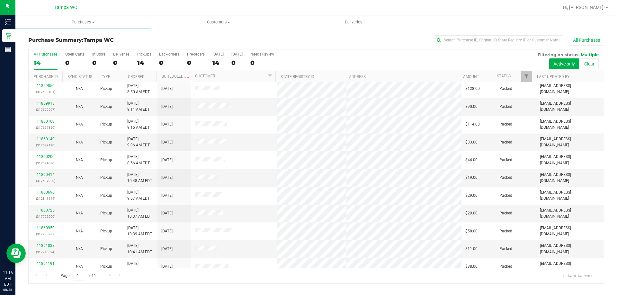
scroll to position [63, 0]
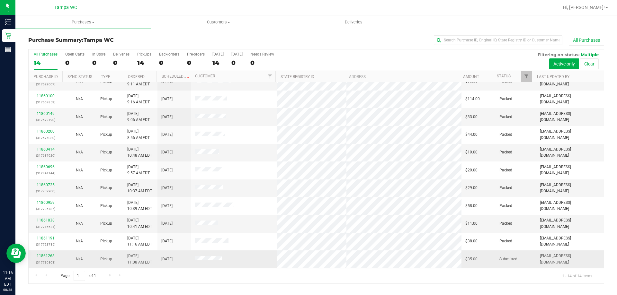
click at [49, 256] on link "11861268" at bounding box center [46, 256] width 18 height 4
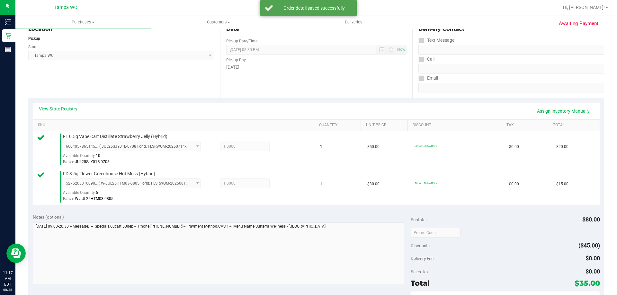
scroll to position [161, 0]
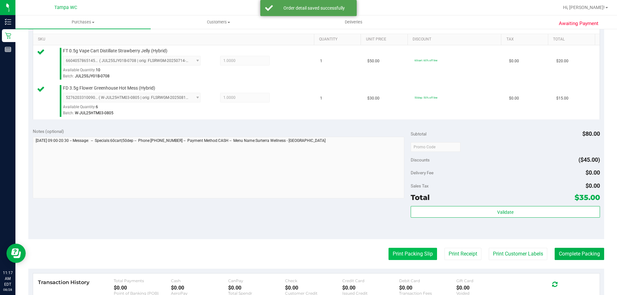
click at [407, 255] on button "Print Packing Slip" at bounding box center [413, 254] width 49 height 12
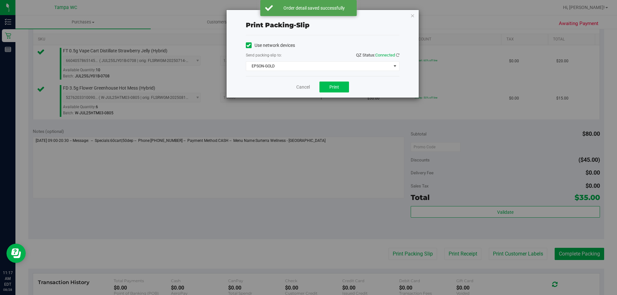
drag, startPoint x: 335, startPoint y: 95, endPoint x: 339, endPoint y: 86, distance: 9.8
click at [338, 91] on div "Cancel Print" at bounding box center [323, 87] width 154 height 22
click at [339, 86] on button "Print" at bounding box center [334, 87] width 30 height 11
click at [302, 88] on link "Cancel" at bounding box center [302, 87] width 13 height 7
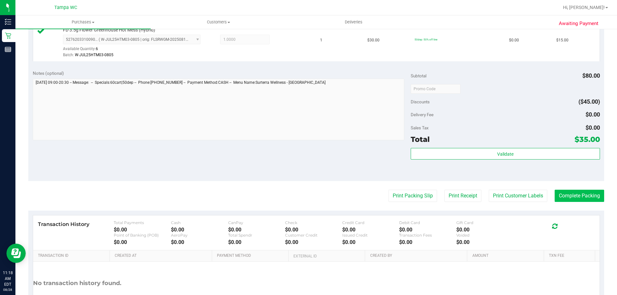
scroll to position [225, 0]
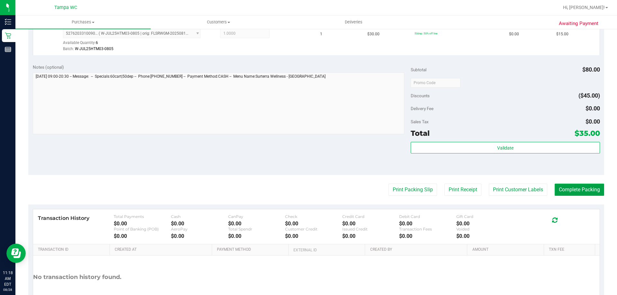
click at [581, 192] on button "Complete Packing" at bounding box center [579, 190] width 49 height 12
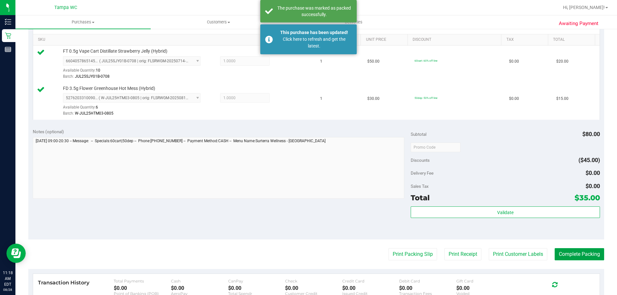
scroll to position [161, 0]
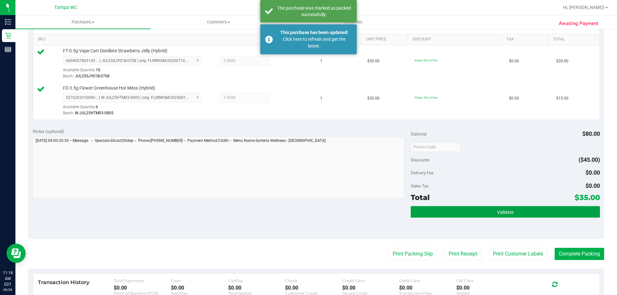
click at [506, 216] on button "Validate" at bounding box center [505, 212] width 189 height 12
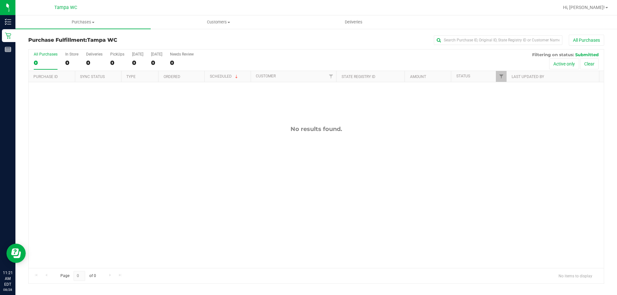
click at [357, 152] on div "No results found." at bounding box center [316, 196] width 575 height 229
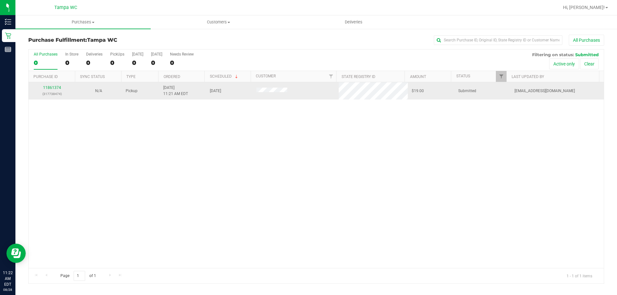
click at [59, 90] on div "11861374 (317738474)" at bounding box center [51, 91] width 39 height 12
click at [58, 87] on link "11861374" at bounding box center [52, 87] width 18 height 4
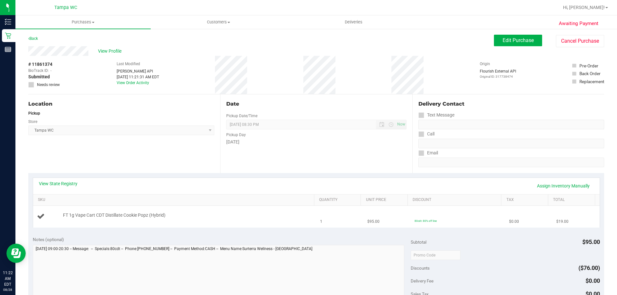
scroll to position [64, 0]
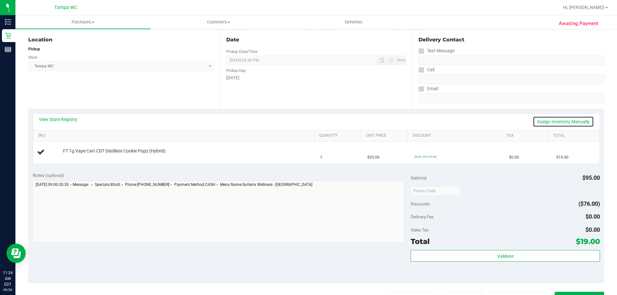
click at [564, 118] on link "Assign Inventory Manually" at bounding box center [563, 121] width 61 height 11
click at [82, 153] on div "Add Package" at bounding box center [187, 156] width 248 height 6
click at [82, 156] on link "Add Package" at bounding box center [74, 155] width 23 height 4
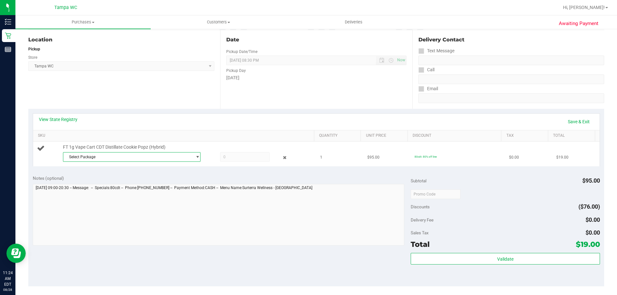
click at [103, 159] on span "Select Package" at bounding box center [127, 157] width 129 height 9
click at [146, 182] on span "( JUL25CPZ01-0715 | orig: FLSRWGM-20250721-2784 )" at bounding box center [152, 183] width 96 height 4
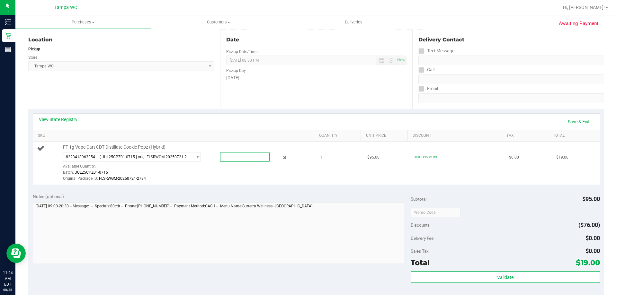
click at [245, 156] on span at bounding box center [244, 157] width 49 height 10
type input "1"
type input "1.0000"
click at [216, 180] on div "Original Package ID: FLSRWGM-20250721-2784" at bounding box center [187, 179] width 248 height 6
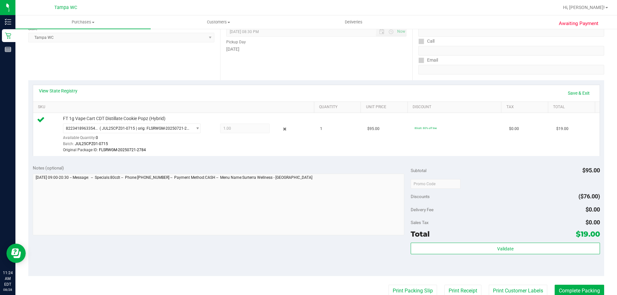
scroll to position [129, 0]
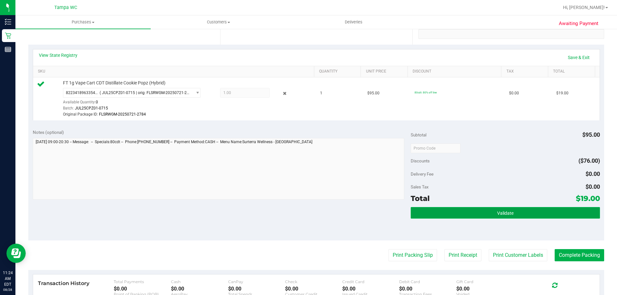
click at [514, 215] on button "Validate" at bounding box center [505, 213] width 189 height 12
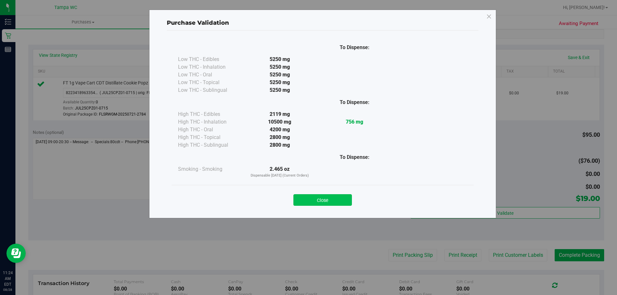
click at [337, 199] on button "Close" at bounding box center [322, 200] width 58 height 12
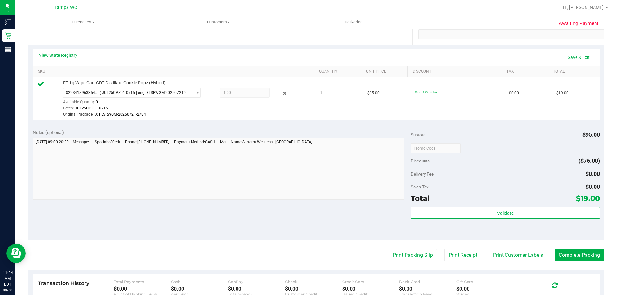
scroll to position [193, 0]
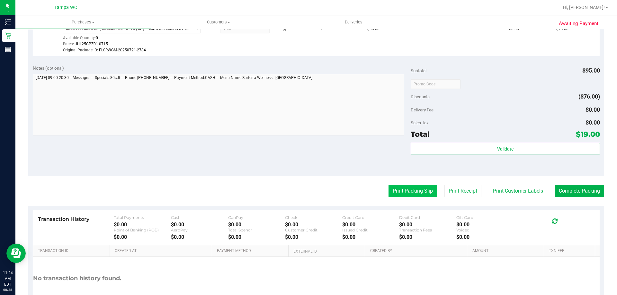
click at [405, 189] on button "Print Packing Slip" at bounding box center [413, 191] width 49 height 12
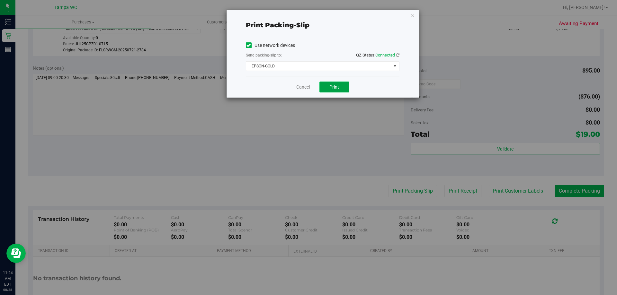
click at [338, 85] on span "Print" at bounding box center [334, 87] width 10 height 5
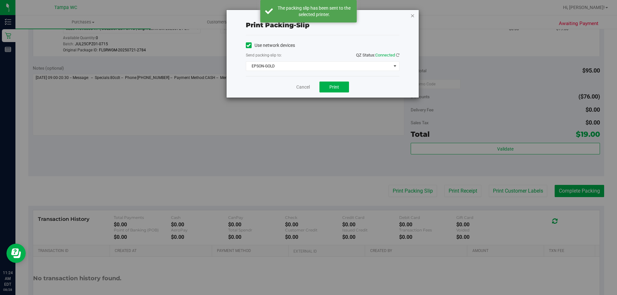
click at [411, 16] on icon "button" at bounding box center [412, 16] width 4 height 8
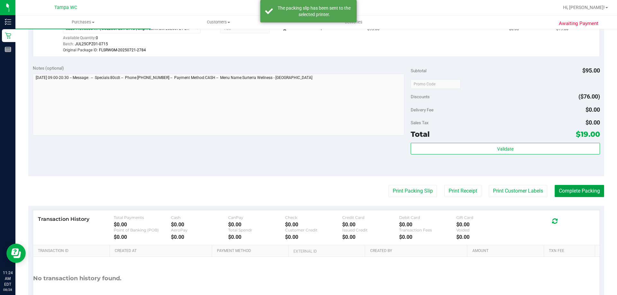
click at [581, 190] on button "Complete Packing" at bounding box center [579, 191] width 49 height 12
